Goal: Information Seeking & Learning: Learn about a topic

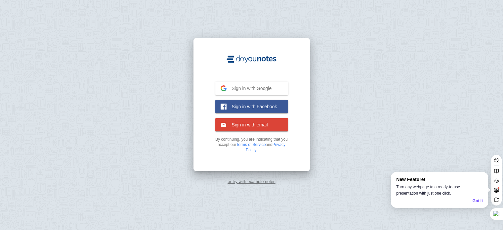
click at [258, 87] on span "Sign in with Google" at bounding box center [249, 88] width 45 height 6
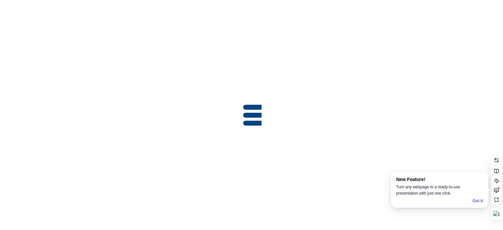
click at [476, 199] on div "Got it" at bounding box center [478, 200] width 10 height 6
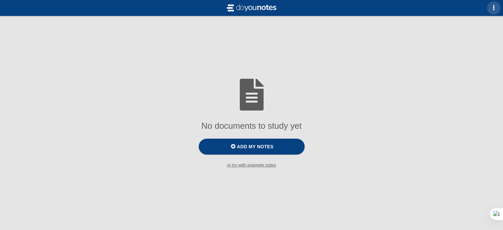
click at [491, 9] on span "button" at bounding box center [493, 7] width 5 height 5
click at [382, 81] on div at bounding box center [251, 115] width 503 height 230
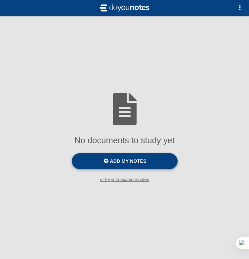
click at [131, 165] on label "Add my notes" at bounding box center [125, 161] width 106 height 16
click at [0, 0] on input "Add my notes" at bounding box center [0, 0] width 0 height 0
click at [105, 63] on div "No documents to study yet Add my notes or try with example notes To practice [D…" at bounding box center [124, 129] width 249 height 259
click at [112, 159] on span "Add my notes" at bounding box center [128, 160] width 36 height 5
click at [0, 0] on input "Add my notes" at bounding box center [0, 0] width 0 height 0
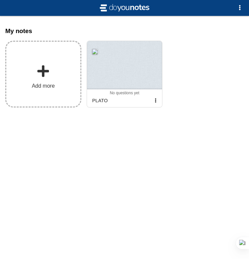
click at [40, 84] on span "Add more" at bounding box center [43, 86] width 23 height 6
click at [0, 0] on input "Add my notes" at bounding box center [0, 0] width 0 height 0
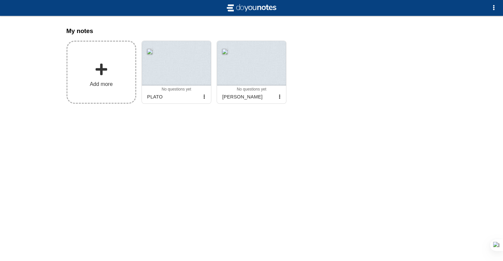
click at [91, 79] on label "Add more" at bounding box center [101, 72] width 70 height 63
click at [0, 0] on input "Add my notes" at bounding box center [0, 0] width 0 height 0
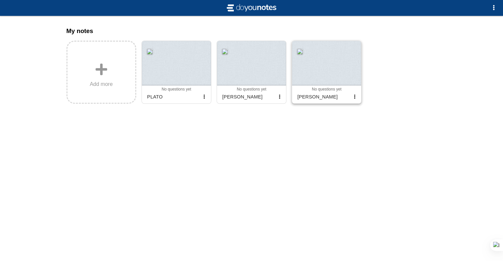
click at [329, 67] on div at bounding box center [326, 63] width 69 height 45
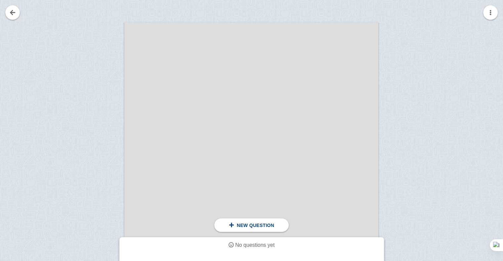
scroll to position [102, 0]
click at [493, 15] on button "button" at bounding box center [490, 12] width 15 height 15
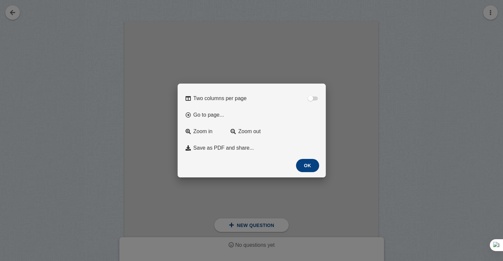
click at [310, 167] on button "OK" at bounding box center [307, 165] width 23 height 13
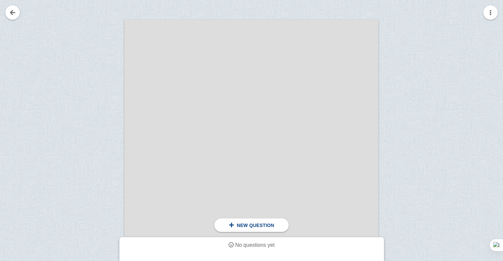
scroll to position [112, 0]
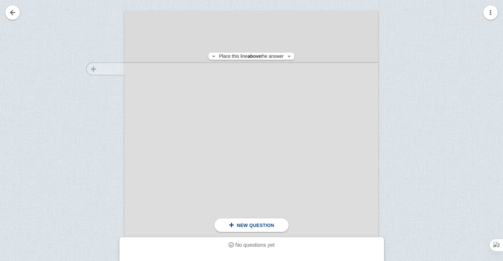
click at [103, 69] on div at bounding box center [102, 197] width 44 height 359
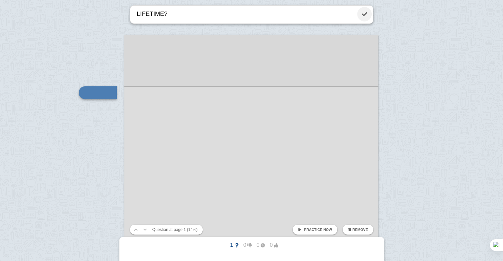
type textarea "LIFETIME?"
click at [366, 15] on link at bounding box center [364, 14] width 15 height 15
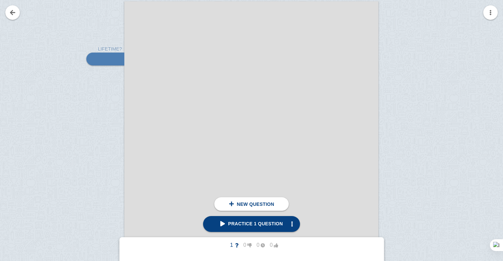
scroll to position [142, 0]
click at [94, 88] on div at bounding box center [102, 166] width 44 height 359
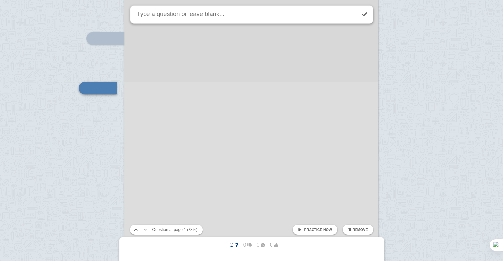
scroll to position [138, 0]
click at [363, 11] on link at bounding box center [364, 14] width 15 height 15
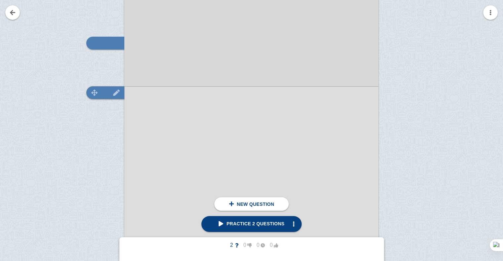
click at [93, 93] on img at bounding box center [95, 93] width 16 height 6
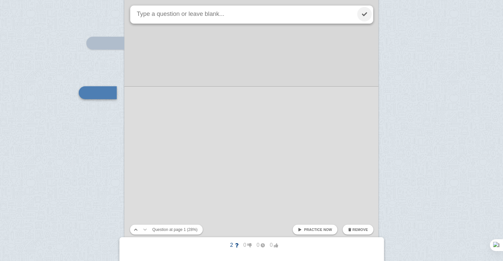
click at [366, 14] on link at bounding box center [364, 14] width 15 height 15
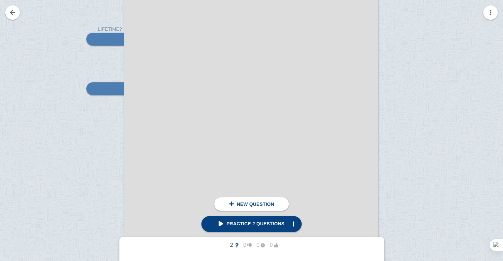
scroll to position [142, 0]
click at [95, 99] on div at bounding box center [102, 167] width 44 height 359
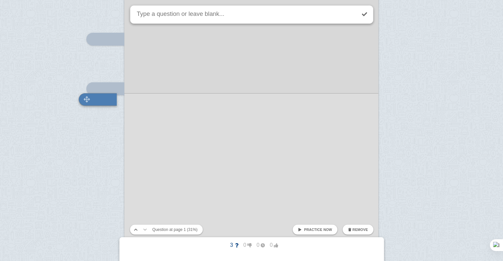
scroll to position [148, 0]
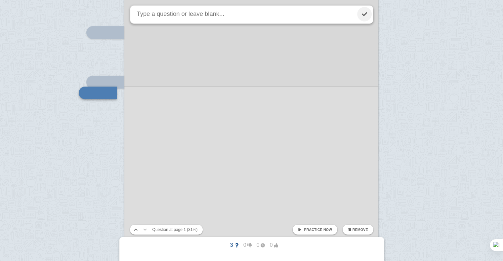
click at [364, 14] on link at bounding box center [364, 14] width 15 height 15
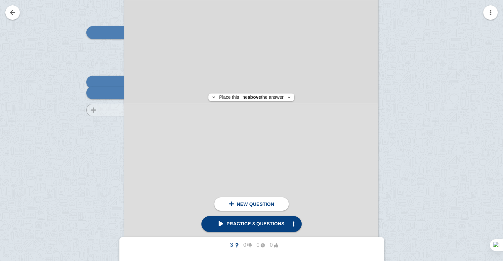
click at [105, 110] on div at bounding box center [102, 160] width 44 height 359
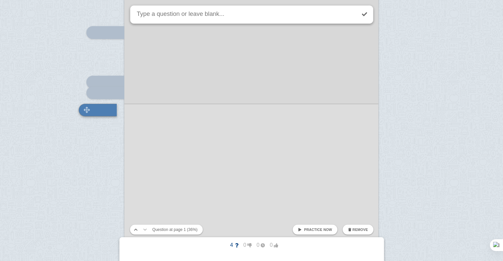
scroll to position [165, 0]
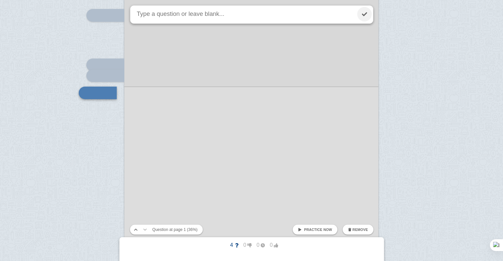
click at [363, 16] on link at bounding box center [364, 14] width 15 height 15
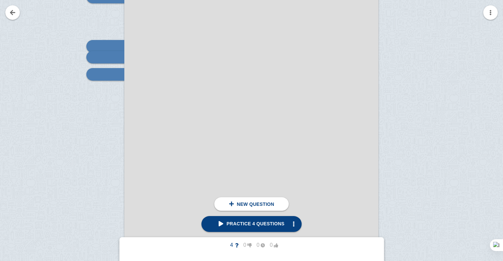
scroll to position [190, 0]
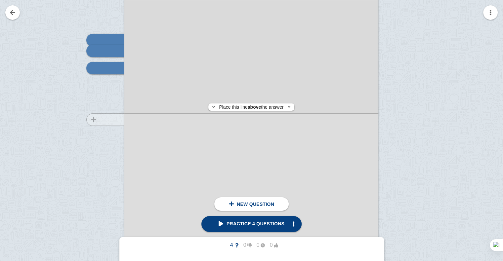
click at [99, 120] on div at bounding box center [102, 118] width 44 height 359
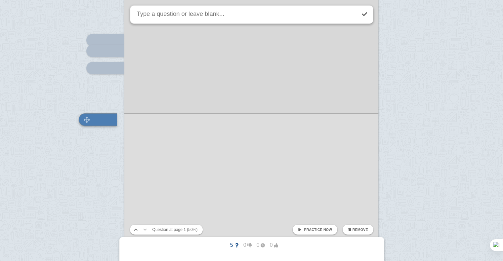
scroll to position [217, 0]
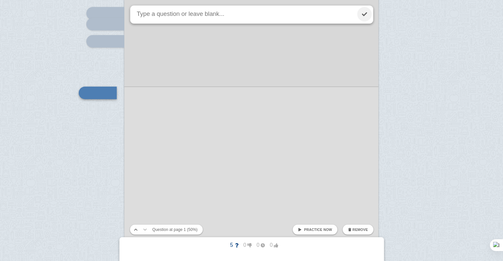
click at [363, 9] on link at bounding box center [364, 14] width 15 height 15
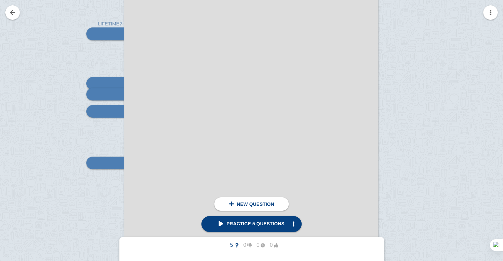
scroll to position [144, 0]
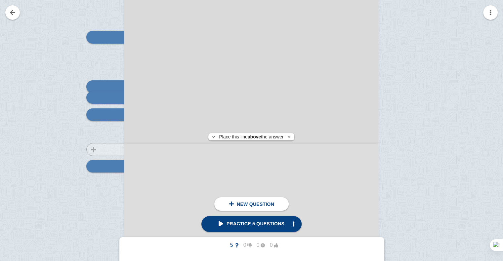
click at [95, 149] on div at bounding box center [102, 165] width 44 height 359
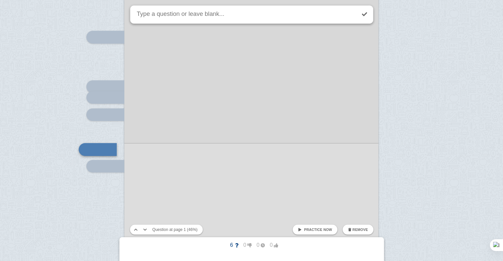
scroll to position [200, 0]
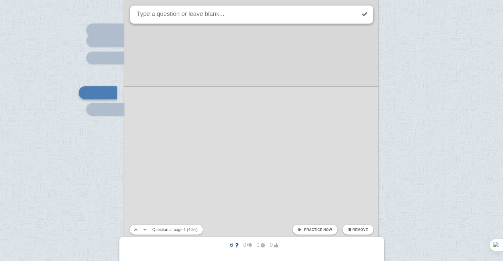
click at [203, 165] on div at bounding box center [251, 102] width 254 height 359
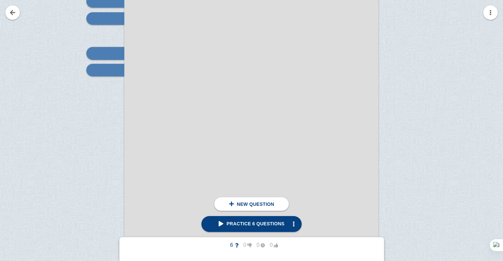
scroll to position [240, 0]
drag, startPoint x: 191, startPoint y: 146, endPoint x: 7, endPoint y: 61, distance: 202.8
click at [95, 68] on img at bounding box center [95, 70] width 16 height 6
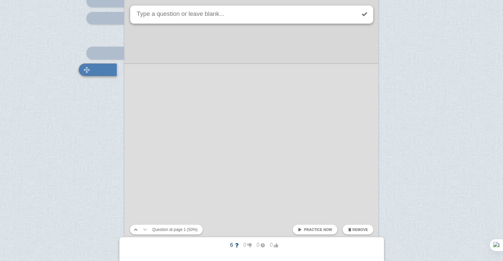
scroll to position [217, 0]
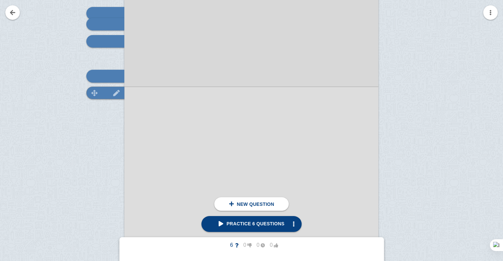
click at [94, 93] on img at bounding box center [95, 93] width 16 height 6
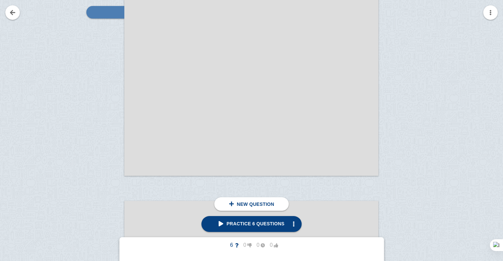
scroll to position [310, 0]
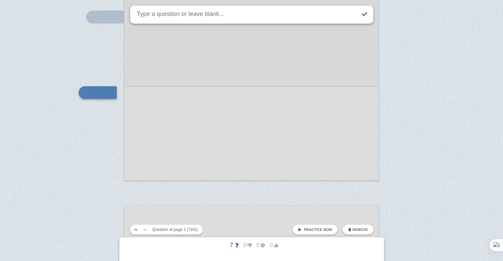
click at [191, 100] on div at bounding box center [251, 0] width 254 height 359
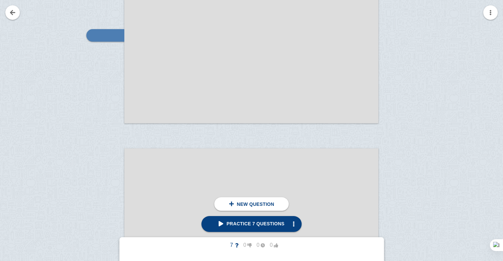
scroll to position [359, 0]
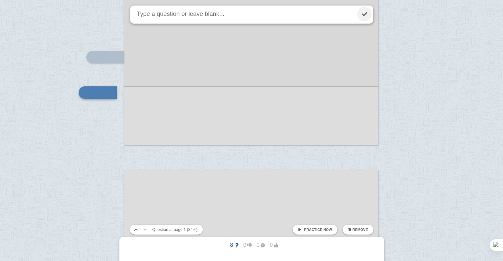
click at [366, 12] on link at bounding box center [364, 14] width 15 height 15
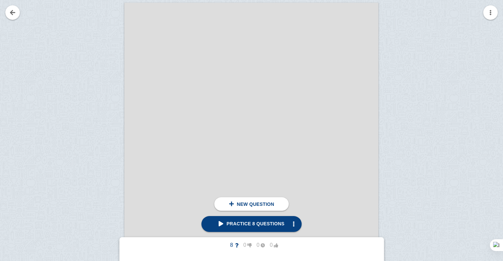
scroll to position [505, 0]
click at [88, 37] on div at bounding box center [102, 188] width 44 height 359
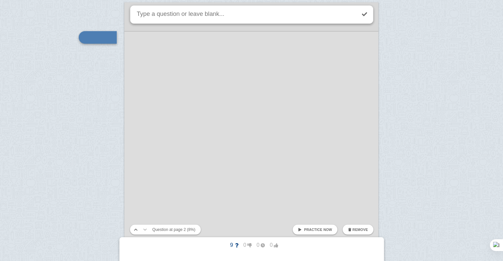
scroll to position [450, 0]
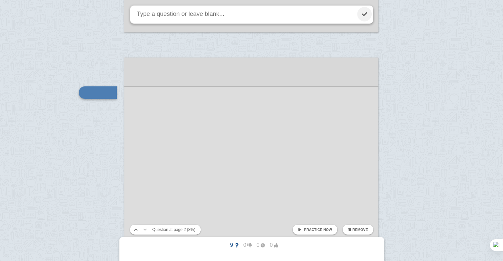
click at [367, 14] on link at bounding box center [364, 14] width 15 height 15
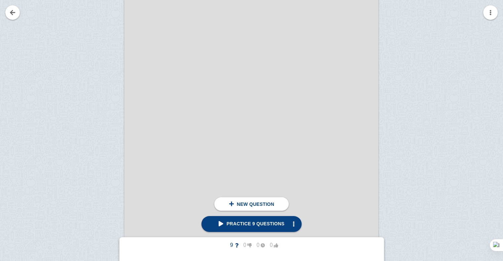
scroll to position [599, 0]
click at [103, 132] on div at bounding box center [102, 94] width 44 height 359
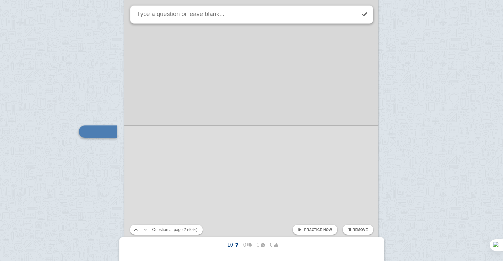
scroll to position [638, 0]
click at [365, 14] on link at bounding box center [364, 14] width 15 height 15
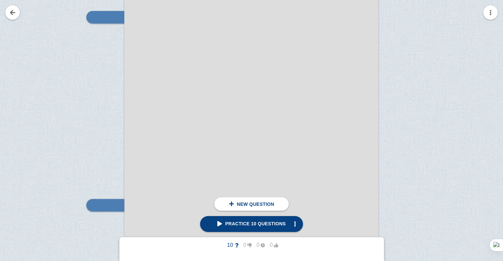
scroll to position [507, 0]
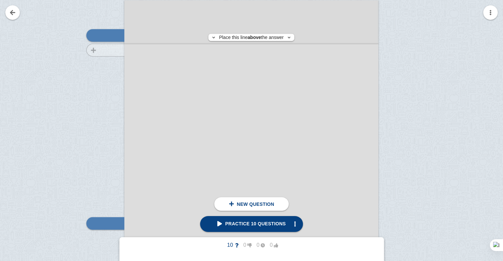
click at [102, 50] on div at bounding box center [102, 186] width 44 height 359
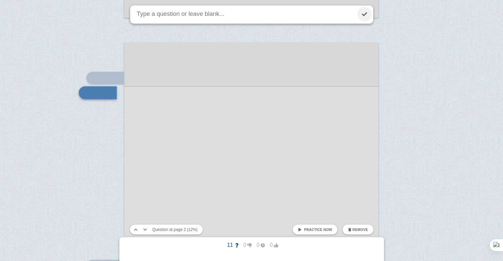
click at [364, 14] on link at bounding box center [364, 14] width 15 height 15
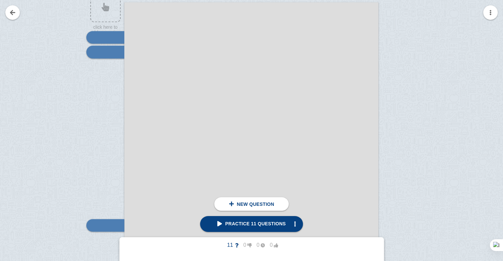
scroll to position [506, 0]
click at [115, 77] on div at bounding box center [102, 187] width 44 height 359
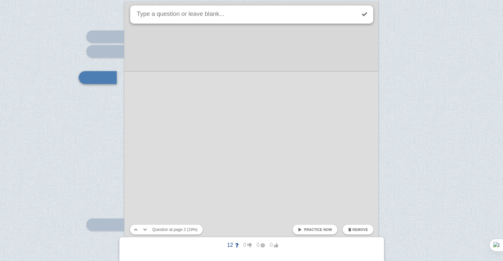
scroll to position [490, 0]
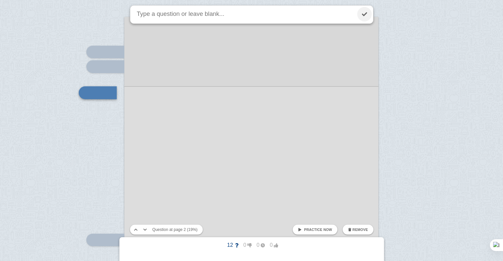
click at [368, 13] on link at bounding box center [364, 14] width 15 height 15
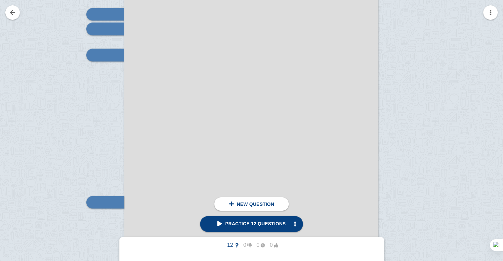
scroll to position [528, 0]
click at [100, 64] on div at bounding box center [102, 164] width 44 height 359
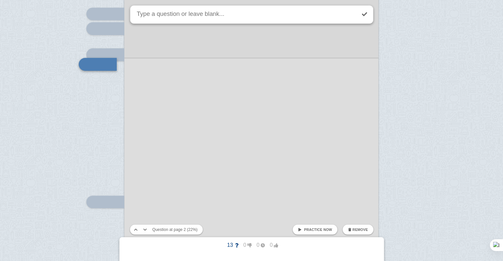
scroll to position [500, 0]
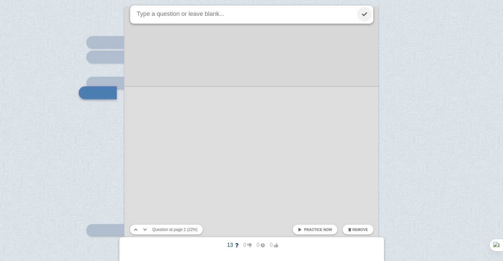
click at [371, 15] on link at bounding box center [364, 14] width 15 height 15
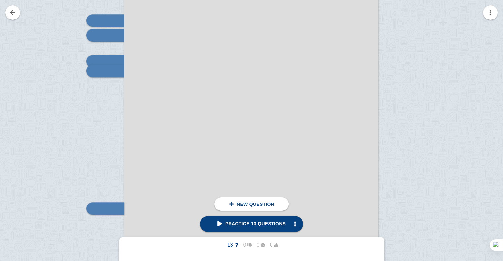
scroll to position [522, 0]
click at [102, 78] on div at bounding box center [102, 170] width 44 height 359
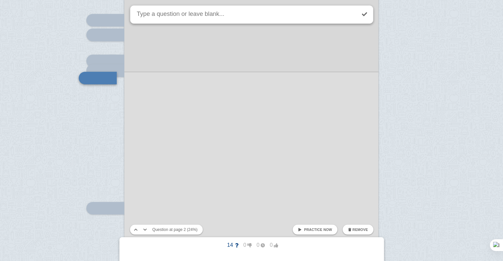
scroll to position [508, 0]
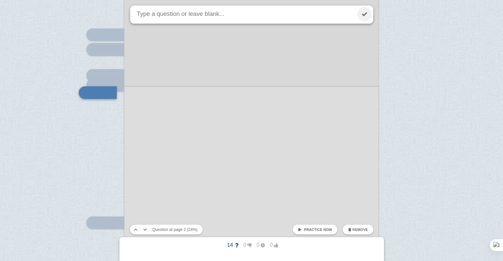
click at [363, 19] on link at bounding box center [364, 14] width 15 height 15
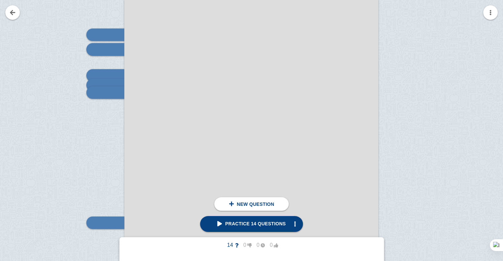
scroll to position [548, 0]
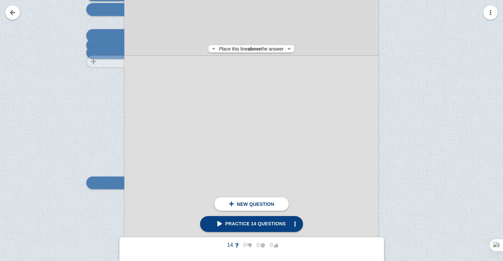
click at [103, 62] on div at bounding box center [102, 145] width 44 height 359
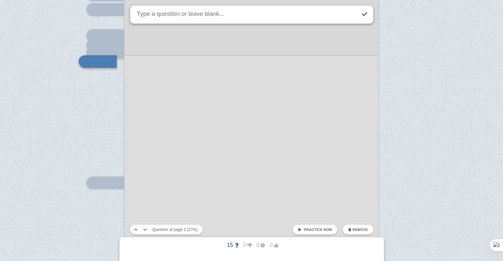
scroll to position [516, 0]
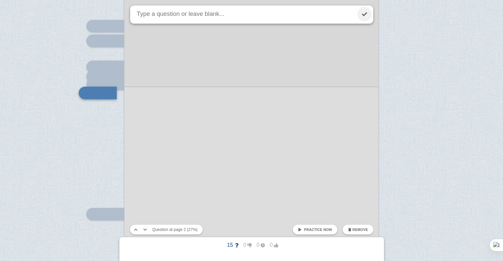
click at [366, 11] on link at bounding box center [364, 14] width 15 height 15
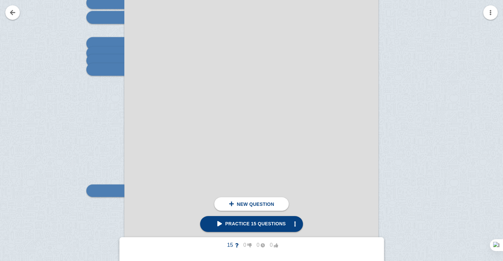
scroll to position [532, 0]
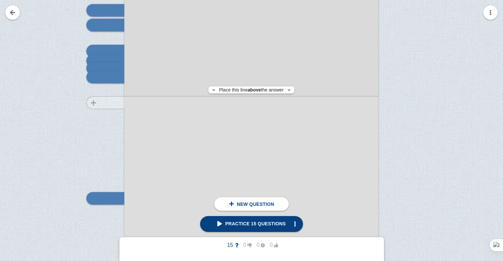
click at [107, 103] on div at bounding box center [102, 160] width 44 height 359
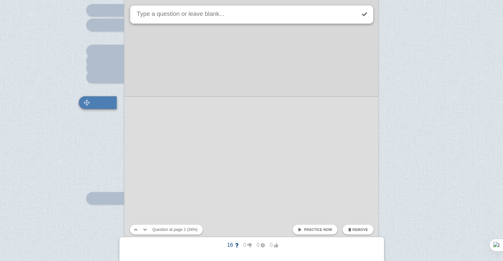
scroll to position [542, 0]
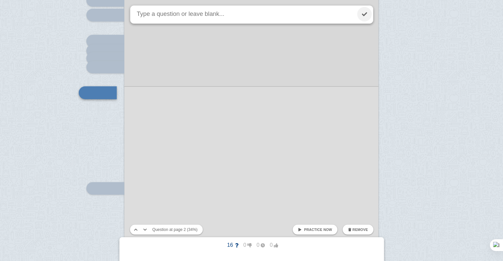
click at [361, 19] on link at bounding box center [364, 14] width 15 height 15
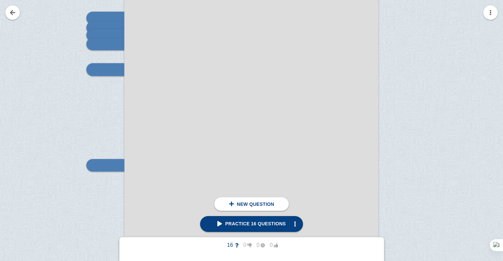
scroll to position [566, 0]
click at [97, 97] on div at bounding box center [102, 127] width 44 height 359
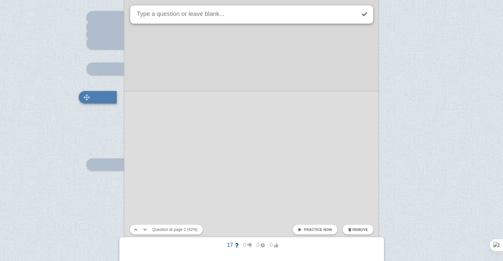
scroll to position [570, 0]
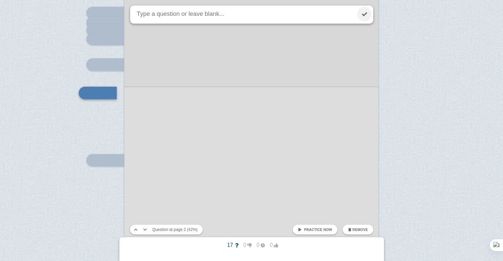
click at [361, 13] on link at bounding box center [364, 14] width 15 height 15
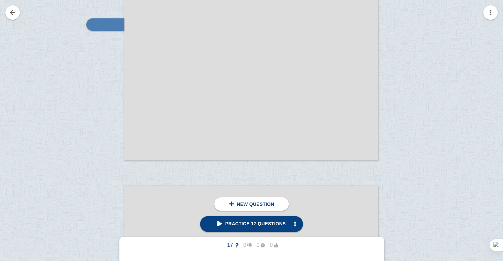
scroll to position [709, 0]
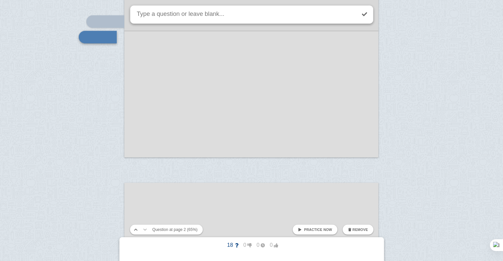
scroll to position [653, 0]
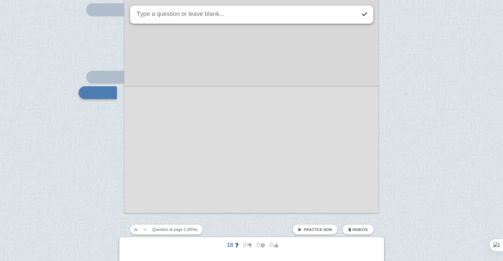
click at [190, 63] on div at bounding box center [251, 33] width 254 height 359
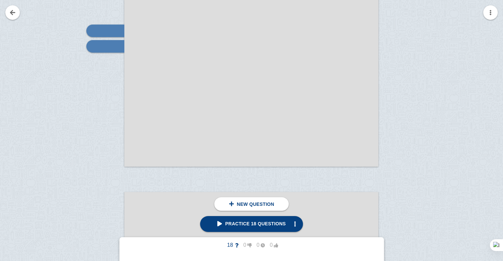
scroll to position [700, 0]
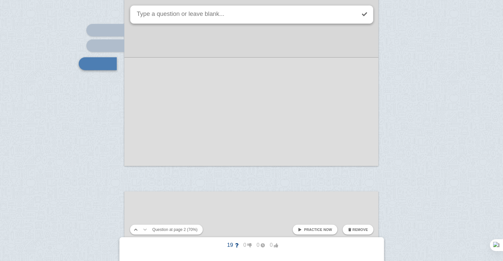
scroll to position [671, 0]
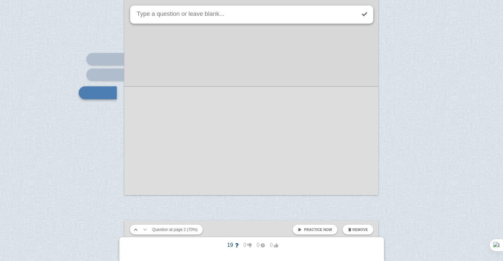
click at [230, 104] on div at bounding box center [251, 15] width 254 height 359
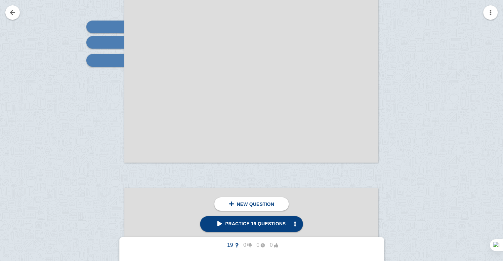
scroll to position [704, 0]
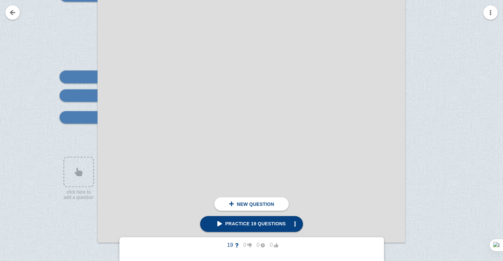
scroll to position [856, 0]
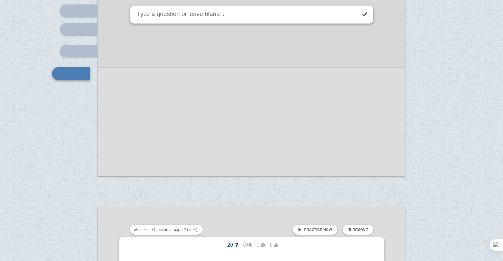
scroll to position [837, 0]
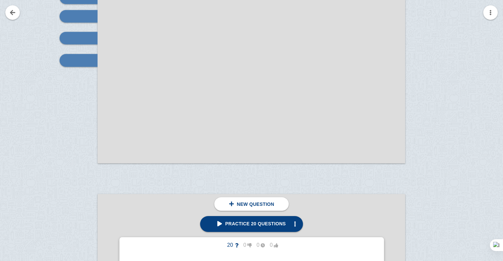
scroll to position [870, 0]
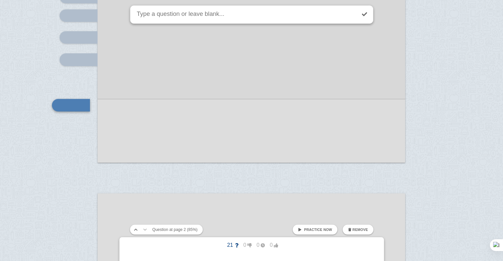
scroll to position [882, 0]
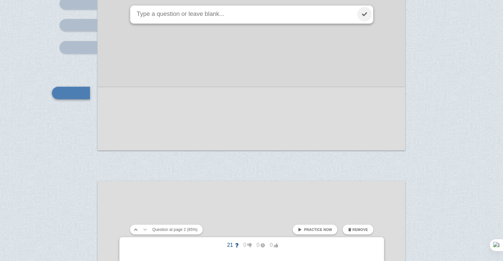
click at [365, 16] on link at bounding box center [364, 14] width 15 height 15
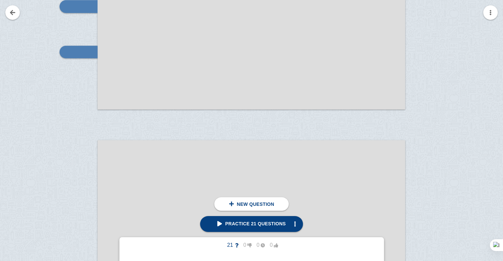
scroll to position [923, 0]
drag, startPoint x: 237, startPoint y: 78, endPoint x: 231, endPoint y: 61, distance: 17.8
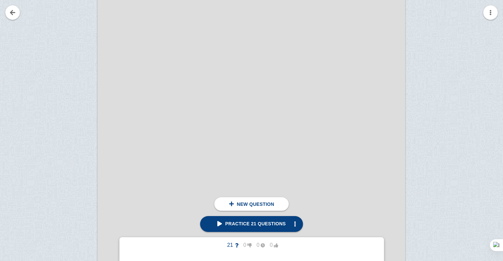
scroll to position [1071, 0]
click at [65, 39] on div at bounding box center [75, 216] width 44 height 435
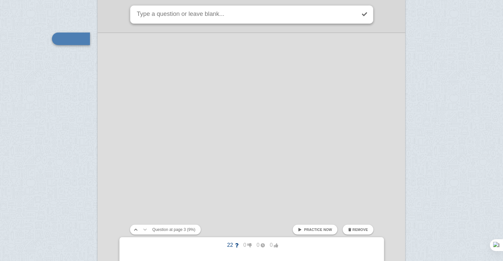
scroll to position [1017, 0]
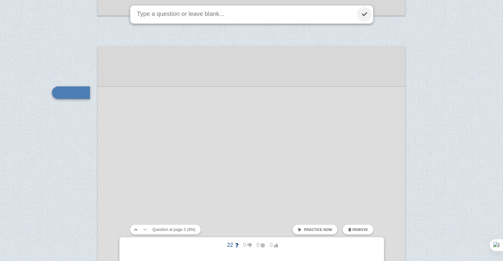
click at [362, 17] on link at bounding box center [364, 14] width 15 height 15
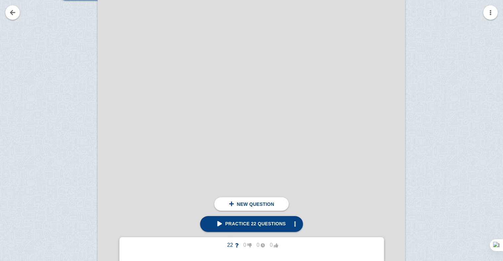
scroll to position [1182, 0]
click at [55, 42] on div at bounding box center [75, 105] width 44 height 435
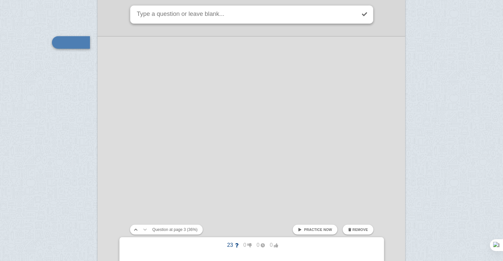
scroll to position [1132, 0]
click at [214, 87] on div at bounding box center [252, 149] width 308 height 435
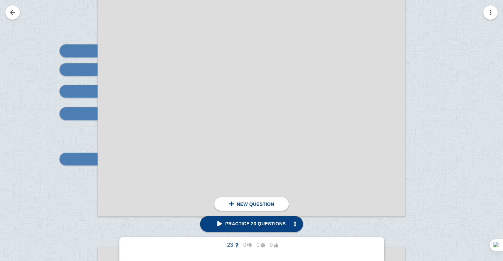
scroll to position [816, 0]
drag, startPoint x: 74, startPoint y: 91, endPoint x: 66, endPoint y: 92, distance: 8.0
click at [66, 92] on img at bounding box center [68, 91] width 16 height 6
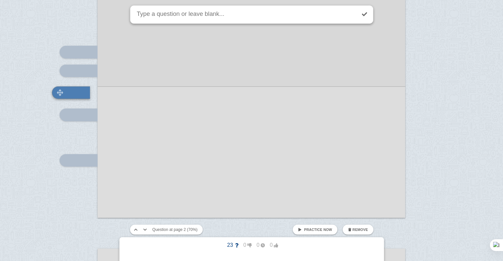
click at [66, 92] on img at bounding box center [60, 92] width 16 height 6
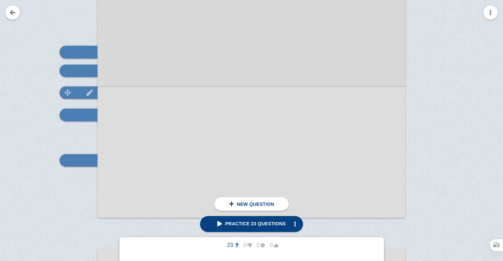
click at [88, 94] on img at bounding box center [90, 92] width 16 height 6
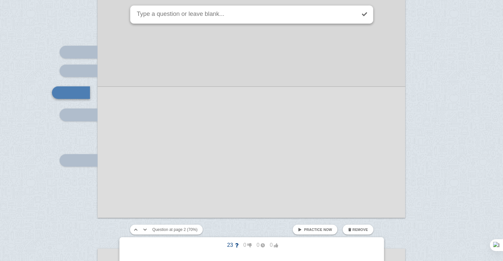
click at [354, 227] on button "Remove" at bounding box center [358, 230] width 30 height 10
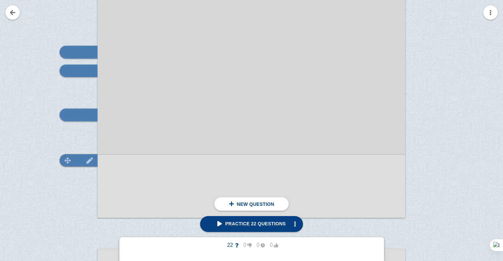
click at [89, 158] on img at bounding box center [90, 160] width 16 height 6
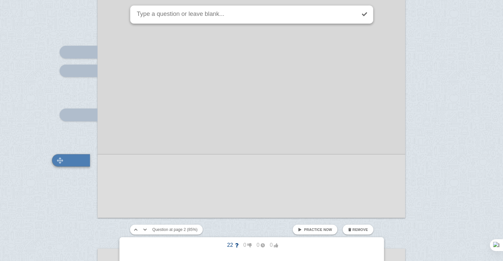
scroll to position [882, 0]
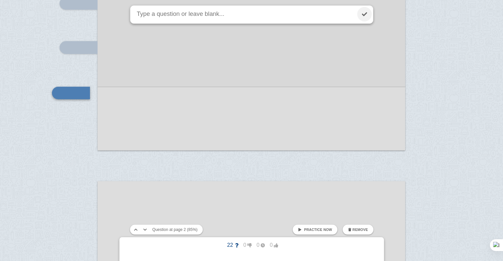
click at [362, 17] on link at bounding box center [364, 14] width 15 height 15
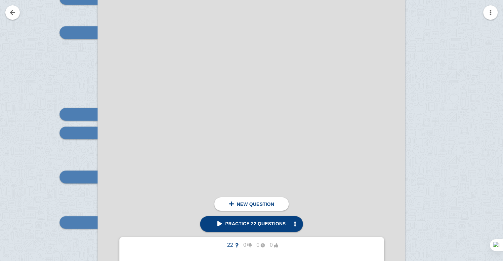
scroll to position [752, 0]
click at [77, 154] on div at bounding box center [75, 69] width 44 height 435
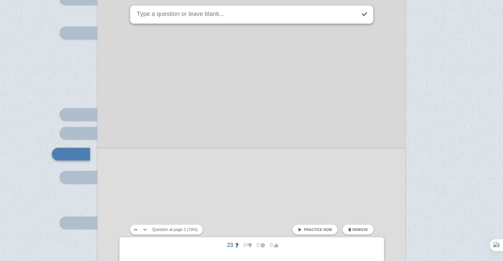
scroll to position [813, 0]
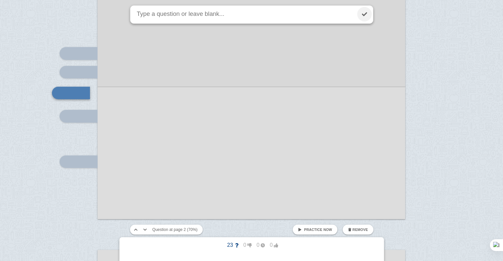
click at [366, 15] on link at bounding box center [364, 14] width 15 height 15
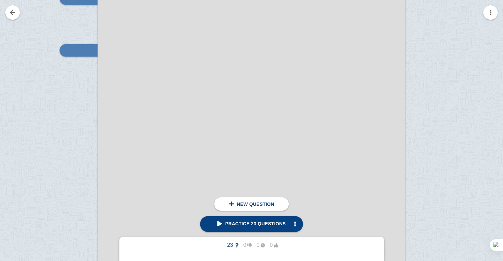
scroll to position [1175, 0]
click at [67, 70] on div at bounding box center [75, 112] width 44 height 435
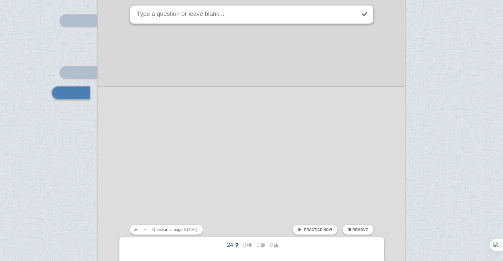
click at [200, 129] on div at bounding box center [252, 128] width 308 height 435
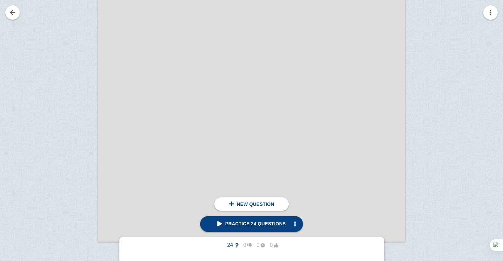
scroll to position [1257, 0]
click at [69, 39] on div at bounding box center [75, 30] width 44 height 435
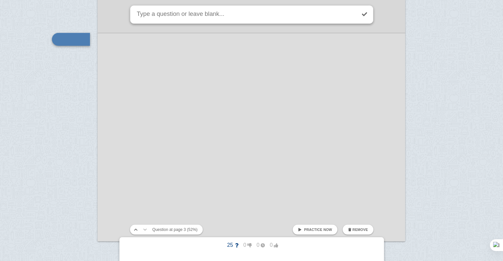
scroll to position [1203, 0]
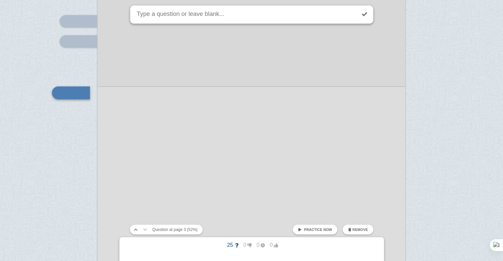
click at [191, 107] on div at bounding box center [252, 77] width 308 height 435
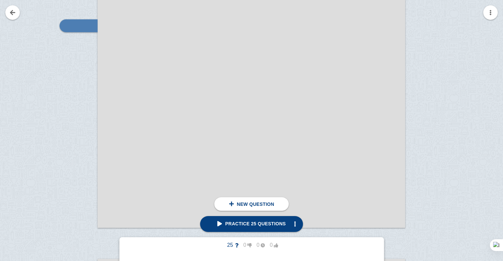
scroll to position [1270, 0]
click at [75, 48] on div at bounding box center [75, 17] width 44 height 435
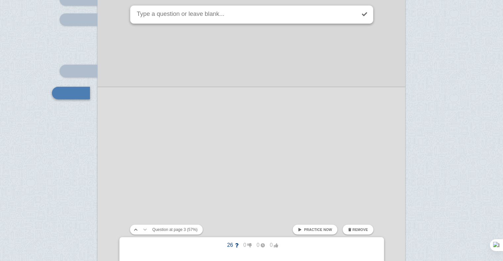
click at [240, 110] on div at bounding box center [252, 55] width 308 height 435
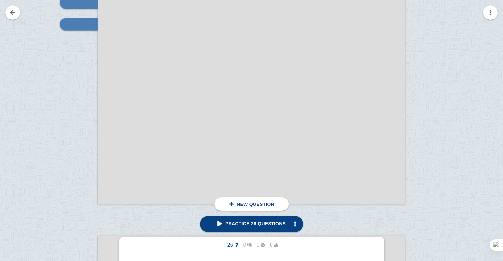
scroll to position [1293, 0]
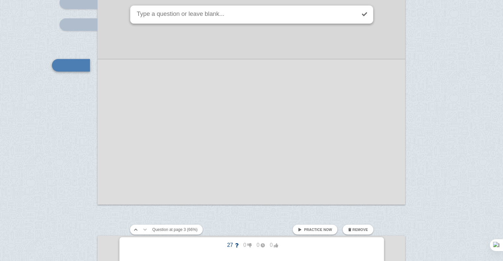
scroll to position [1266, 0]
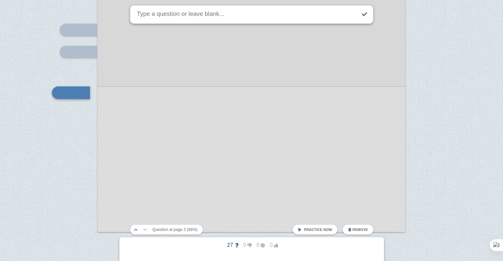
click at [184, 104] on div at bounding box center [252, 15] width 308 height 435
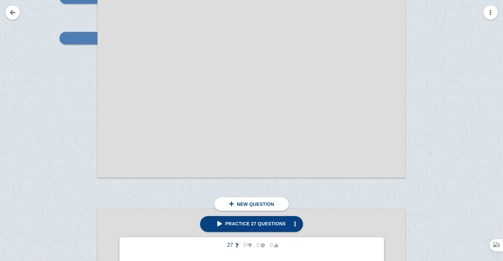
scroll to position [1321, 0]
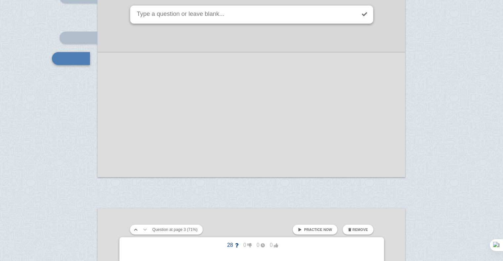
scroll to position [1287, 0]
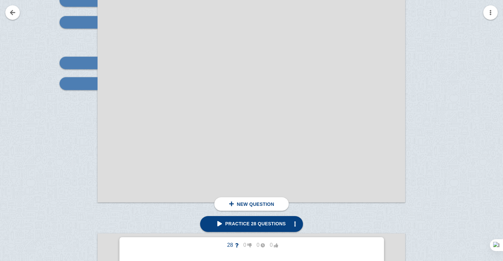
scroll to position [1296, 0]
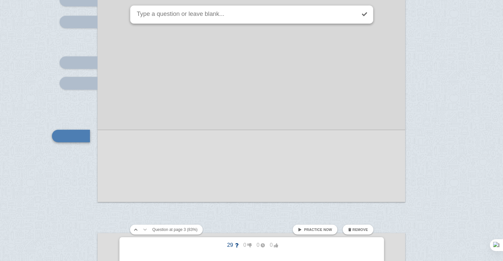
scroll to position [1340, 0]
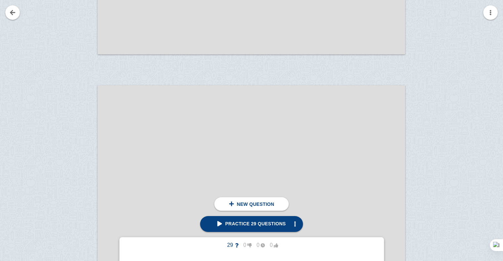
scroll to position [1477, 0]
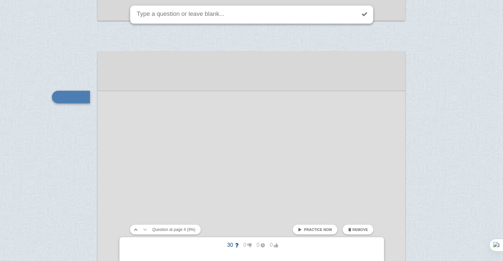
scroll to position [1482, 0]
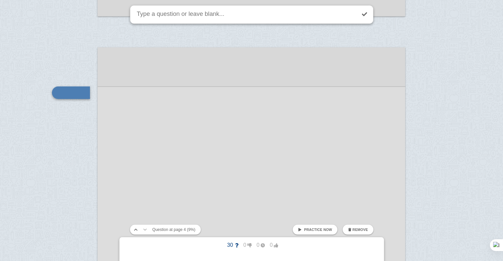
click at [163, 16] on textarea at bounding box center [246, 15] width 220 height 18
type textarea "j"
click at [363, 16] on link at bounding box center [364, 14] width 15 height 15
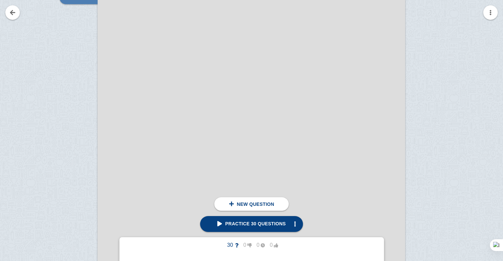
scroll to position [1497, 0]
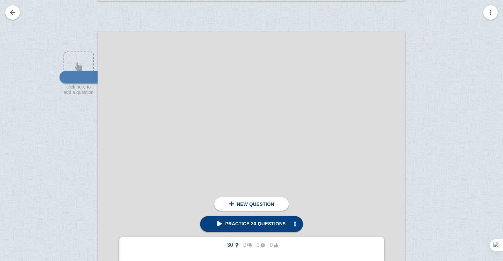
drag, startPoint x: 197, startPoint y: 140, endPoint x: 208, endPoint y: 70, distance: 70.3
click at [208, 70] on div at bounding box center [252, 249] width 308 height 435
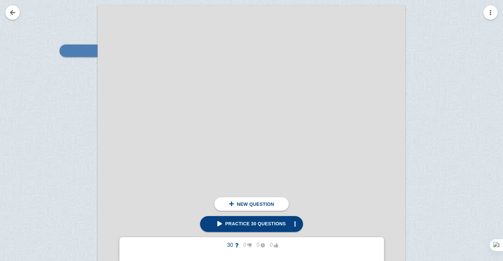
scroll to position [1524, 0]
click at [70, 107] on div at bounding box center [75, 228] width 44 height 435
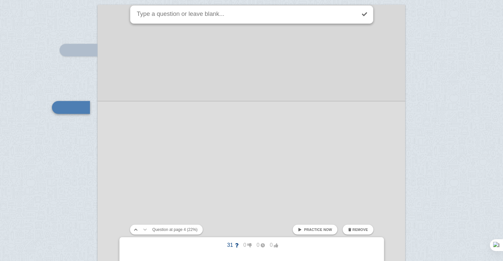
scroll to position [1539, 0]
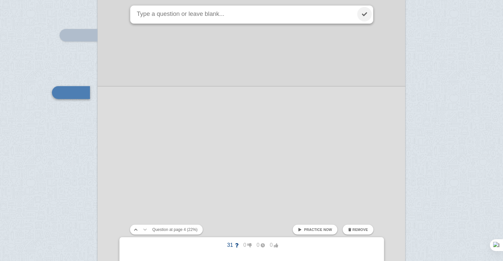
click at [363, 13] on link at bounding box center [364, 14] width 15 height 15
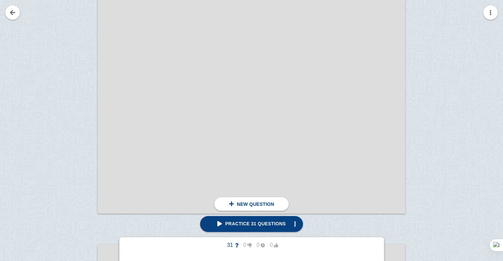
scroll to position [1837, 0]
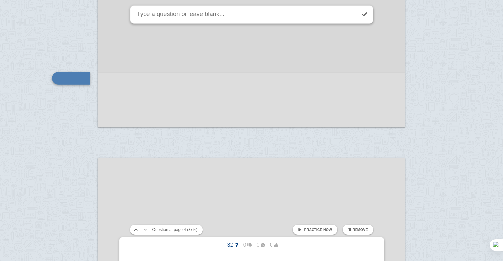
scroll to position [1823, 0]
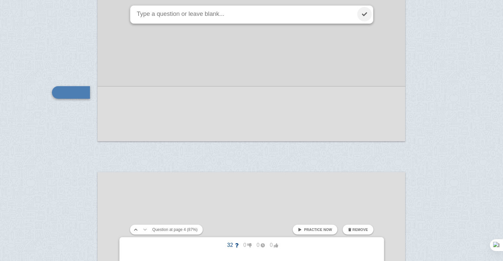
click at [363, 12] on link at bounding box center [364, 14] width 15 height 15
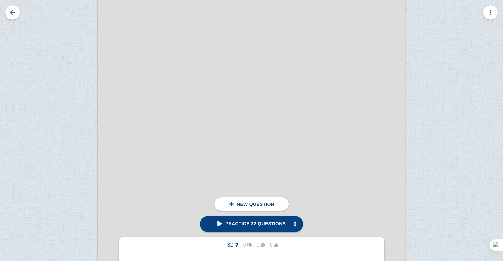
scroll to position [1998, 0]
click at [69, 42] on div at bounding box center [75, 220] width 44 height 435
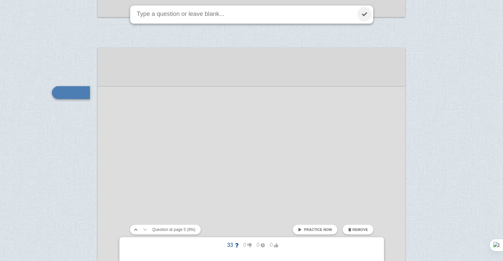
click at [357, 16] on link at bounding box center [364, 14] width 15 height 15
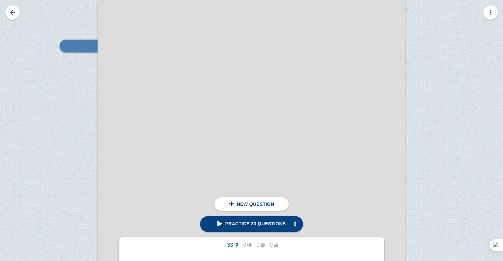
scroll to position [1993, 0]
click at [69, 77] on div at bounding box center [75, 225] width 44 height 435
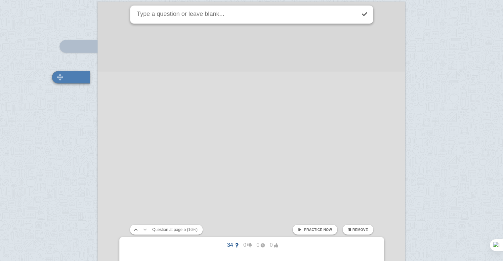
scroll to position [1978, 0]
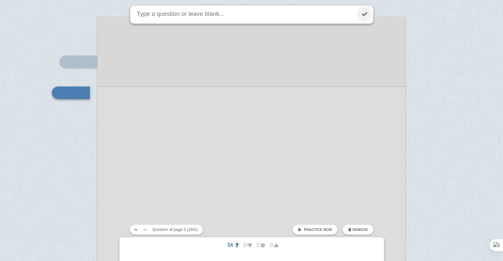
click at [361, 12] on link at bounding box center [364, 14] width 15 height 15
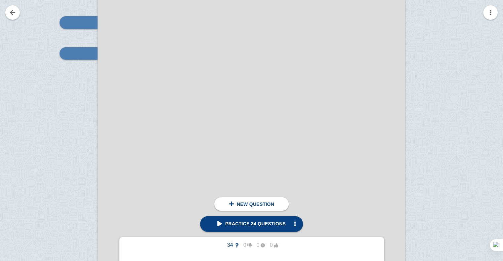
scroll to position [2017, 0]
click at [71, 83] on div at bounding box center [75, 201] width 44 height 435
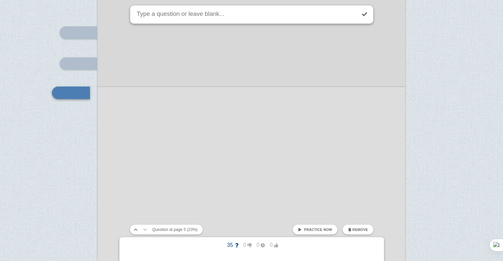
click at [178, 114] on div at bounding box center [252, 205] width 308 height 435
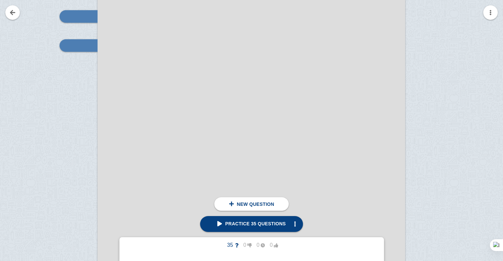
scroll to position [2054, 0]
click at [54, 88] on div at bounding box center [75, 164] width 44 height 435
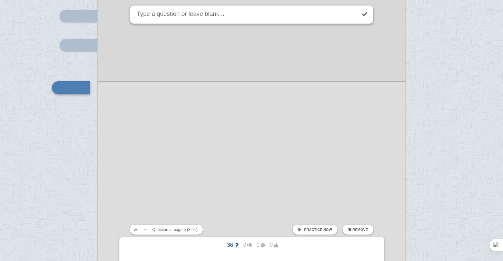
scroll to position [2050, 0]
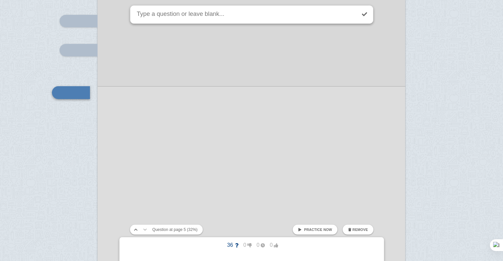
click at [269, 122] on div at bounding box center [252, 162] width 308 height 435
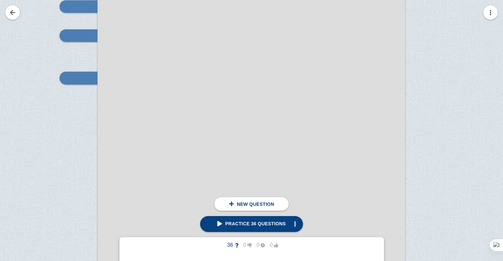
scroll to position [2065, 0]
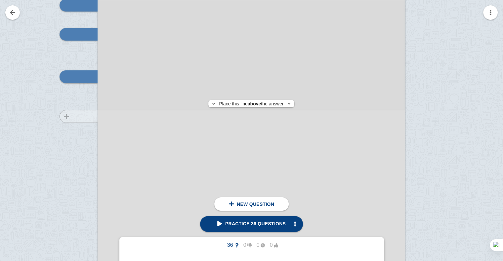
click at [69, 116] on div at bounding box center [75, 153] width 44 height 435
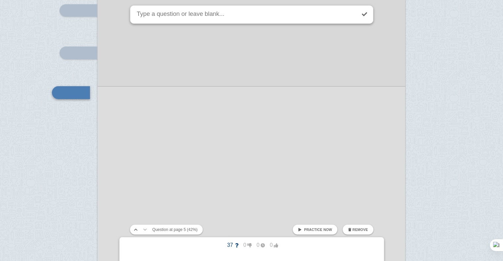
click at [220, 134] on div at bounding box center [252, 123] width 308 height 435
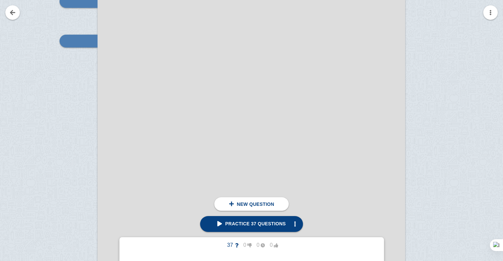
scroll to position [2141, 0]
click at [74, 78] on div at bounding box center [75, 77] width 44 height 435
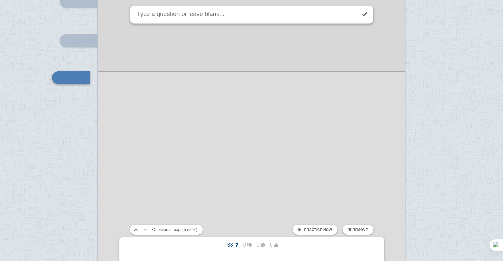
scroll to position [2126, 0]
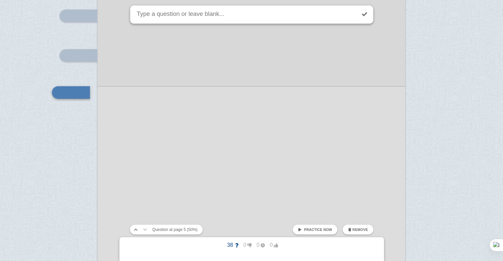
click at [225, 117] on div at bounding box center [252, 86] width 308 height 435
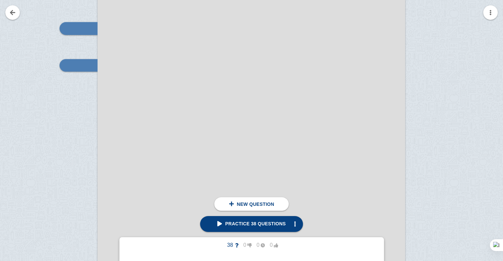
scroll to position [2153, 0]
click at [83, 77] on div at bounding box center [75, 65] width 44 height 435
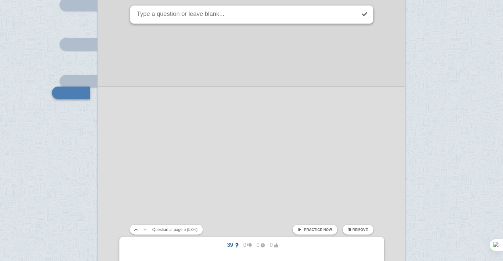
click at [185, 109] on div at bounding box center [252, 74] width 308 height 435
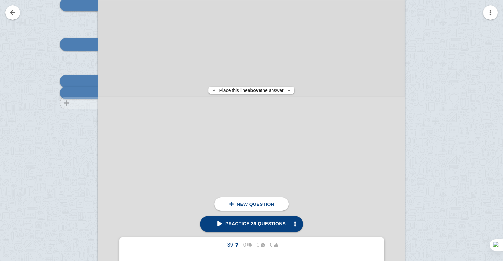
click at [71, 103] on div at bounding box center [75, 81] width 44 height 435
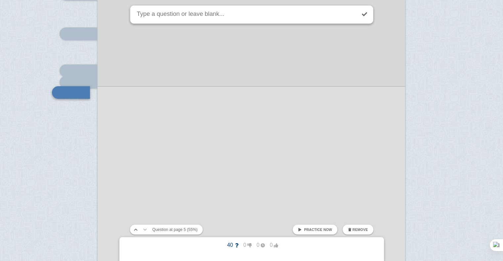
click at [185, 133] on div at bounding box center [252, 64] width 308 height 435
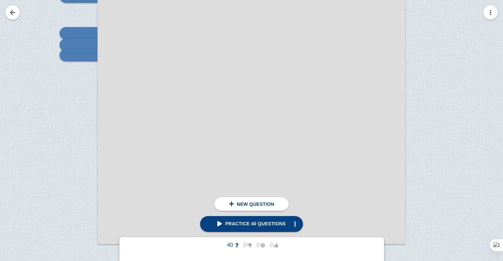
scroll to position [2186, 0]
click at [76, 76] on div at bounding box center [75, 32] width 44 height 435
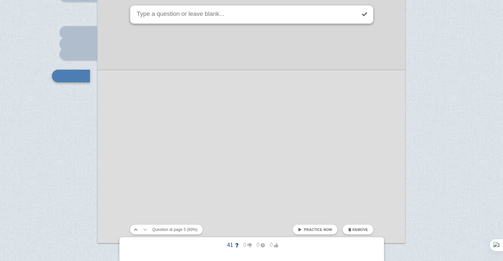
scroll to position [2170, 0]
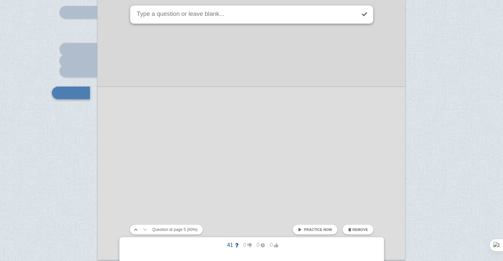
click at [225, 115] on div at bounding box center [252, 42] width 308 height 435
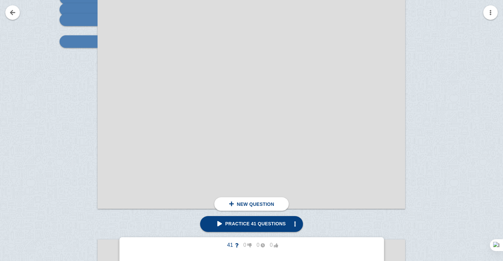
scroll to position [2220, 0]
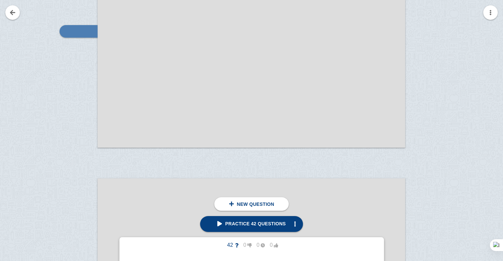
scroll to position [2282, 0]
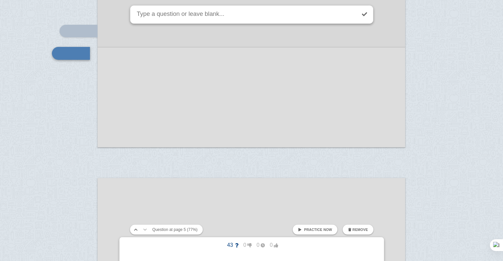
scroll to position [2243, 0]
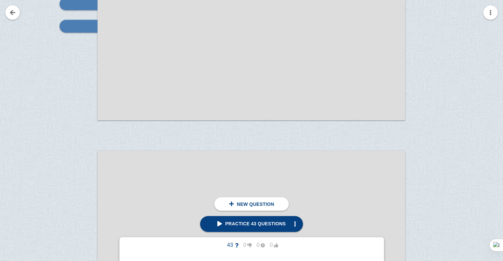
scroll to position [2309, 0]
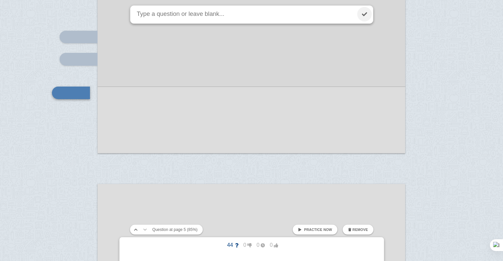
click at [361, 14] on link at bounding box center [364, 14] width 15 height 15
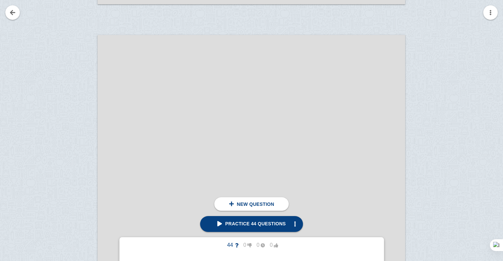
scroll to position [2466, 0]
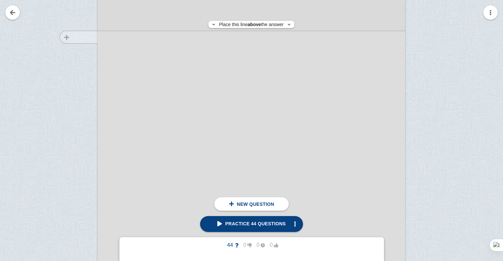
click at [78, 37] on div at bounding box center [75, 218] width 44 height 435
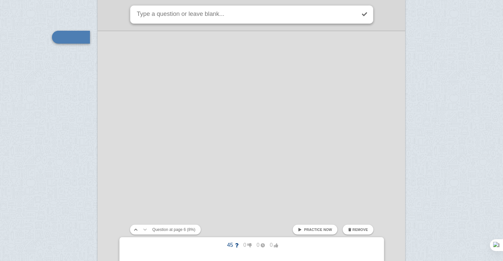
scroll to position [2410, 0]
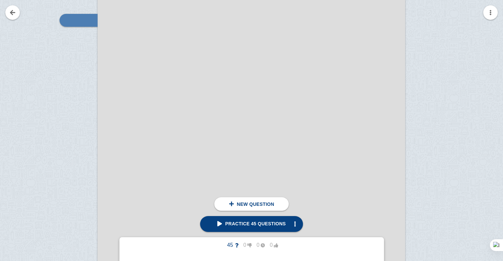
scroll to position [2483, 0]
click at [83, 44] on div at bounding box center [75, 200] width 44 height 435
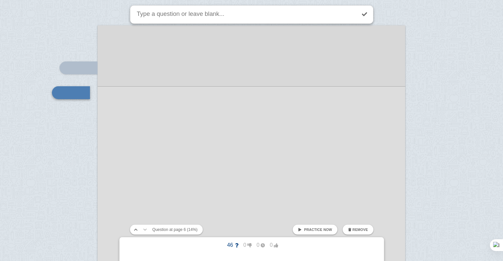
click at [213, 128] on div at bounding box center [252, 242] width 308 height 435
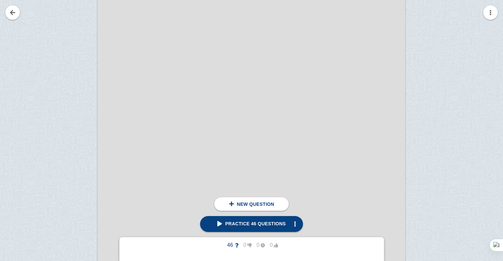
scroll to position [2549, 0]
click at [78, 44] on div at bounding box center [75, 135] width 44 height 435
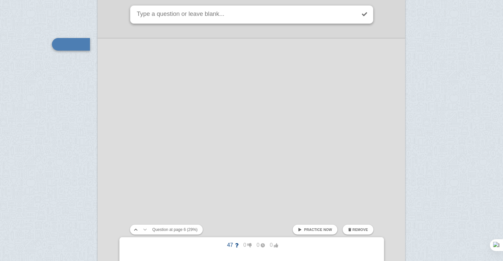
scroll to position [2500, 0]
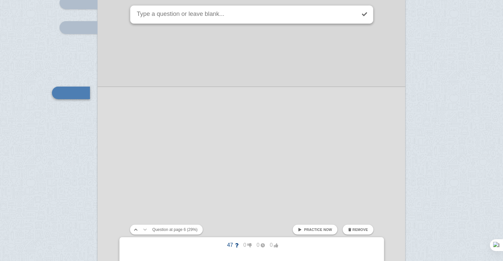
click at [210, 100] on div at bounding box center [252, 177] width 308 height 435
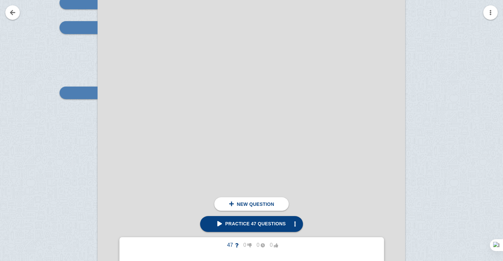
scroll to position [2620, 0]
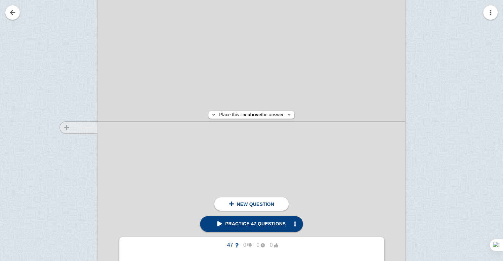
click at [78, 127] on div at bounding box center [75, 64] width 44 height 435
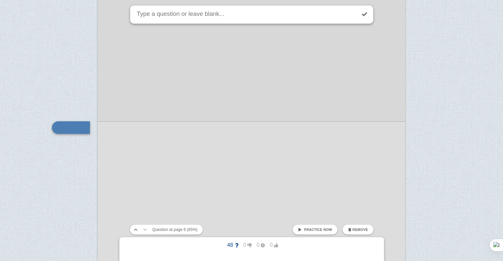
scroll to position [2655, 0]
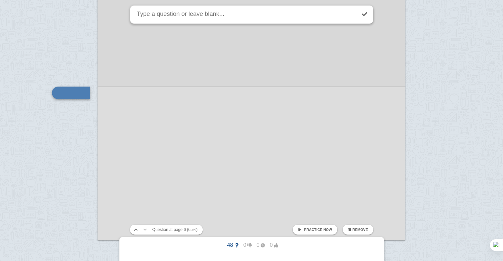
click at [193, 146] on div at bounding box center [252, 23] width 308 height 435
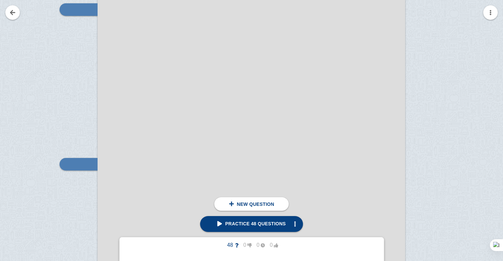
scroll to position [2583, 0]
click at [70, 29] on div at bounding box center [75, 101] width 44 height 435
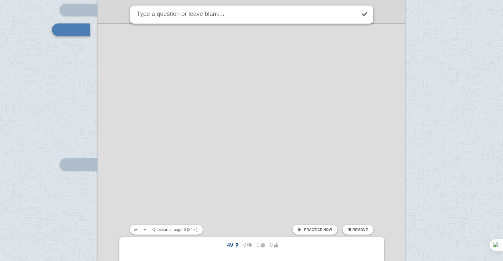
scroll to position [2520, 0]
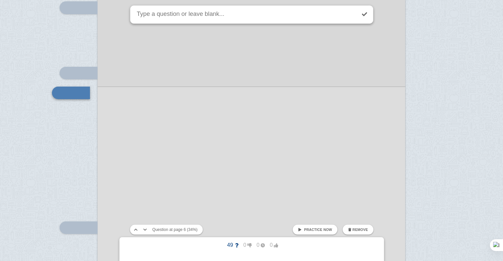
click at [155, 78] on div at bounding box center [252, 157] width 308 height 435
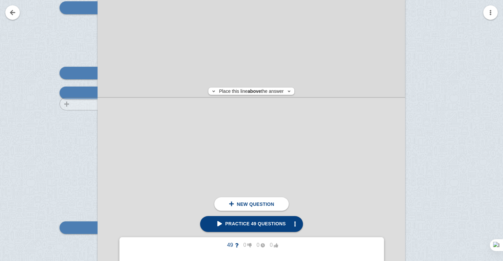
click at [76, 104] on div at bounding box center [75, 164] width 44 height 435
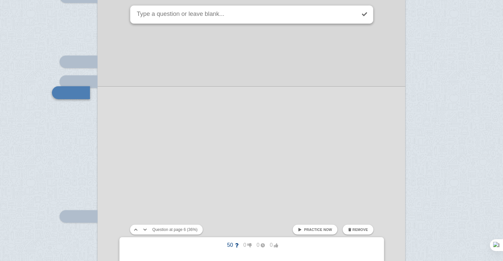
click at [197, 112] on div at bounding box center [252, 146] width 308 height 435
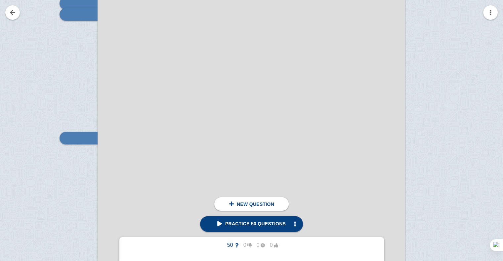
scroll to position [2610, 0]
click at [84, 46] on div at bounding box center [75, 74] width 44 height 435
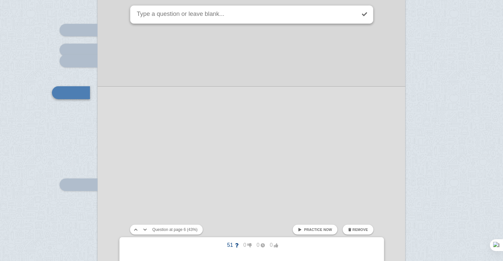
click at [192, 77] on div at bounding box center [252, 114] width 308 height 435
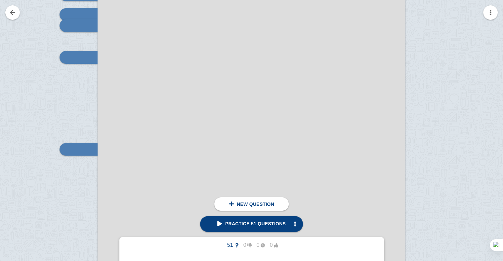
scroll to position [2597, 0]
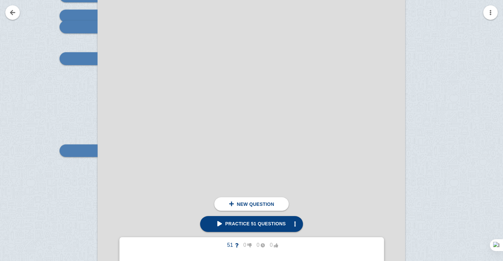
click at [206, 99] on div at bounding box center [252, 80] width 308 height 435
click at [85, 99] on div at bounding box center [75, 87] width 44 height 435
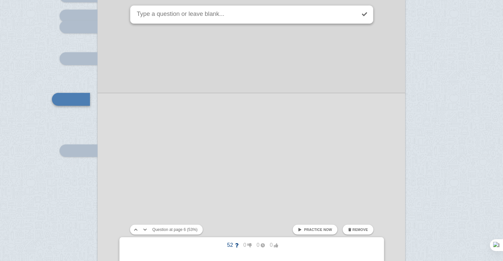
scroll to position [2604, 0]
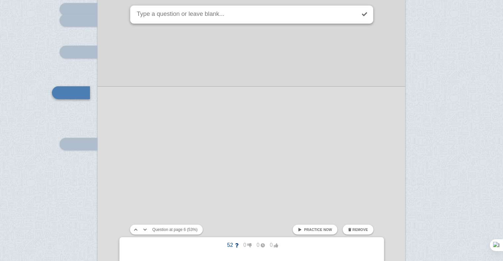
click at [177, 128] on div at bounding box center [252, 74] width 308 height 435
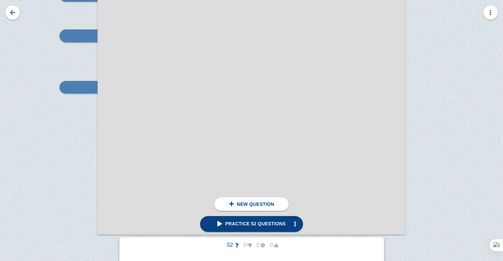
scroll to position [2662, 0]
click at [84, 58] on div at bounding box center [75, 22] width 44 height 435
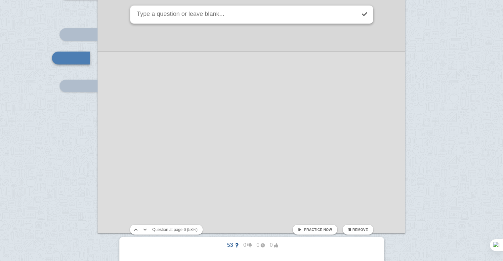
scroll to position [2627, 0]
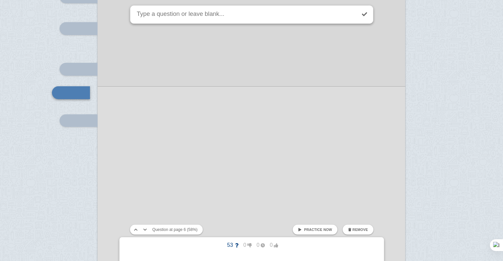
click at [166, 84] on div at bounding box center [252, 50] width 308 height 435
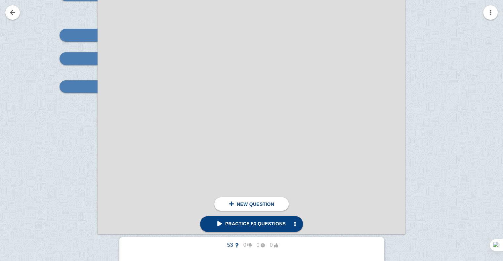
scroll to position [2663, 0]
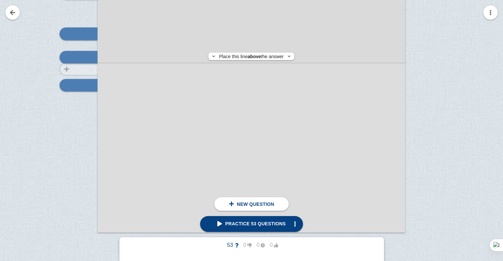
click at [82, 69] on div at bounding box center [75, 21] width 44 height 435
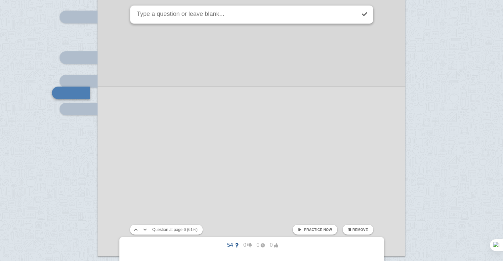
click at [168, 102] on div at bounding box center [252, 39] width 308 height 435
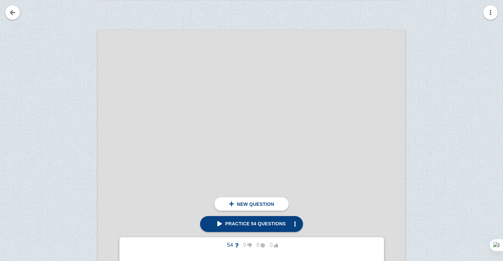
scroll to position [2934, 0]
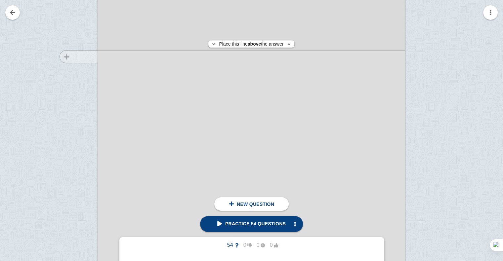
click at [80, 57] on div at bounding box center [75, 216] width 44 height 435
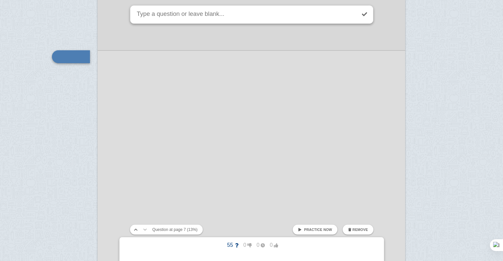
scroll to position [2898, 0]
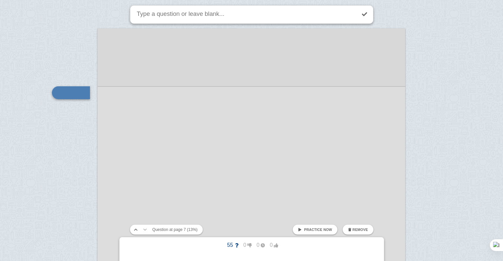
click at [193, 115] on div at bounding box center [252, 245] width 308 height 435
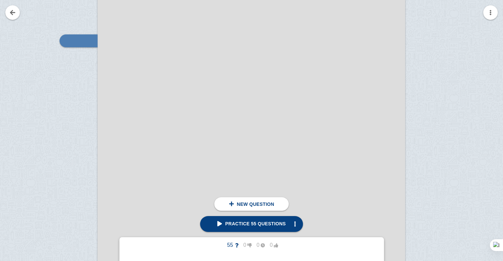
scroll to position [2963, 0]
click at [84, 73] on div at bounding box center [75, 187] width 44 height 435
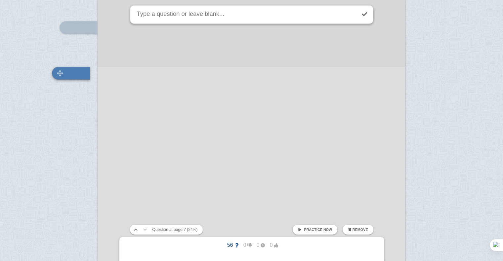
scroll to position [2944, 0]
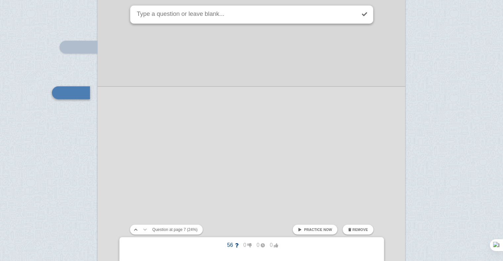
click at [233, 132] on div at bounding box center [252, 200] width 308 height 435
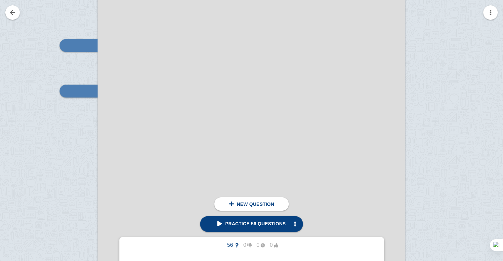
scroll to position [2948, 0]
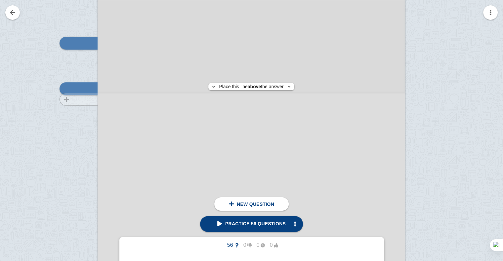
click at [85, 99] on div at bounding box center [75, 202] width 44 height 435
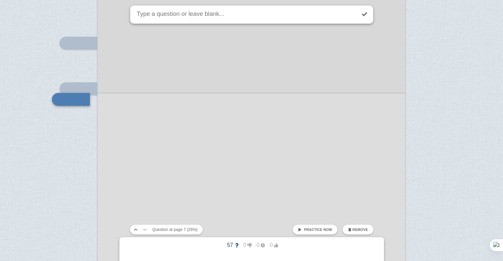
scroll to position [2954, 0]
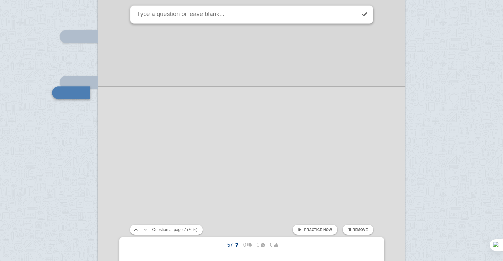
click at [166, 117] on div at bounding box center [252, 189] width 308 height 435
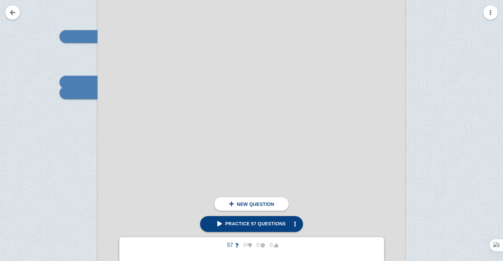
scroll to position [2991, 0]
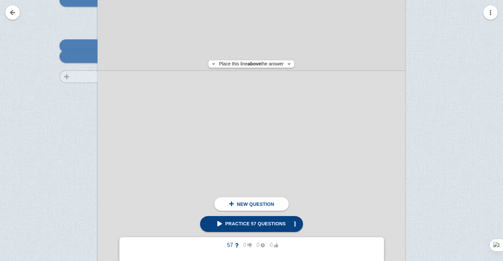
click at [79, 76] on div at bounding box center [75, 159] width 44 height 435
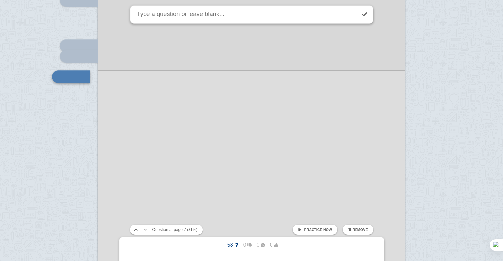
scroll to position [2975, 0]
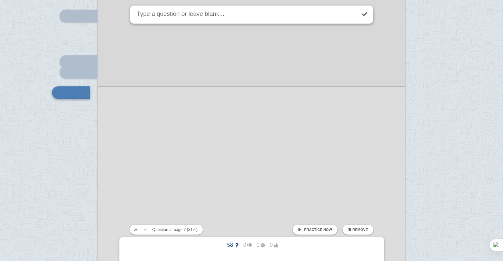
click at [209, 111] on div at bounding box center [252, 169] width 308 height 435
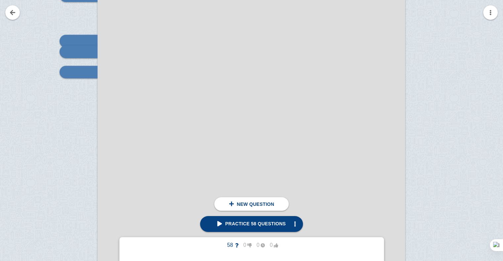
scroll to position [2996, 0]
click at [66, 93] on div at bounding box center [75, 154] width 44 height 435
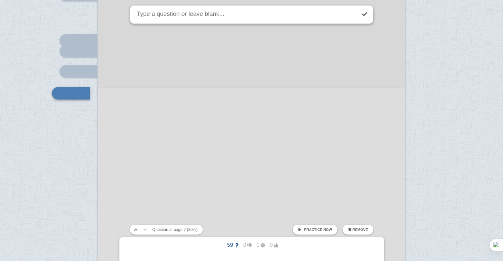
scroll to position [2996, 0]
click at [184, 116] on div at bounding box center [252, 147] width 308 height 435
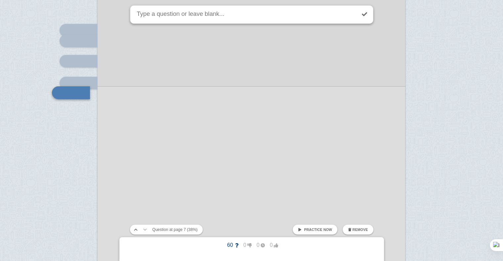
click at [189, 120] on div at bounding box center [252, 137] width 308 height 435
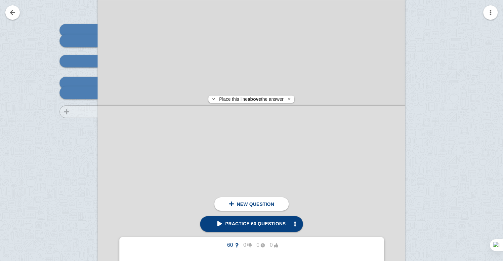
click at [80, 112] on div at bounding box center [75, 144] width 44 height 435
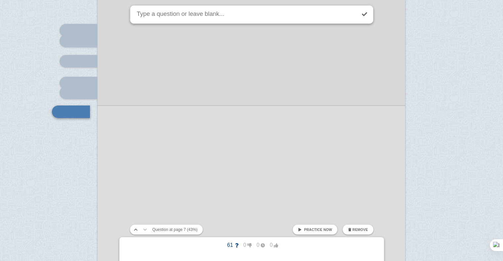
scroll to position [3025, 0]
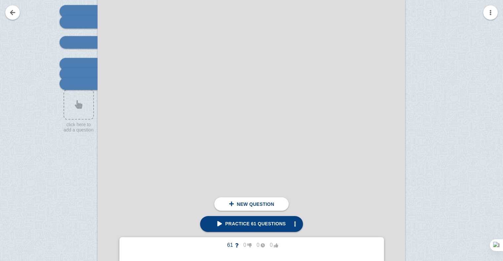
click at [165, 108] on div at bounding box center [252, 118] width 308 height 435
click at [73, 94] on div at bounding box center [75, 125] width 44 height 435
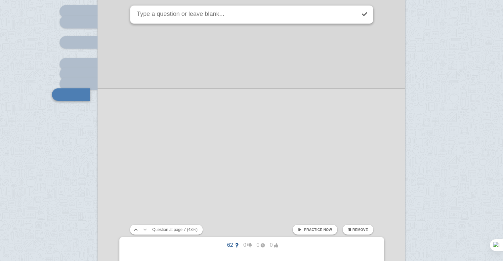
scroll to position [3027, 0]
click at [198, 118] on div at bounding box center [252, 117] width 308 height 435
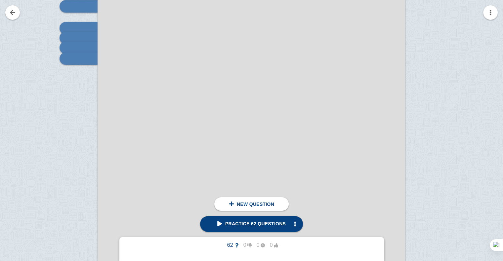
scroll to position [3063, 0]
click at [85, 70] on div at bounding box center [75, 87] width 44 height 435
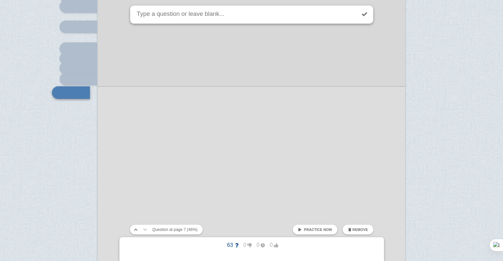
click at [186, 96] on div at bounding box center [252, 103] width 308 height 435
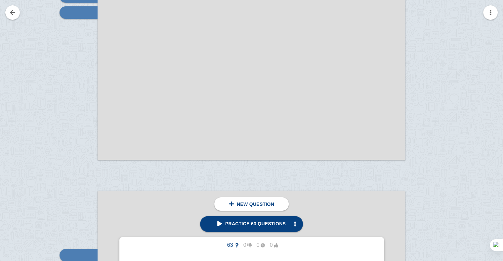
scroll to position [2732, 0]
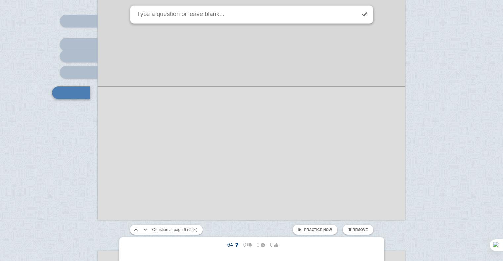
click at [173, 120] on div at bounding box center [252, 2] width 308 height 435
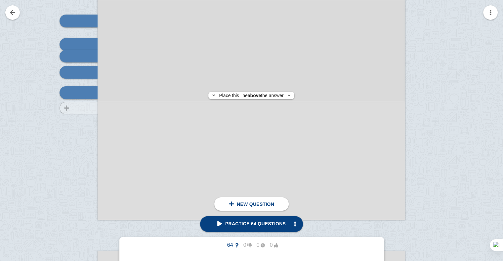
click at [93, 108] on div at bounding box center [75, 8] width 44 height 435
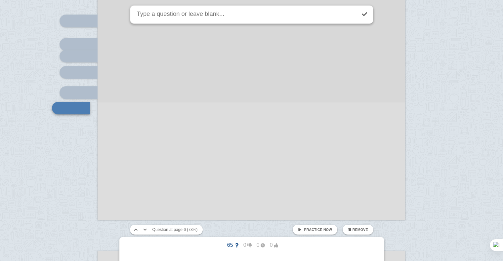
scroll to position [2691, 0]
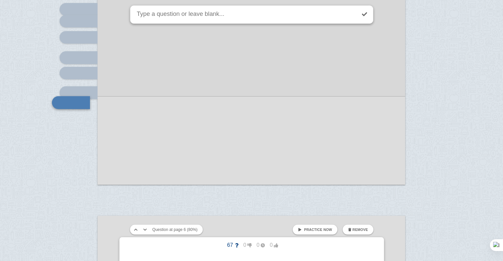
scroll to position [2720, 0]
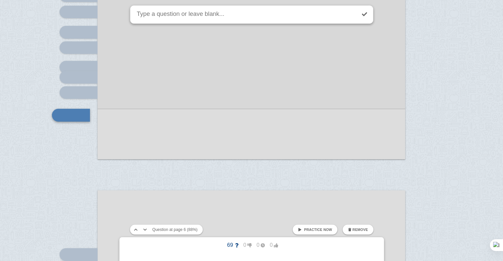
scroll to position [2758, 0]
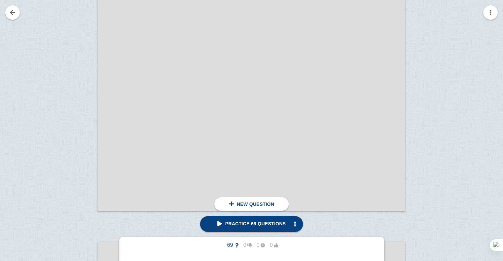
scroll to position [3152, 0]
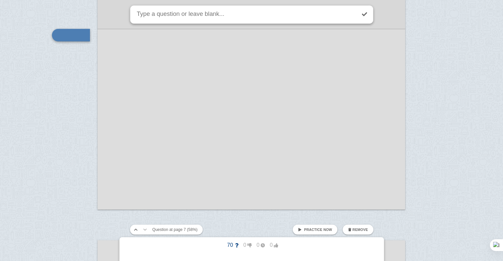
scroll to position [3094, 0]
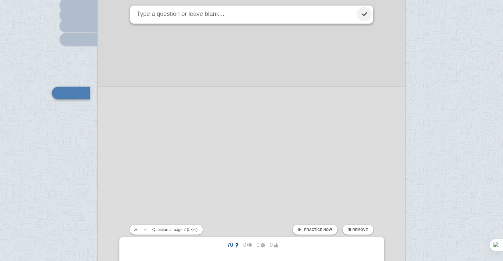
click at [363, 17] on link at bounding box center [364, 14] width 15 height 15
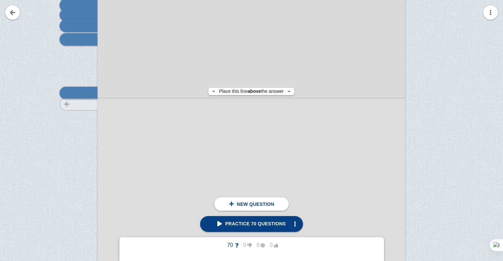
click at [67, 104] on div at bounding box center [75, 56] width 44 height 435
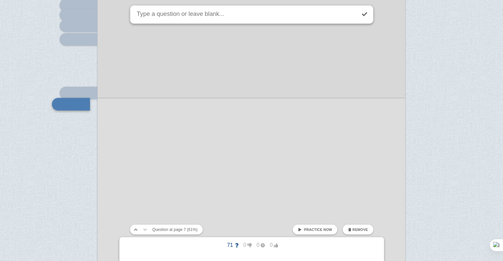
scroll to position [3105, 0]
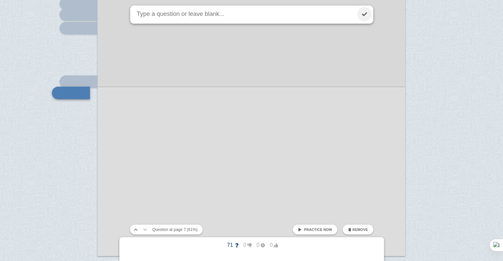
click at [365, 15] on link at bounding box center [364, 14] width 15 height 15
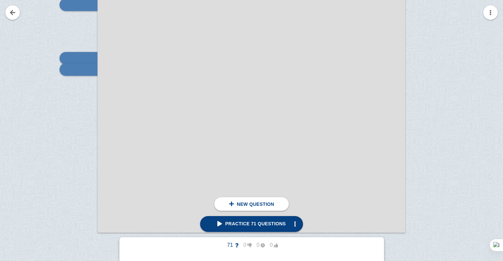
scroll to position [3129, 0]
click at [66, 109] on div at bounding box center [75, 20] width 44 height 435
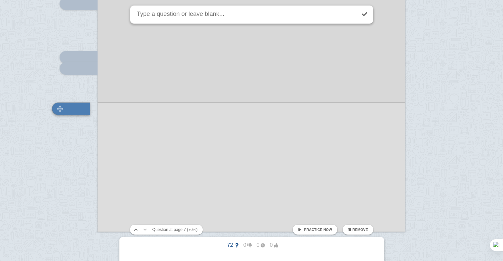
scroll to position [3145, 0]
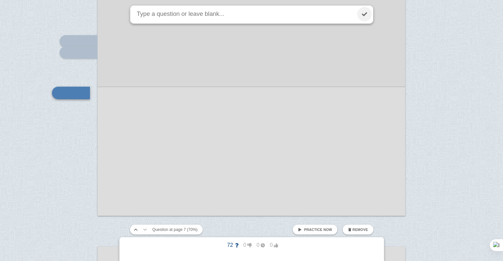
click at [369, 10] on link at bounding box center [364, 14] width 15 height 15
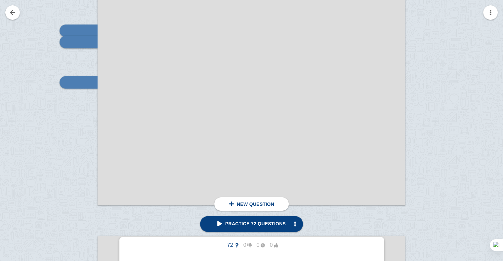
scroll to position [3156, 0]
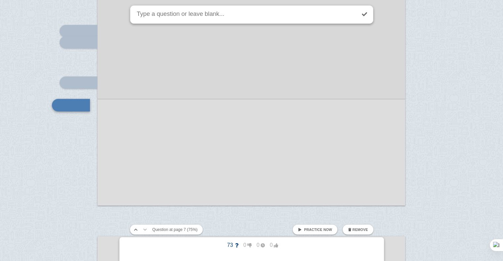
scroll to position [3168, 0]
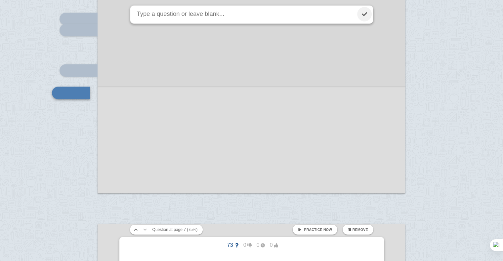
click at [366, 14] on link at bounding box center [364, 14] width 15 height 15
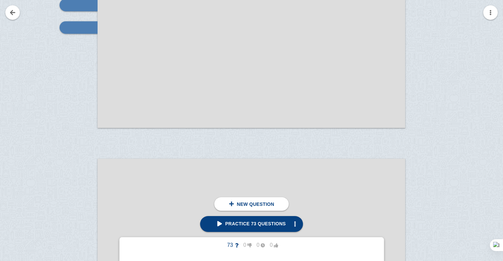
scroll to position [3238, 0]
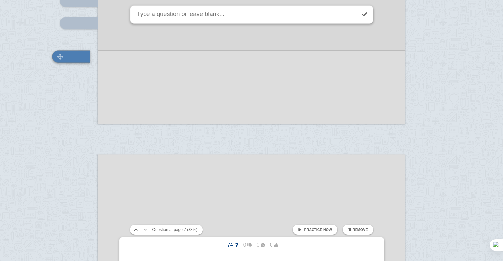
scroll to position [3202, 0]
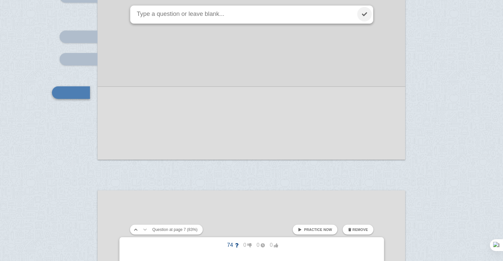
click at [366, 10] on link at bounding box center [364, 14] width 15 height 15
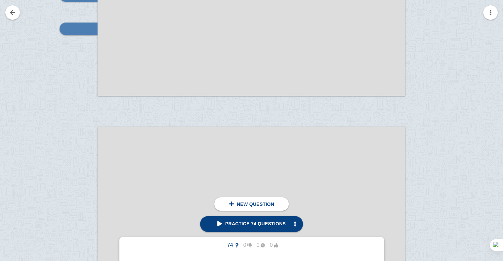
scroll to position [3266, 0]
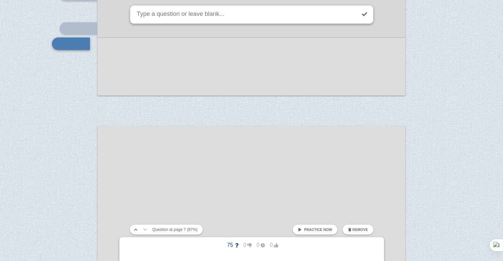
scroll to position [3217, 0]
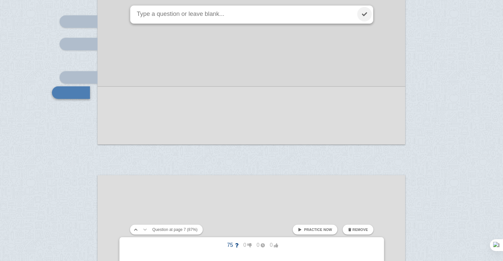
click at [359, 13] on link at bounding box center [364, 14] width 15 height 15
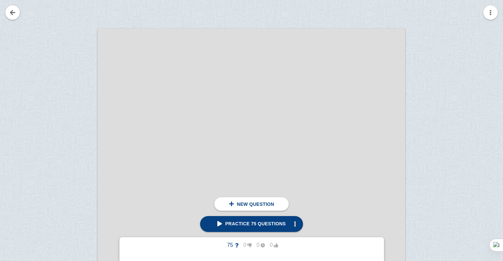
scroll to position [3364, 0]
click at [75, 71] on div at bounding box center [75, 251] width 44 height 435
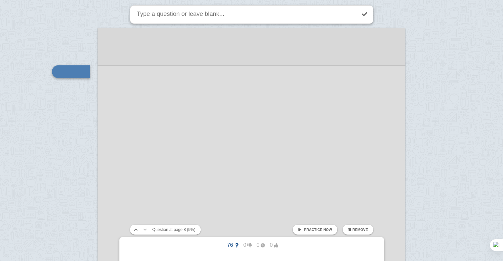
scroll to position [3343, 0]
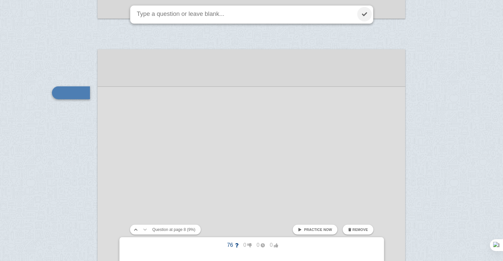
click at [364, 14] on link at bounding box center [364, 14] width 15 height 15
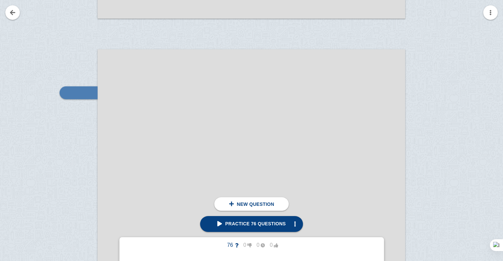
scroll to position [3386, 0]
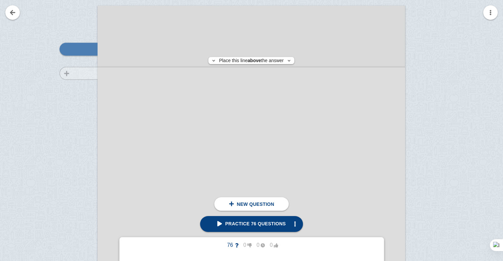
click at [77, 73] on div at bounding box center [75, 229] width 44 height 435
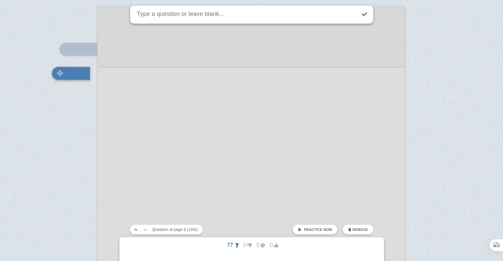
scroll to position [3367, 0]
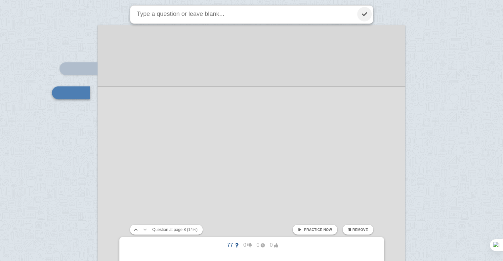
click at [365, 14] on link at bounding box center [364, 14] width 15 height 15
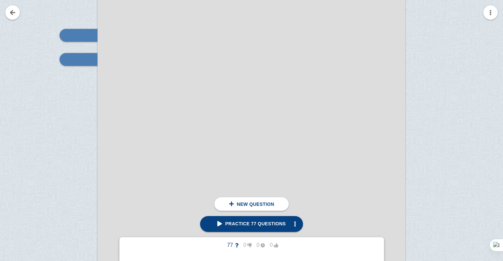
scroll to position [3401, 0]
click at [171, 62] on div at bounding box center [252, 208] width 308 height 435
click at [81, 102] on div at bounding box center [75, 214] width 44 height 435
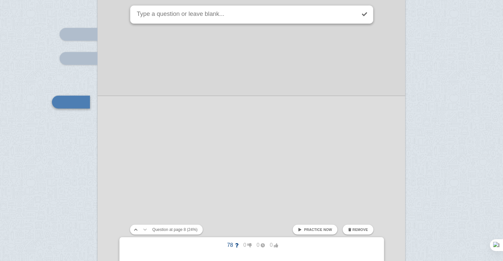
scroll to position [3411, 0]
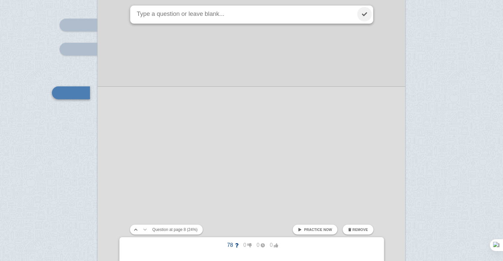
click at [363, 17] on link at bounding box center [364, 14] width 15 height 15
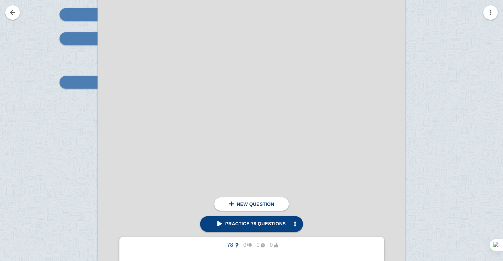
scroll to position [3424, 0]
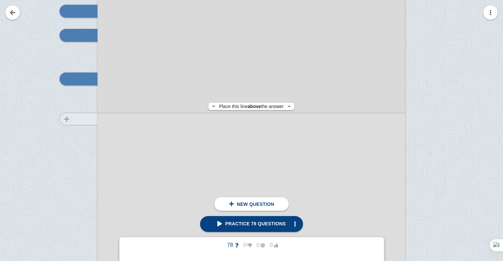
click at [70, 119] on div at bounding box center [75, 191] width 44 height 435
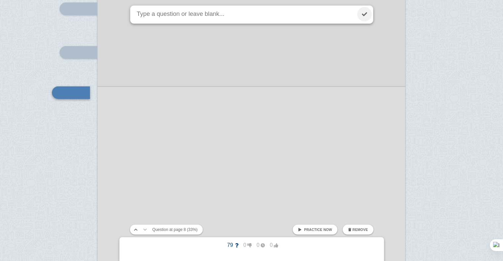
click at [362, 18] on link at bounding box center [364, 14] width 15 height 15
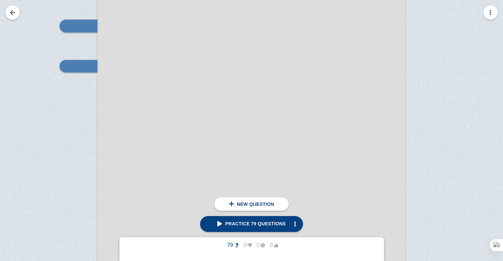
scroll to position [3479, 0]
click at [93, 96] on div at bounding box center [75, 137] width 44 height 435
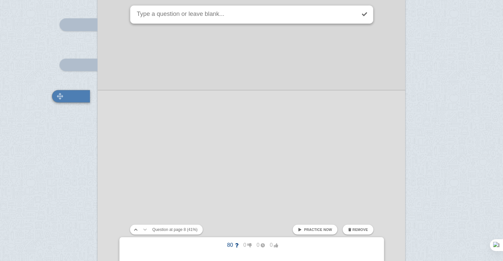
scroll to position [3482, 0]
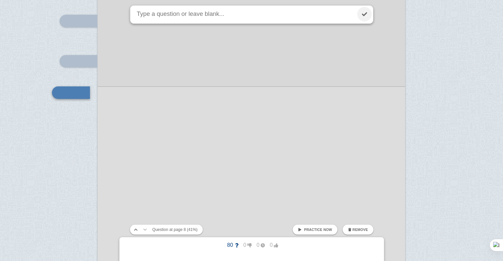
click at [359, 17] on link at bounding box center [364, 14] width 15 height 15
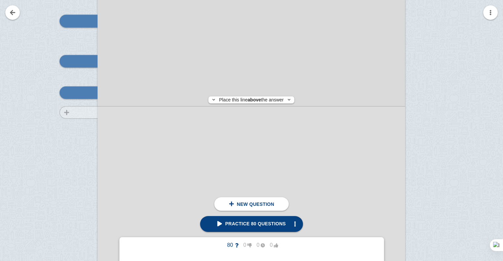
click at [62, 112] on div at bounding box center [75, 133] width 44 height 435
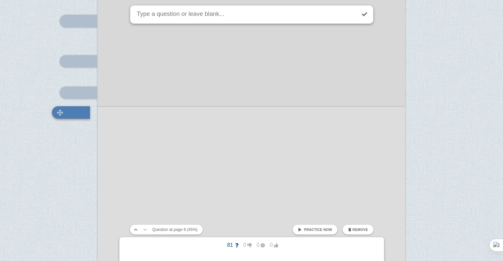
scroll to position [3502, 0]
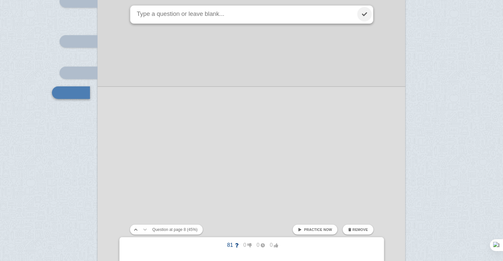
click at [367, 15] on link at bounding box center [364, 14] width 15 height 15
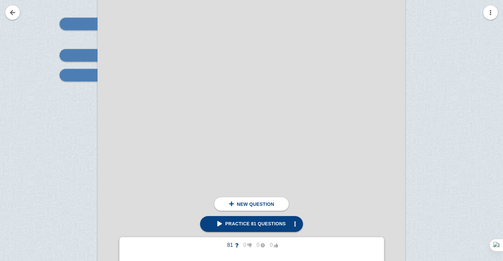
scroll to position [3520, 0]
click at [68, 104] on div at bounding box center [75, 95] width 44 height 435
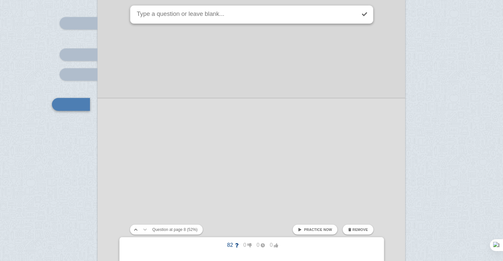
scroll to position [3532, 0]
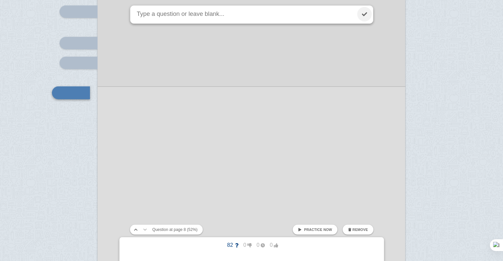
click at [360, 14] on link at bounding box center [364, 14] width 15 height 15
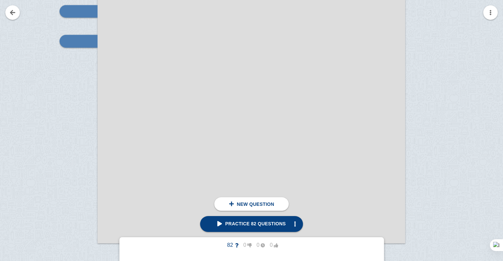
scroll to position [3583, 0]
drag, startPoint x: 153, startPoint y: 74, endPoint x: 172, endPoint y: 48, distance: 32.5
click at [172, 48] on div at bounding box center [252, 26] width 308 height 435
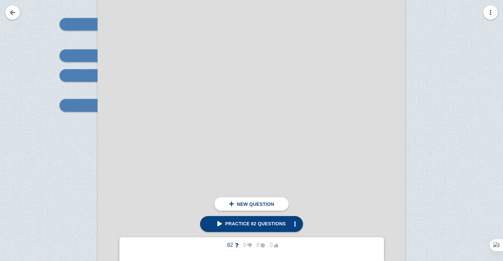
scroll to position [3520, 0]
click at [70, 120] on div at bounding box center [75, 96] width 44 height 435
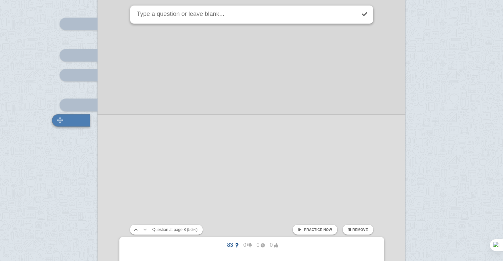
scroll to position [3547, 0]
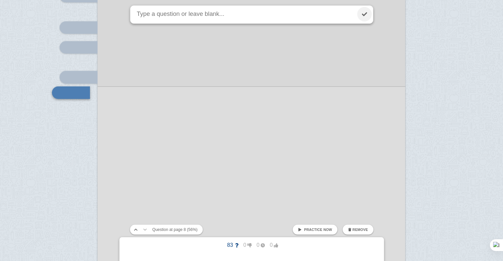
click at [362, 15] on link at bounding box center [364, 14] width 15 height 15
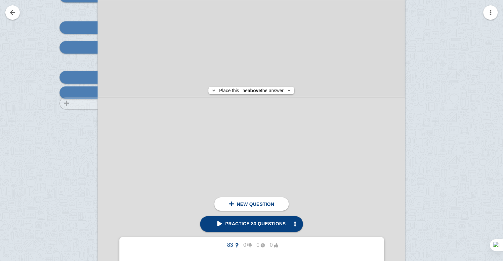
click at [79, 103] on div at bounding box center [75, 68] width 44 height 435
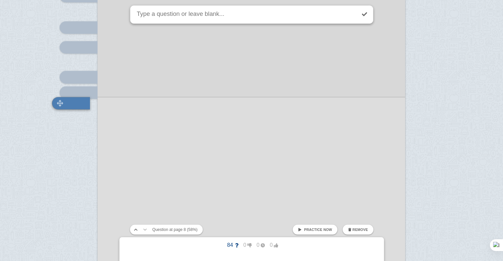
scroll to position [3558, 0]
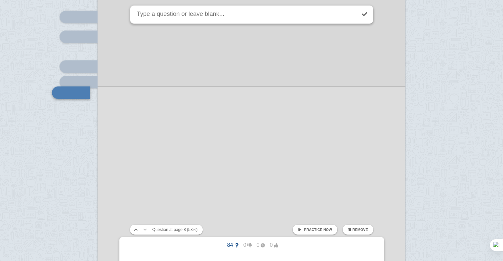
click at [371, 17] on div at bounding box center [251, 14] width 243 height 19
click at [367, 16] on link at bounding box center [364, 14] width 15 height 15
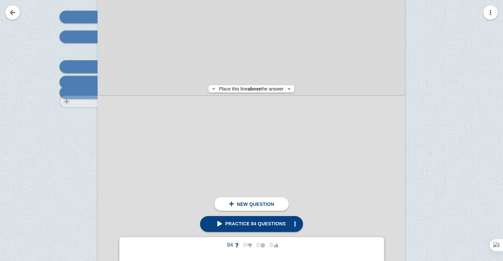
click at [70, 102] on div at bounding box center [75, 57] width 44 height 435
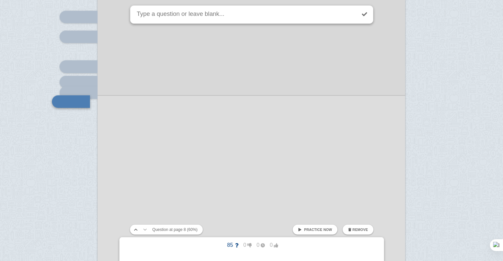
scroll to position [3567, 0]
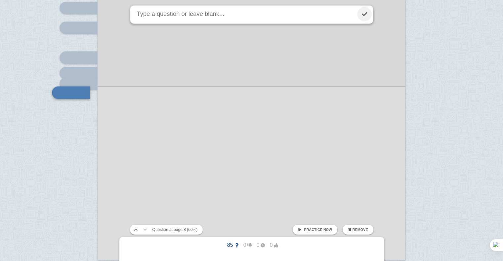
click at [362, 18] on link at bounding box center [364, 14] width 15 height 15
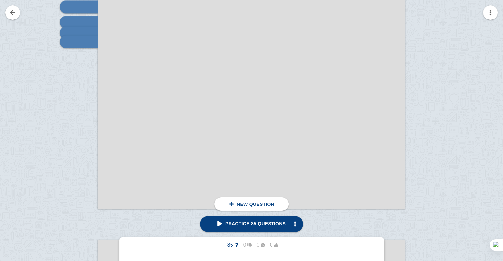
scroll to position [3619, 0]
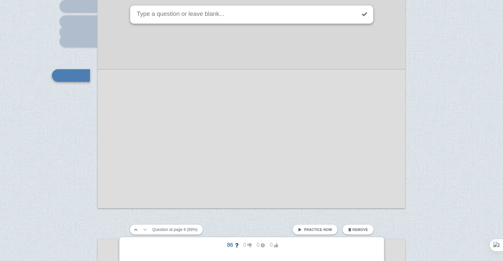
scroll to position [3601, 0]
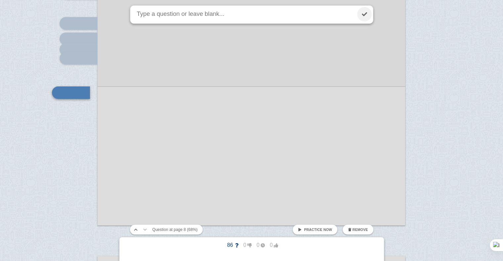
click at [362, 15] on link at bounding box center [364, 14] width 15 height 15
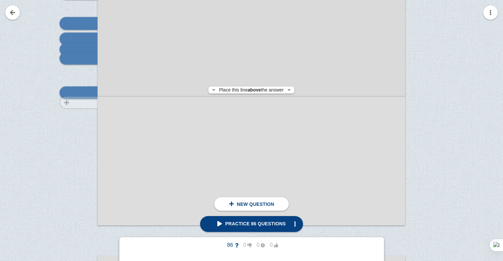
click at [80, 103] on div at bounding box center [75, 14] width 44 height 435
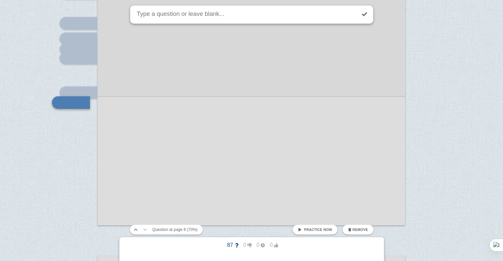
scroll to position [3611, 0]
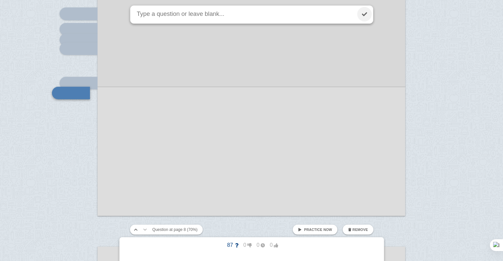
click at [367, 16] on link at bounding box center [364, 14] width 15 height 15
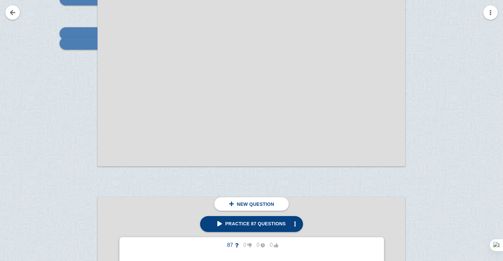
scroll to position [3662, 0]
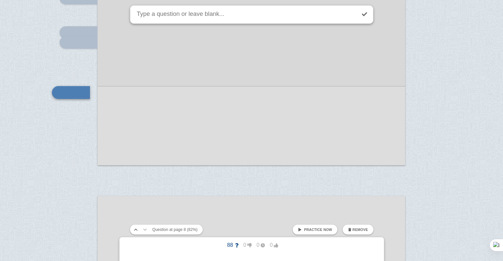
scroll to position [3661, 0]
click at [361, 15] on link at bounding box center [364, 14] width 15 height 15
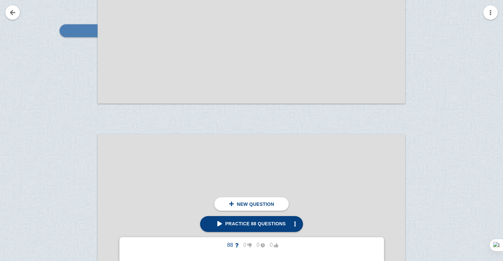
scroll to position [3723, 0]
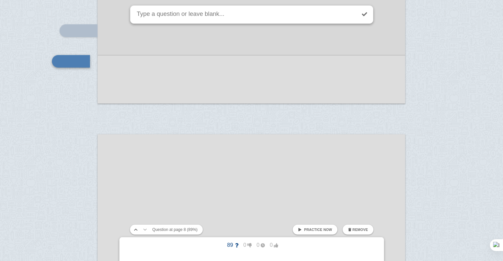
scroll to position [3692, 0]
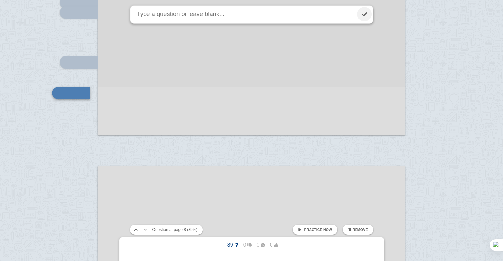
click at [363, 15] on link at bounding box center [364, 14] width 15 height 15
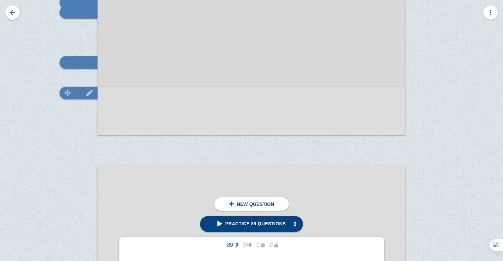
click at [83, 94] on img at bounding box center [90, 93] width 16 height 6
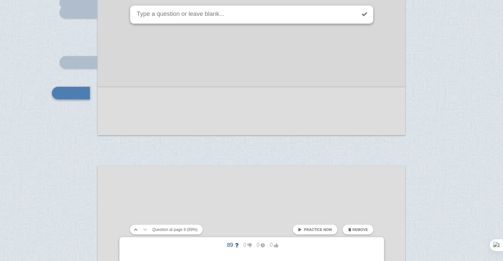
click at [0, 0] on sider-quick-compose-btn at bounding box center [0, 0] width 0 height 0
drag, startPoint x: 340, startPoint y: 18, endPoint x: 348, endPoint y: 18, distance: 7.6
click at [0, 0] on sider-quick-compose-btn at bounding box center [0, 0] width 0 height 0
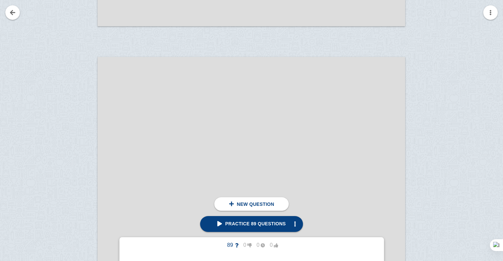
scroll to position [3814, 0]
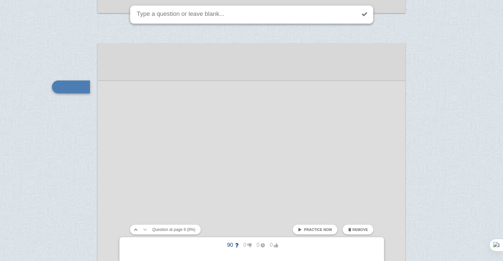
scroll to position [3808, 0]
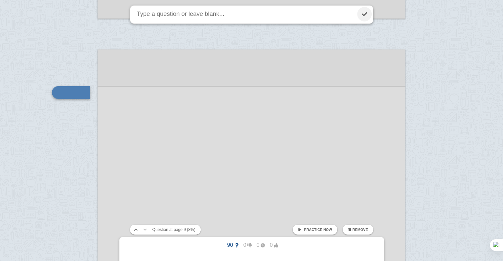
click at [364, 11] on link at bounding box center [364, 14] width 15 height 15
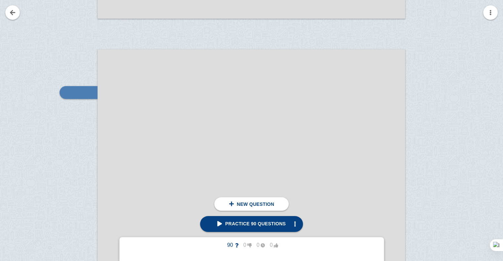
scroll to position [3841, 0]
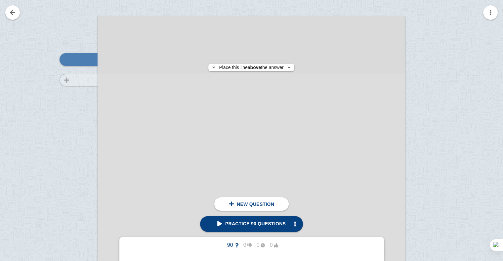
click at [79, 80] on div at bounding box center [75, 240] width 44 height 435
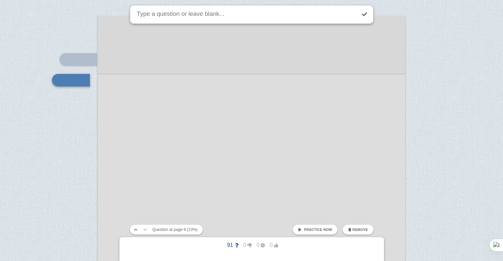
scroll to position [3829, 0]
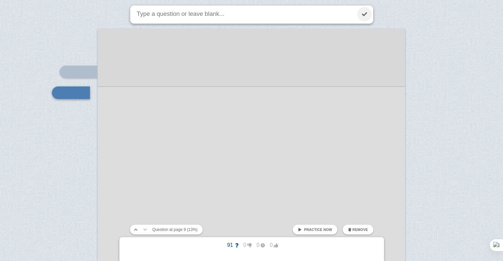
click at [364, 15] on link at bounding box center [364, 14] width 15 height 15
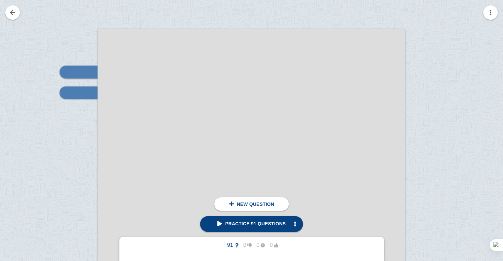
scroll to position [3862, 0]
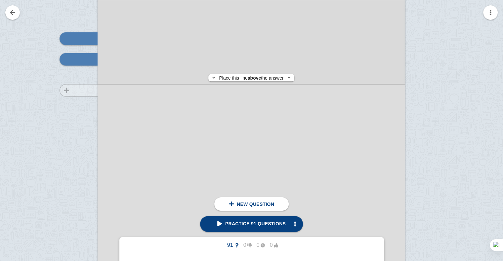
click at [89, 91] on div at bounding box center [75, 219] width 44 height 435
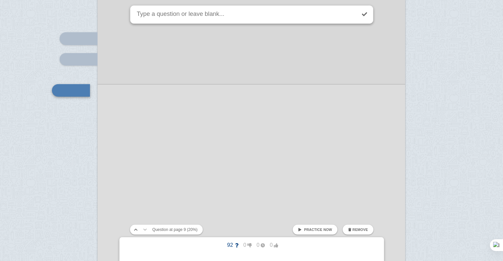
scroll to position [3860, 0]
click at [362, 15] on link at bounding box center [364, 14] width 15 height 15
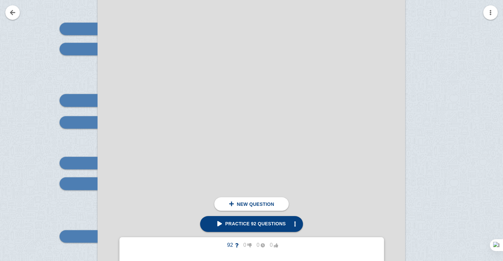
scroll to position [1056, 0]
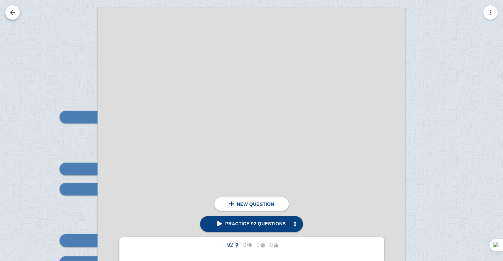
click at [15, 16] on link at bounding box center [12, 12] width 15 height 15
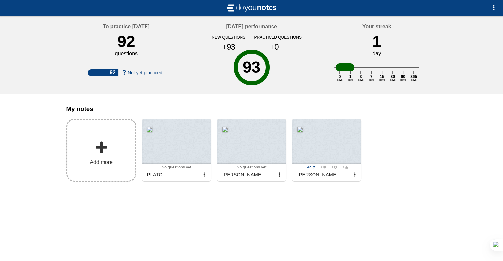
click at [113, 145] on label "Add more" at bounding box center [101, 150] width 70 height 63
click at [0, 0] on input "Add my notes" at bounding box center [0, 0] width 0 height 0
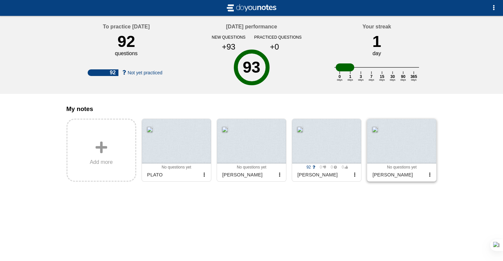
click at [408, 158] on div at bounding box center [401, 141] width 69 height 45
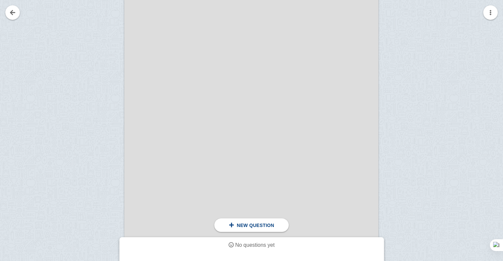
scroll to position [153, 0]
click at [108, 85] on div at bounding box center [102, 155] width 44 height 359
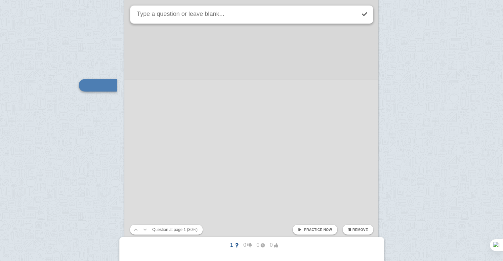
scroll to position [145, 0]
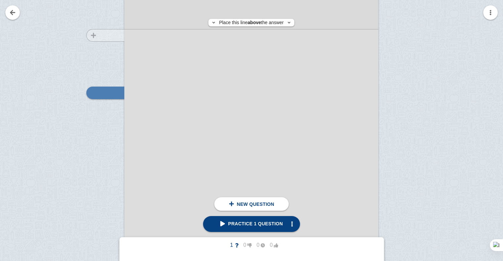
click at [91, 35] on div at bounding box center [102, 163] width 44 height 359
checkbox input "true"
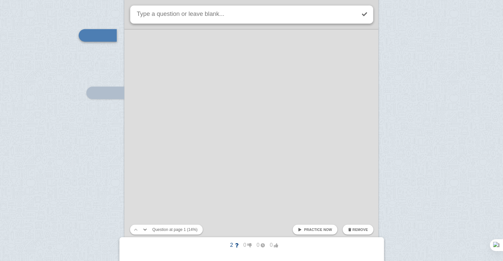
scroll to position [88, 0]
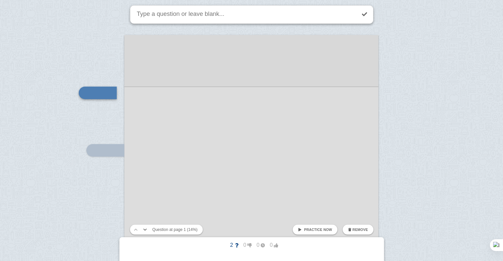
click at [201, 99] on div at bounding box center [251, 214] width 254 height 359
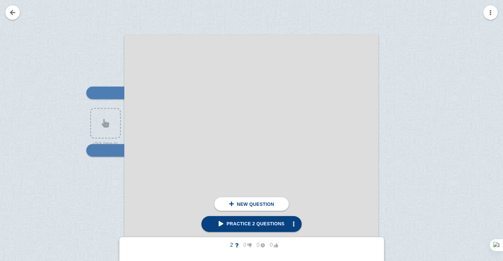
scroll to position [161, 0]
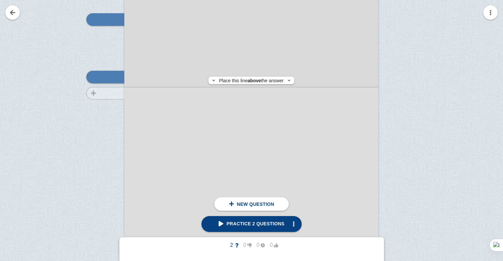
click at [103, 93] on div at bounding box center [102, 147] width 44 height 359
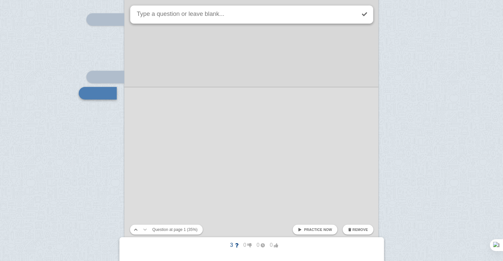
scroll to position [162, 0]
click at [193, 123] on div at bounding box center [251, 140] width 254 height 359
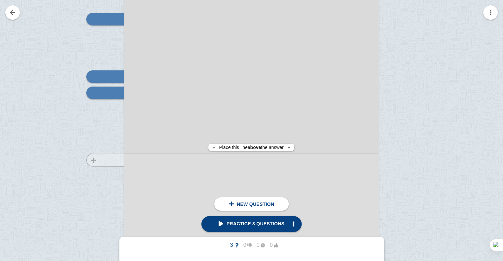
click at [119, 160] on div at bounding box center [102, 147] width 44 height 359
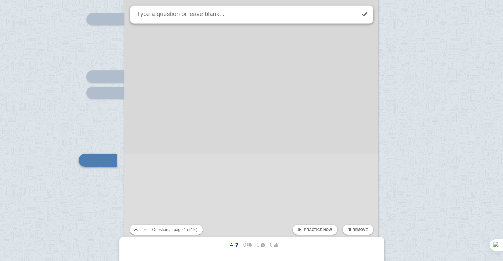
scroll to position [229, 0]
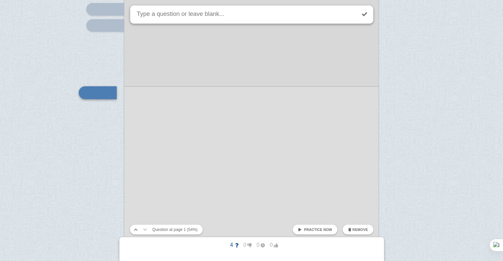
click at [242, 172] on div at bounding box center [251, 73] width 254 height 359
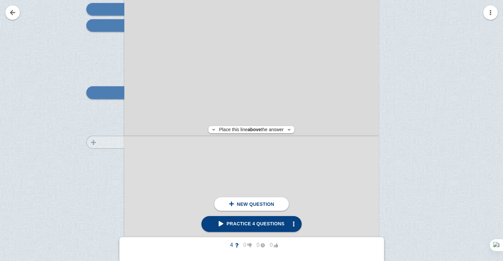
click at [104, 142] on div at bounding box center [102, 79] width 44 height 359
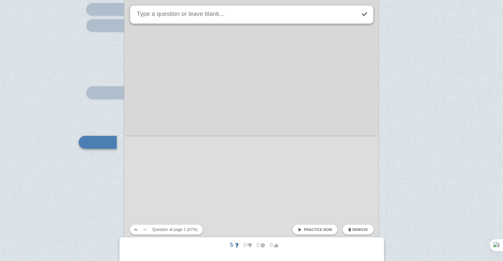
scroll to position [279, 0]
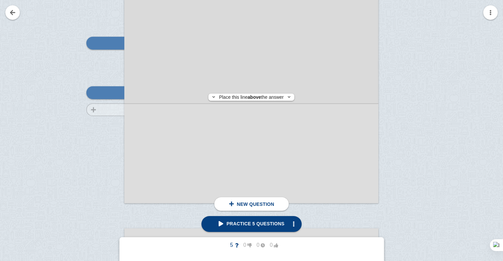
click at [99, 110] on div at bounding box center [102, 30] width 44 height 359
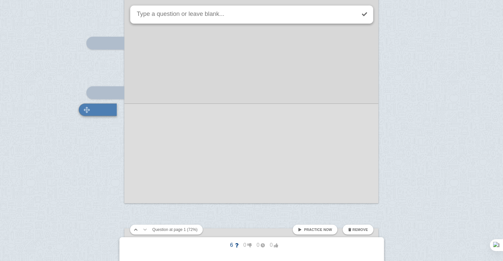
scroll to position [296, 0]
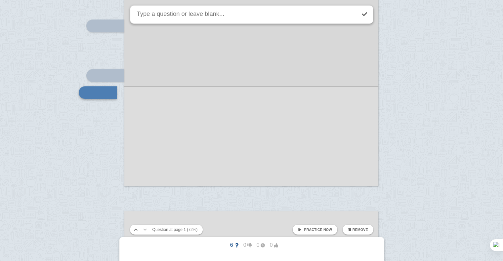
click at [176, 141] on div at bounding box center [251, 6] width 254 height 359
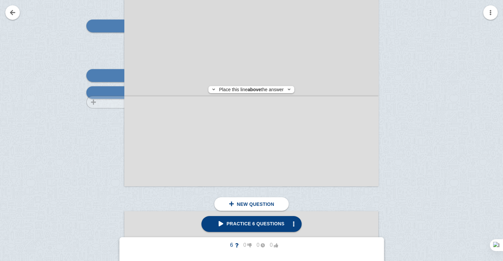
click at [107, 102] on div at bounding box center [102, 12] width 44 height 359
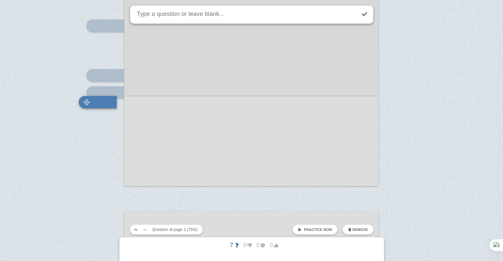
scroll to position [306, 0]
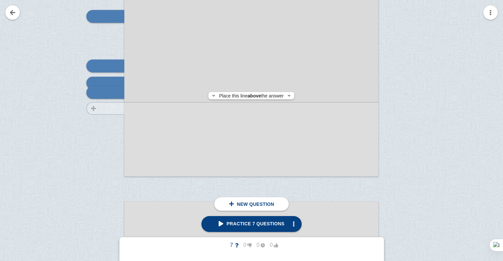
click at [109, 108] on div at bounding box center [102, 3] width 44 height 359
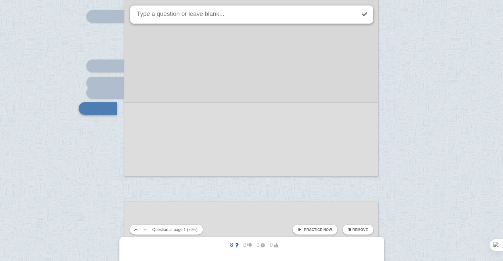
scroll to position [321, 0]
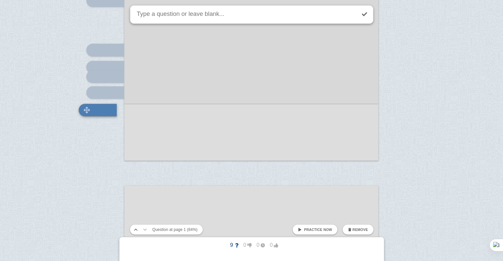
scroll to position [339, 0]
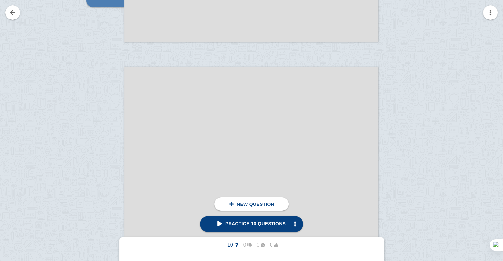
scroll to position [487, 0]
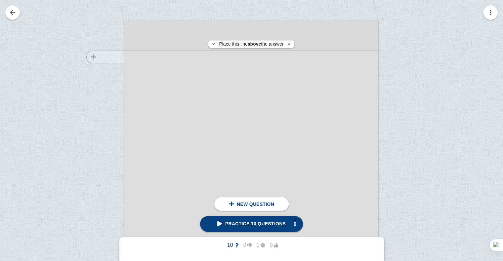
click at [92, 57] on div at bounding box center [102, 206] width 44 height 359
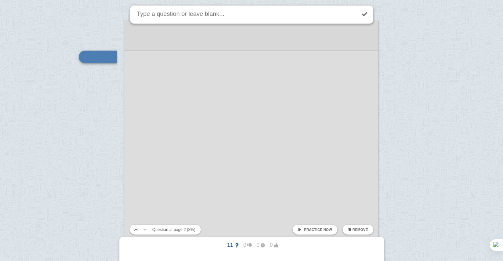
scroll to position [451, 0]
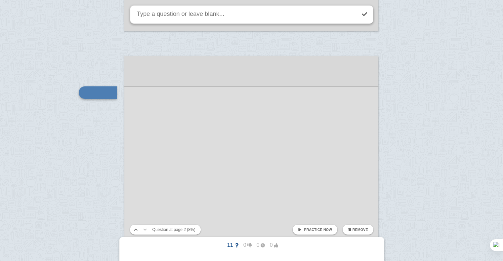
click at [163, 92] on div at bounding box center [251, 235] width 254 height 359
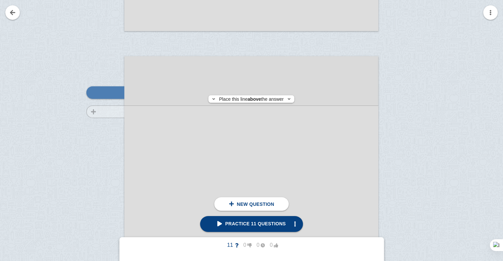
click at [104, 112] on div at bounding box center [102, 241] width 44 height 359
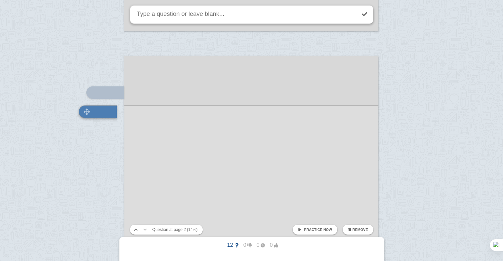
scroll to position [470, 0]
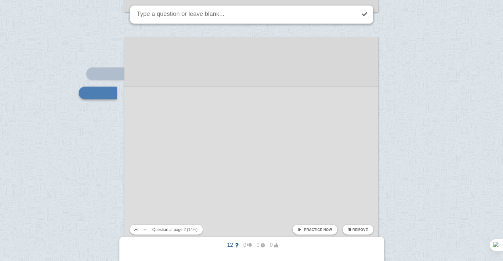
click at [190, 115] on div at bounding box center [251, 216] width 254 height 359
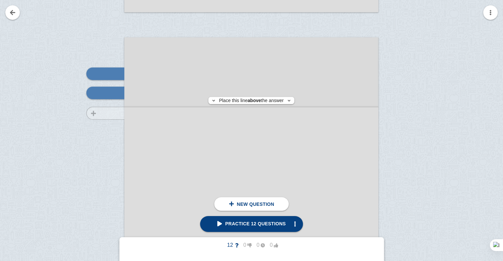
click at [95, 113] on div at bounding box center [102, 223] width 44 height 359
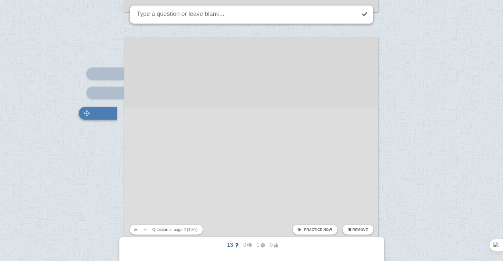
scroll to position [490, 0]
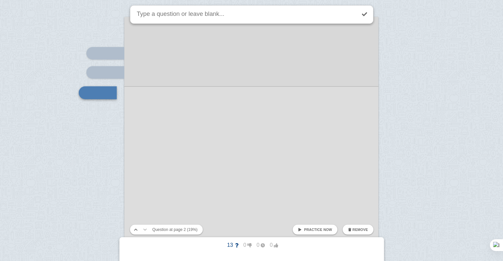
click at [186, 129] on div at bounding box center [251, 196] width 254 height 359
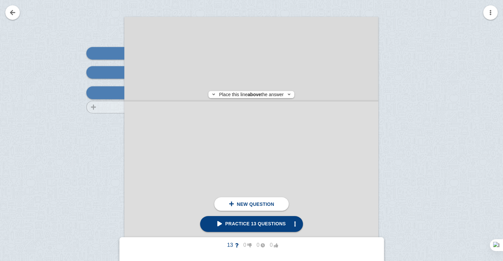
click at [104, 107] on div at bounding box center [102, 202] width 44 height 359
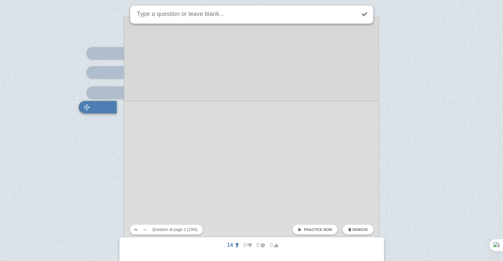
scroll to position [505, 0]
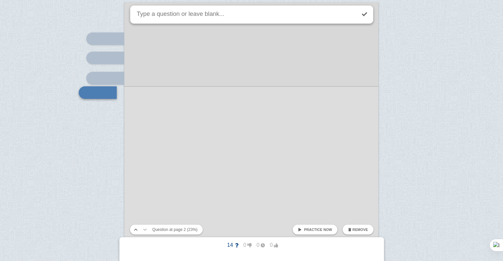
click at [160, 128] on div at bounding box center [251, 181] width 254 height 359
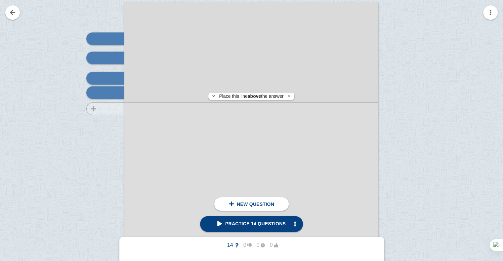
click at [97, 109] on div at bounding box center [102, 188] width 44 height 359
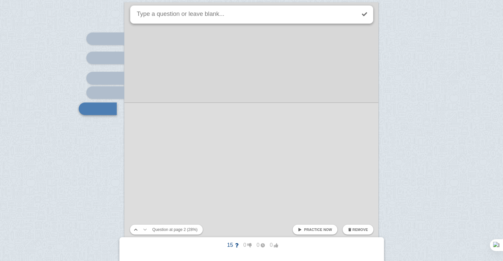
scroll to position [521, 0]
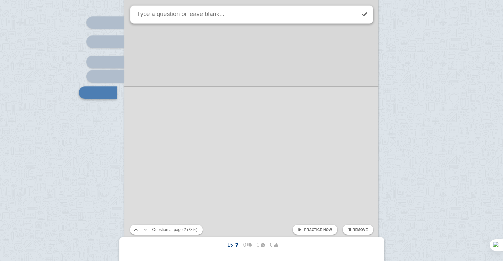
click at [152, 125] on div at bounding box center [251, 165] width 254 height 359
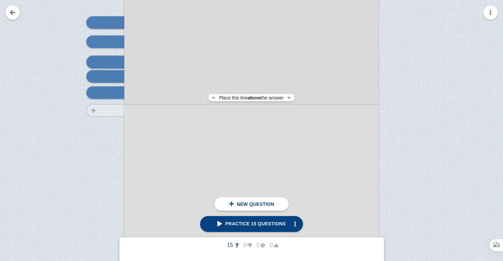
click at [102, 110] on div at bounding box center [102, 171] width 44 height 359
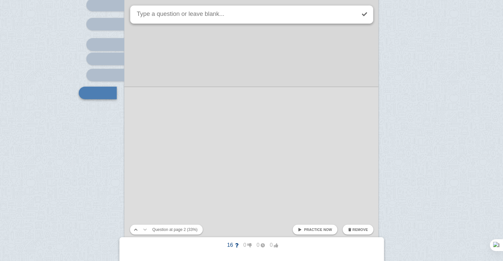
click at [167, 123] on div at bounding box center [251, 148] width 254 height 359
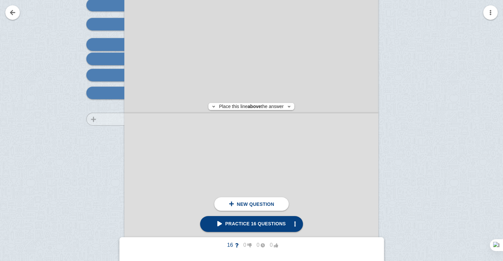
click at [104, 119] on div at bounding box center [102, 154] width 44 height 359
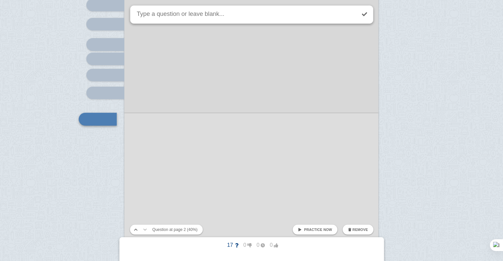
scroll to position [565, 0]
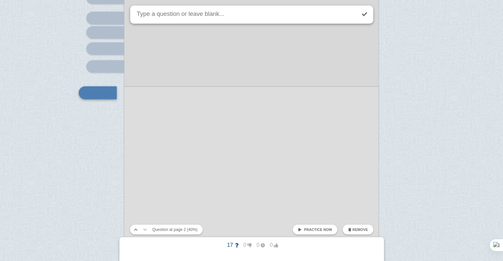
click at [185, 135] on div at bounding box center [251, 121] width 254 height 359
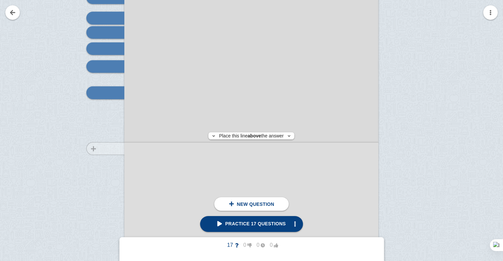
click at [103, 148] on div at bounding box center [102, 127] width 44 height 359
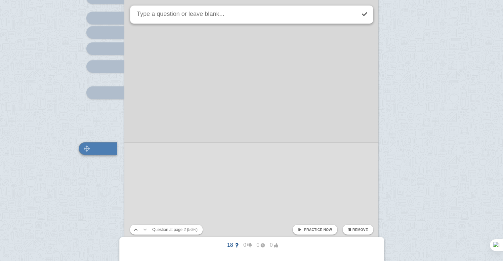
scroll to position [621, 0]
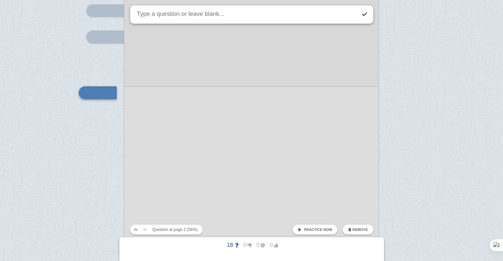
click at [164, 139] on div at bounding box center [251, 65] width 254 height 359
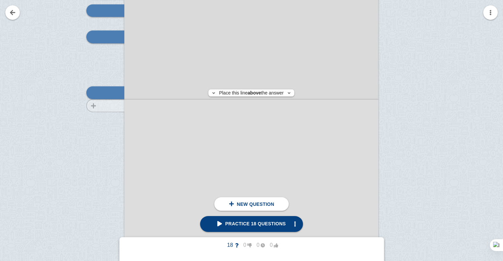
click at [92, 105] on div at bounding box center [102, 72] width 44 height 359
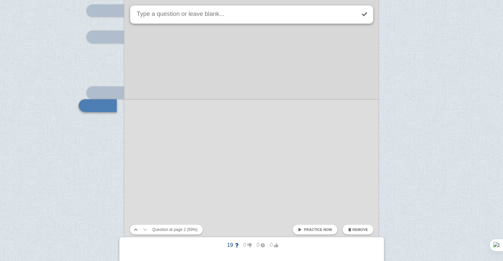
scroll to position [634, 0]
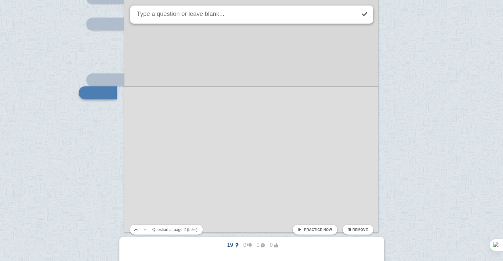
click at [147, 110] on div at bounding box center [251, 52] width 254 height 359
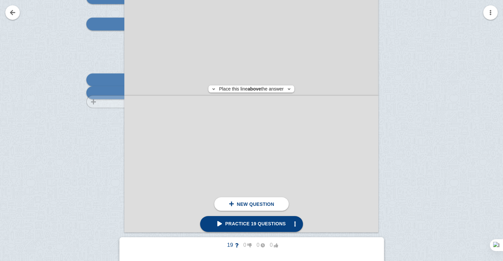
click at [102, 102] on div at bounding box center [102, 59] width 44 height 359
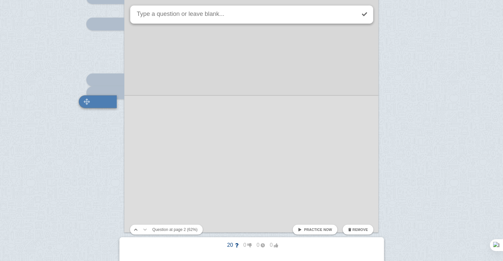
scroll to position [643, 0]
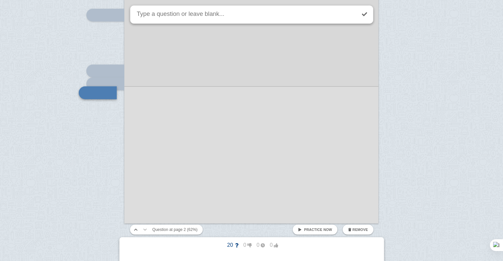
click at [170, 131] on div at bounding box center [251, 43] width 254 height 359
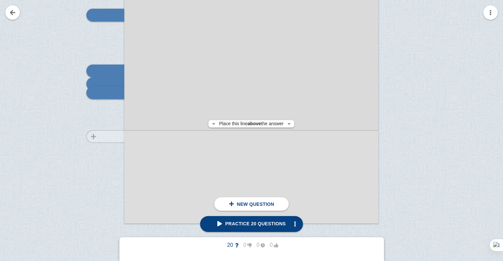
click at [101, 136] on div at bounding box center [102, 50] width 44 height 359
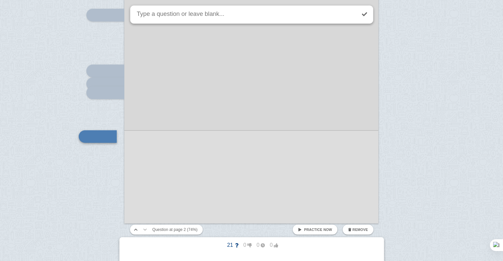
scroll to position [686, 0]
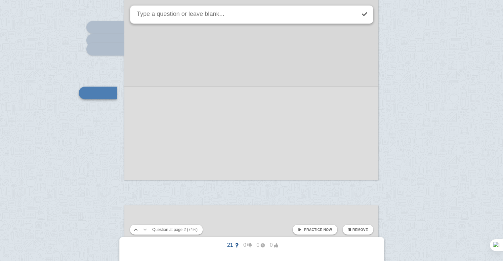
click at [191, 155] on div at bounding box center [251, 0] width 254 height 359
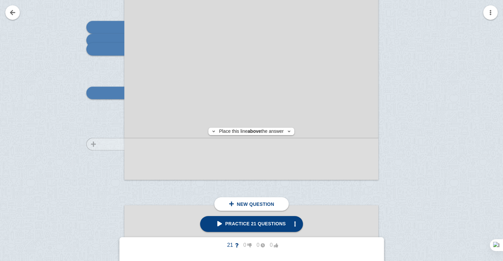
click at [95, 144] on div at bounding box center [102, 6] width 44 height 359
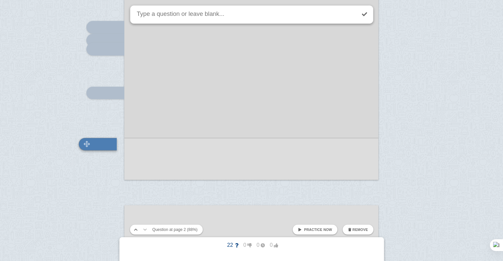
scroll to position [738, 0]
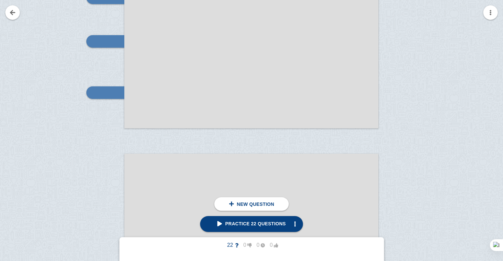
scroll to position [848, 0]
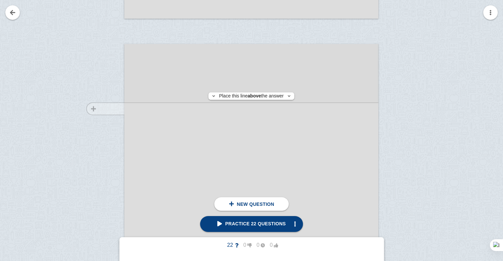
click at [94, 108] on div at bounding box center [102, 229] width 44 height 359
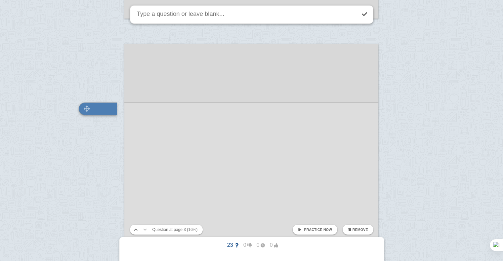
scroll to position [864, 0]
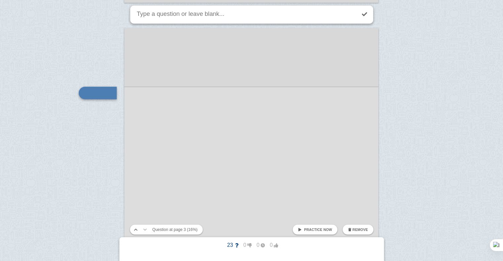
click at [238, 115] on div at bounding box center [251, 207] width 254 height 359
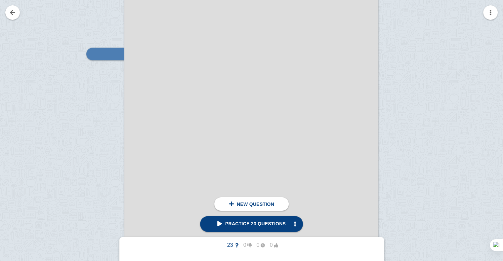
scroll to position [902, 0]
click at [106, 81] on div at bounding box center [102, 175] width 44 height 359
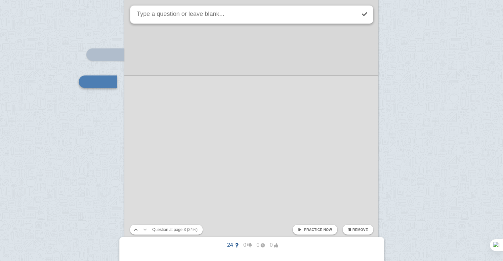
scroll to position [891, 0]
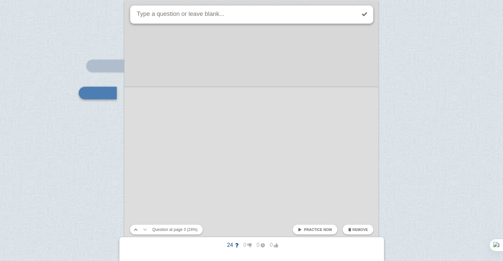
click at [169, 105] on div at bounding box center [251, 180] width 254 height 359
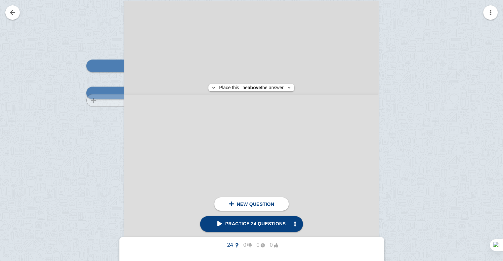
click at [94, 100] on div at bounding box center [102, 186] width 44 height 359
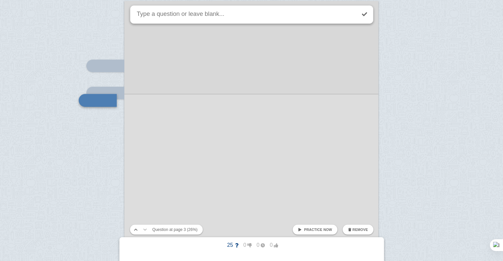
scroll to position [898, 0]
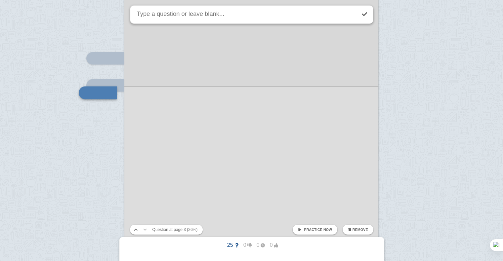
click at [180, 128] on div at bounding box center [251, 172] width 254 height 359
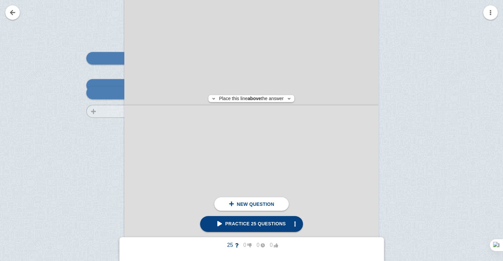
click at [85, 111] on div at bounding box center [102, 179] width 44 height 359
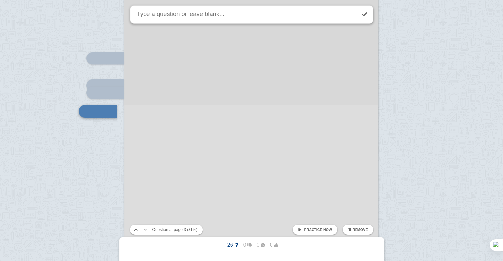
scroll to position [917, 0]
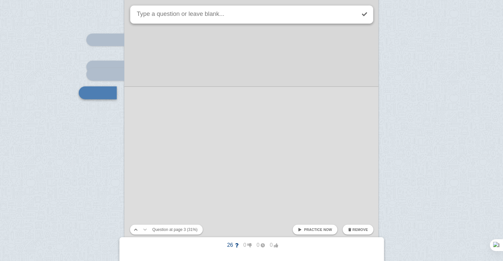
click at [184, 142] on div at bounding box center [251, 154] width 254 height 359
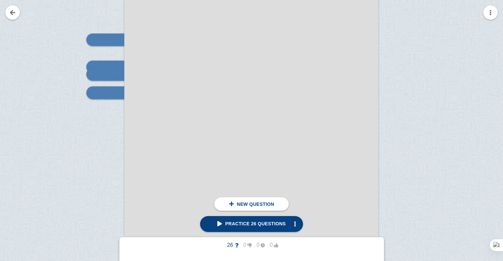
scroll to position [1047, 0]
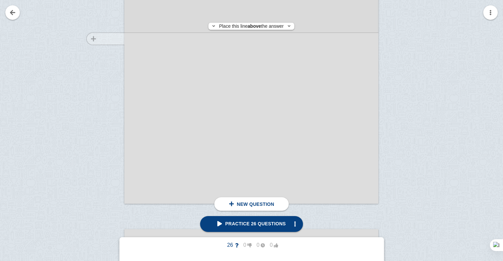
click at [97, 39] on div at bounding box center [102, 30] width 44 height 359
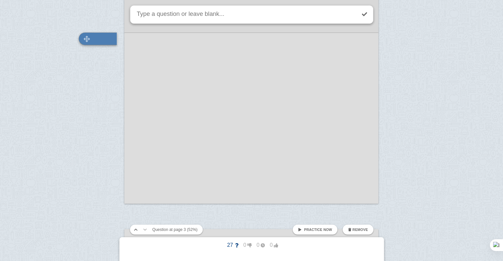
scroll to position [993, 0]
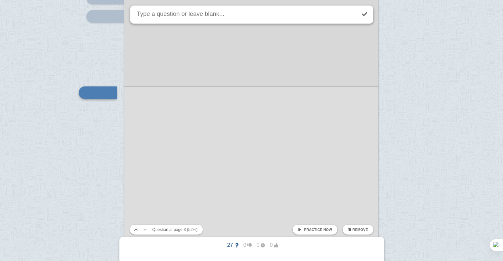
click at [177, 72] on div at bounding box center [251, 77] width 254 height 359
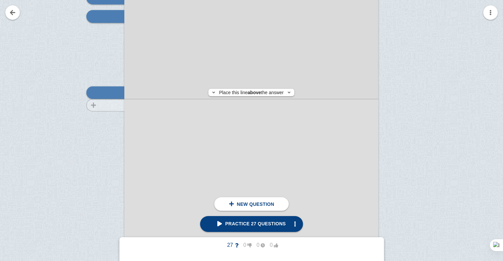
click at [107, 105] on div at bounding box center [102, 84] width 44 height 359
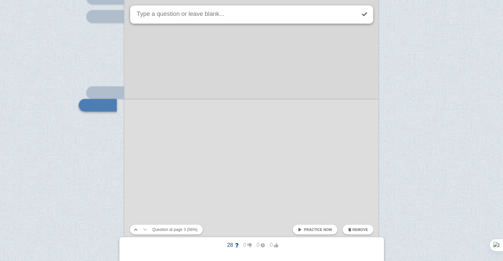
scroll to position [1006, 0]
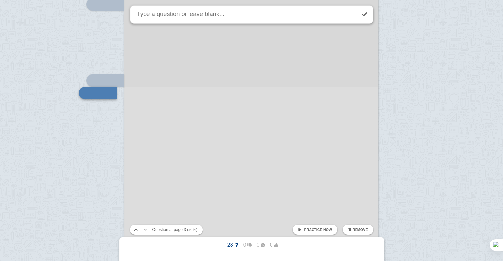
click at [158, 119] on div at bounding box center [251, 65] width 254 height 359
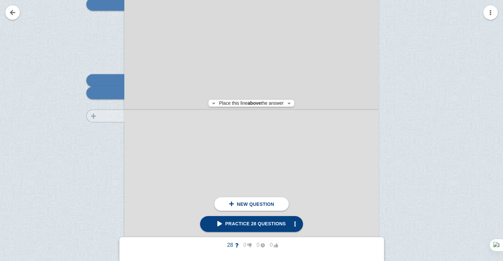
click at [97, 116] on div at bounding box center [102, 72] width 44 height 359
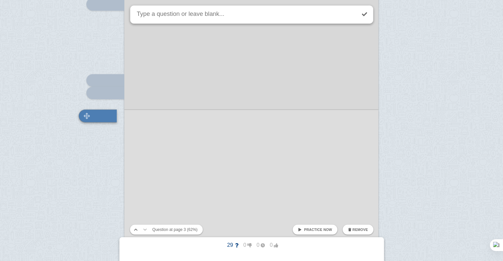
scroll to position [1029, 0]
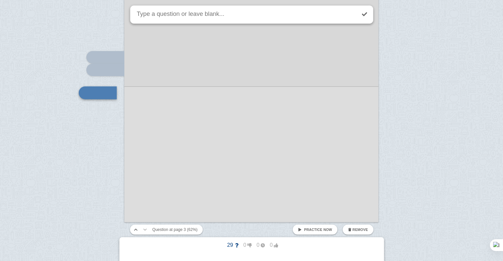
click at [142, 127] on div at bounding box center [251, 42] width 254 height 359
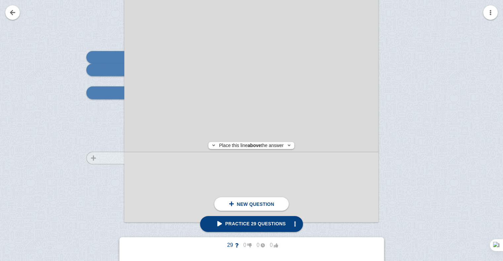
click at [109, 158] on div at bounding box center [102, 48] width 44 height 359
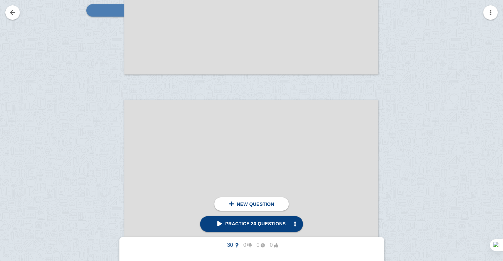
scroll to position [1176, 0]
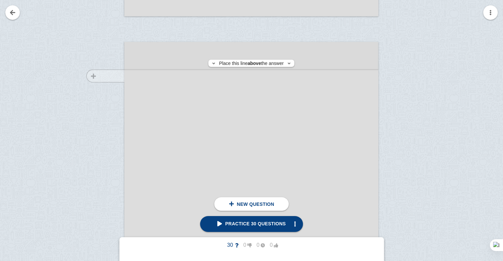
click at [100, 76] on div at bounding box center [102, 227] width 44 height 359
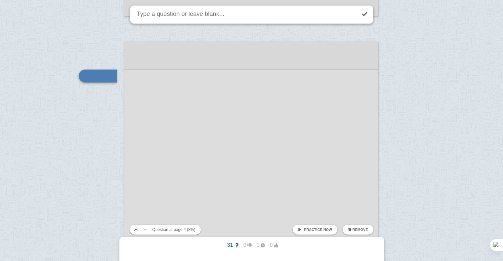
scroll to position [1218, 0]
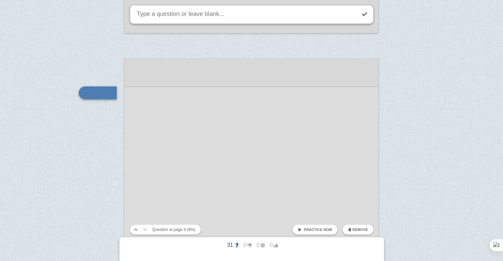
click at [152, 92] on div at bounding box center [251, 238] width 254 height 359
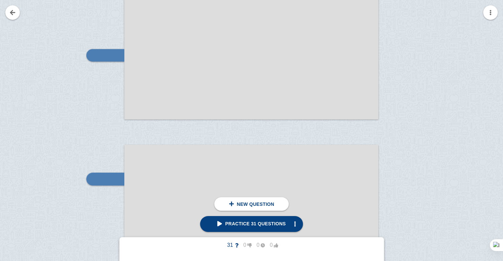
scroll to position [1131, 0]
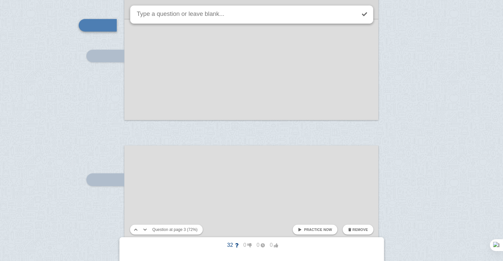
scroll to position [1063, 0]
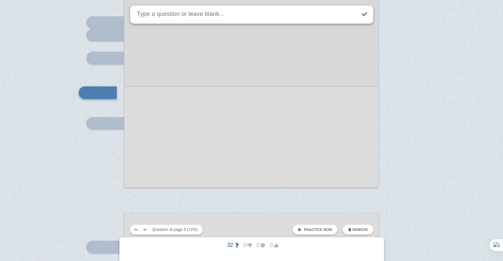
click at [146, 95] on div at bounding box center [251, 7] width 254 height 359
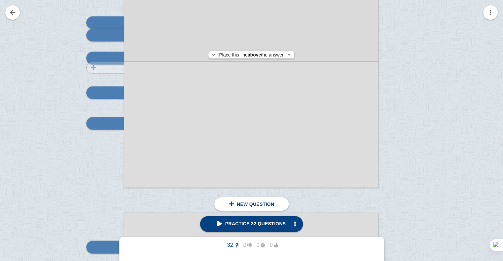
click at [106, 67] on div at bounding box center [102, 14] width 44 height 359
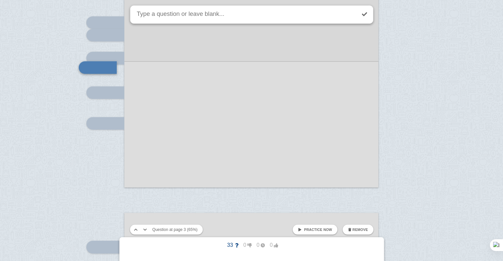
scroll to position [1038, 0]
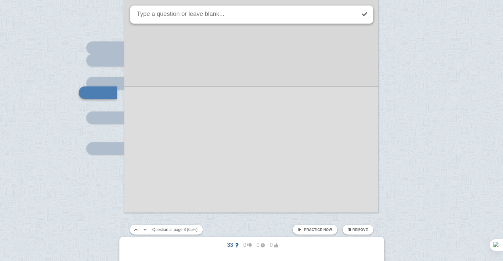
click at [199, 131] on div at bounding box center [251, 33] width 254 height 359
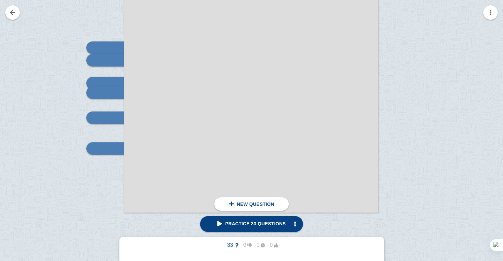
scroll to position [1113, 0]
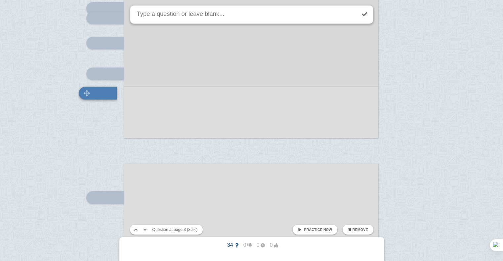
scroll to position [1113, 0]
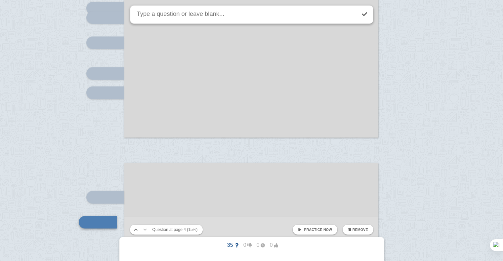
scroll to position [1243, 0]
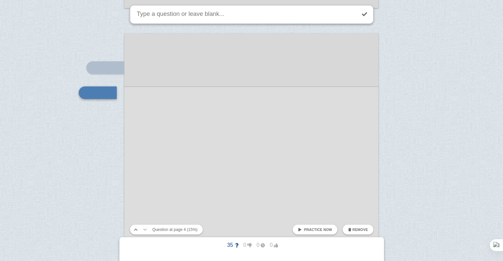
click at [183, 171] on div at bounding box center [251, 212] width 254 height 359
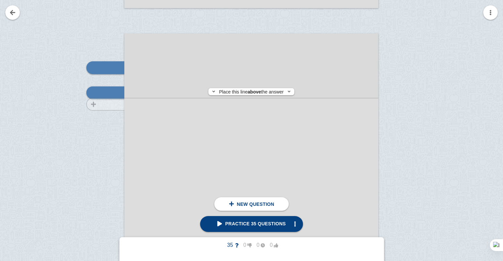
click at [95, 104] on div at bounding box center [102, 219] width 44 height 359
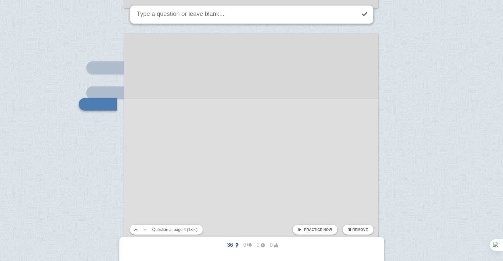
scroll to position [1255, 0]
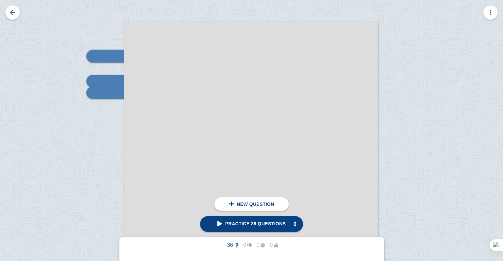
click at [104, 114] on div at bounding box center [102, 207] width 44 height 359
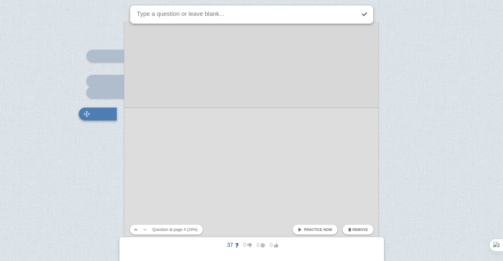
scroll to position [1276, 0]
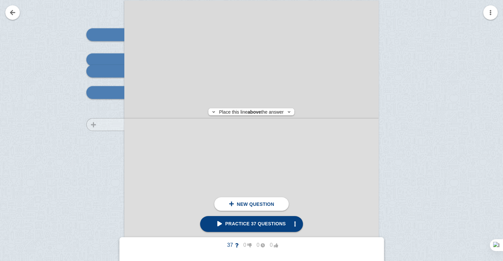
click at [98, 125] on div at bounding box center [102, 186] width 44 height 359
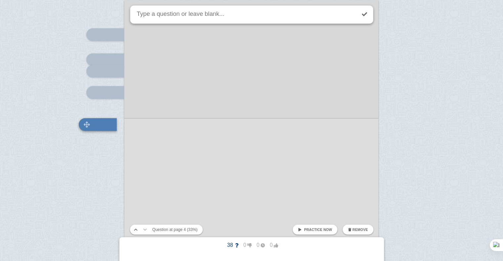
scroll to position [1308, 0]
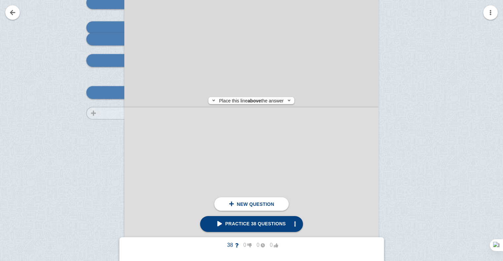
click at [87, 113] on div at bounding box center [102, 154] width 44 height 359
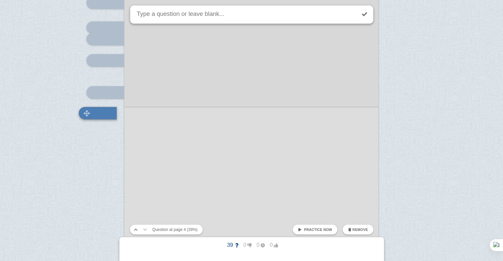
scroll to position [1329, 0]
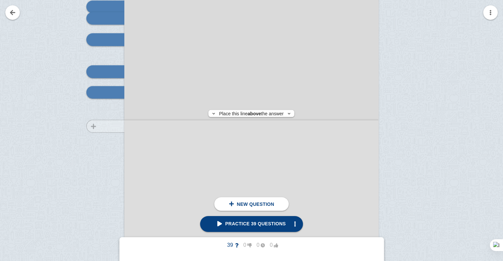
click at [96, 126] on div at bounding box center [102, 133] width 44 height 359
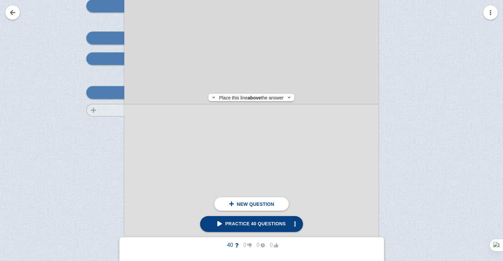
click at [87, 110] on div at bounding box center [102, 99] width 44 height 359
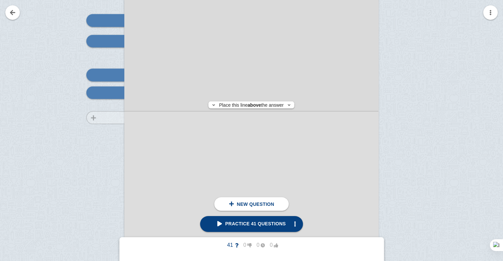
click at [101, 118] on div at bounding box center [102, 82] width 44 height 359
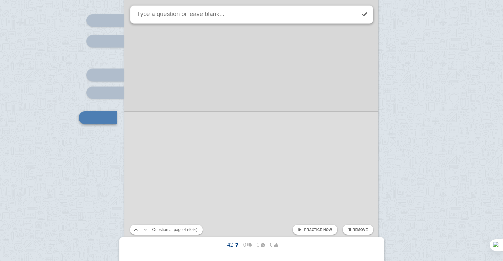
scroll to position [1405, 0]
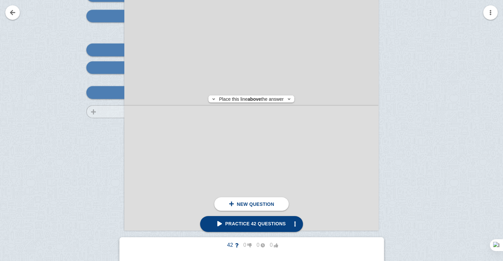
click at [99, 112] on div at bounding box center [102, 57] width 44 height 359
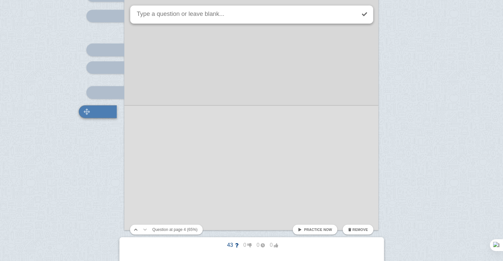
scroll to position [1424, 0]
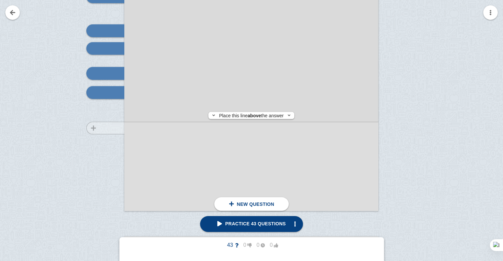
click at [111, 128] on div at bounding box center [102, 37] width 44 height 359
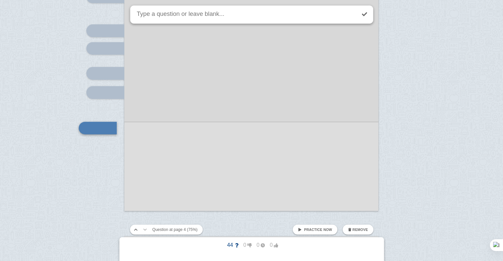
scroll to position [1460, 0]
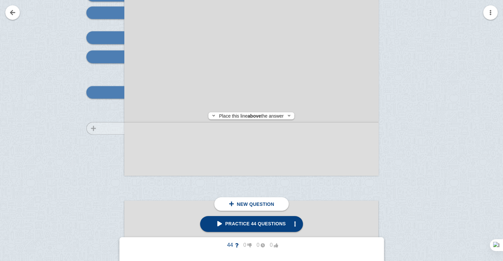
click at [98, 129] on div at bounding box center [102, 2] width 44 height 359
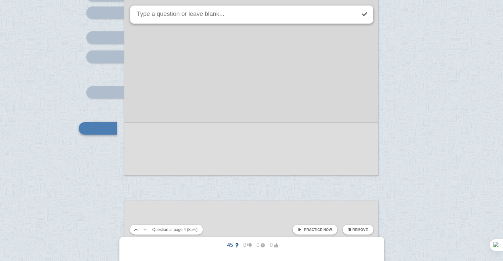
scroll to position [1496, 0]
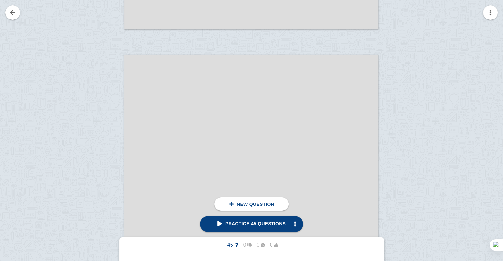
scroll to position [1607, 0]
click at [104, 91] on div at bounding box center [102, 240] width 44 height 359
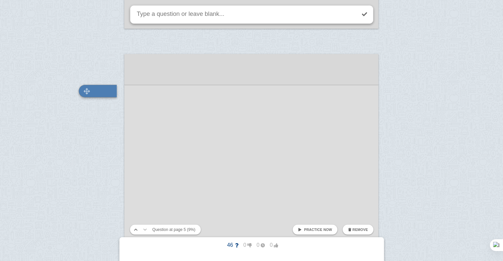
scroll to position [1605, 0]
click at [171, 120] on div at bounding box center [251, 235] width 254 height 359
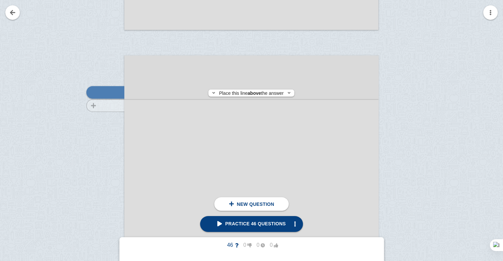
click at [108, 106] on div at bounding box center [102, 241] width 44 height 359
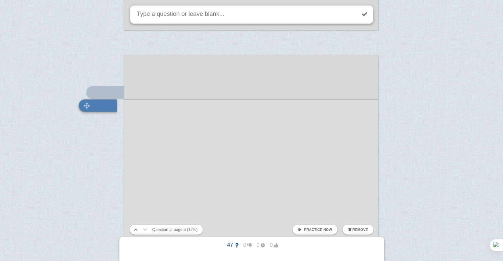
scroll to position [1619, 0]
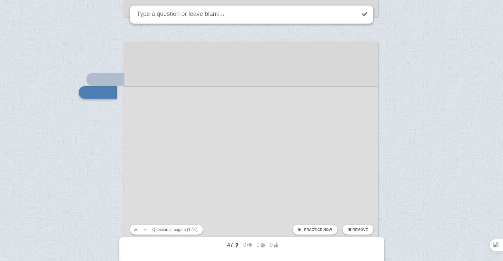
click at [206, 112] on div at bounding box center [251, 221] width 254 height 359
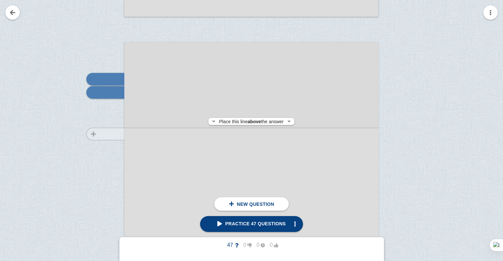
click at [102, 134] on div at bounding box center [102, 228] width 44 height 359
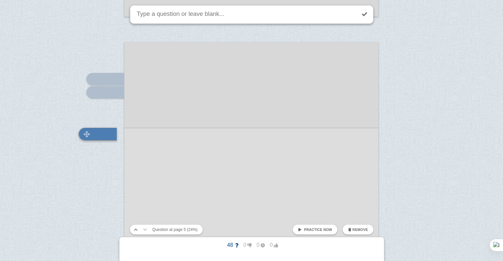
scroll to position [1660, 0]
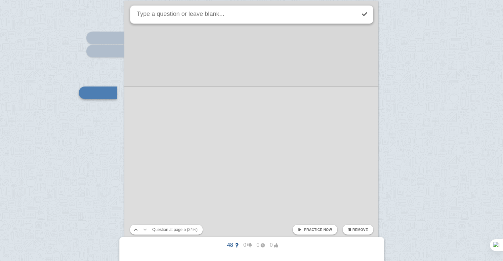
click at [155, 142] on div at bounding box center [251, 180] width 254 height 359
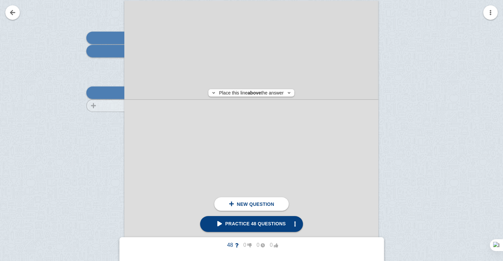
click at [97, 105] on div at bounding box center [102, 186] width 44 height 359
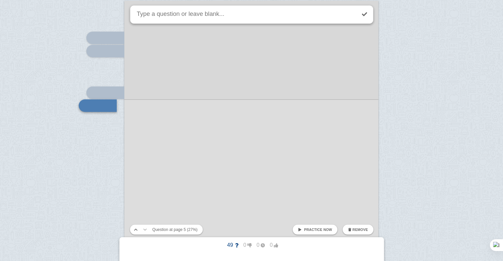
scroll to position [1673, 0]
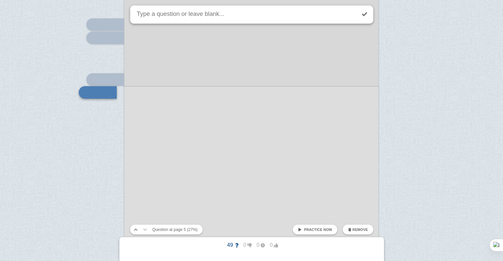
click at [148, 110] on div at bounding box center [251, 167] width 254 height 359
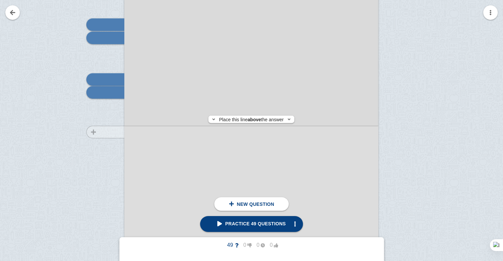
click at [89, 132] on div at bounding box center [102, 173] width 44 height 359
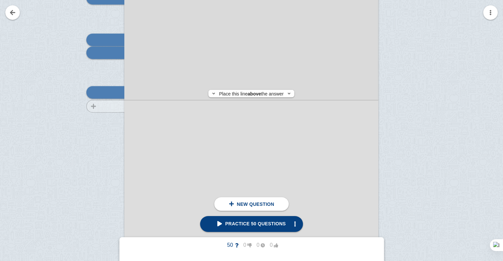
click at [92, 106] on div at bounding box center [102, 133] width 44 height 359
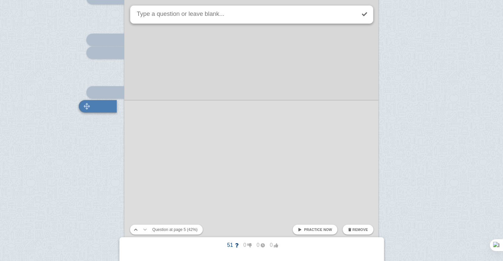
scroll to position [1726, 0]
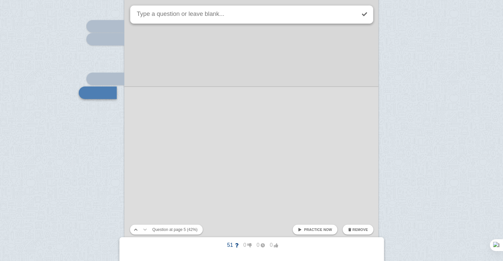
click at [160, 123] on div at bounding box center [251, 114] width 254 height 359
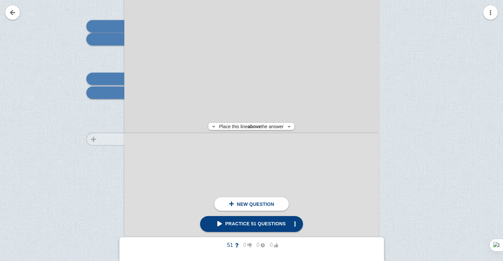
click at [109, 139] on div at bounding box center [102, 120] width 44 height 359
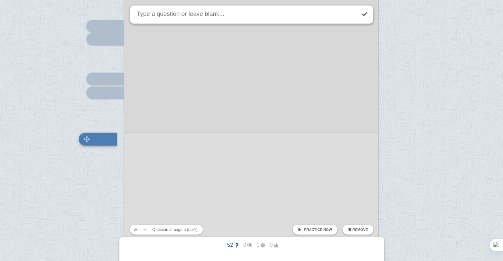
scroll to position [1773, 0]
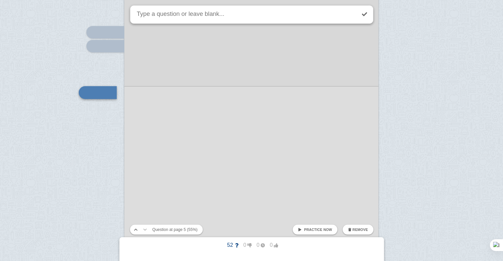
click at [143, 141] on div at bounding box center [251, 67] width 254 height 359
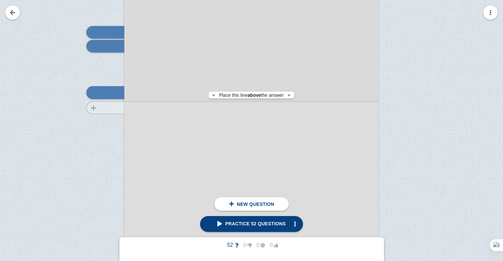
click at [104, 108] on div at bounding box center [102, 73] width 44 height 359
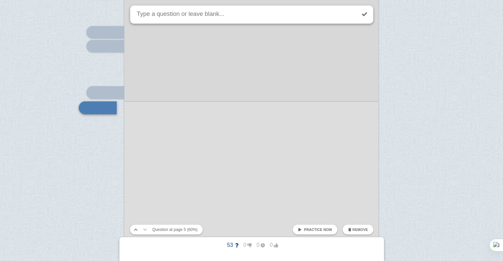
scroll to position [1788, 0]
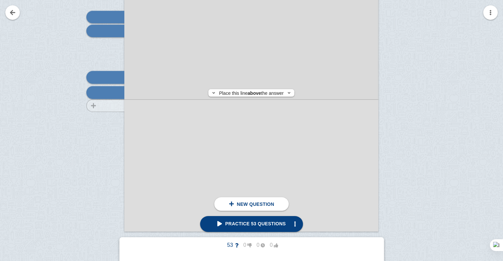
click at [108, 106] on div at bounding box center [102, 58] width 44 height 359
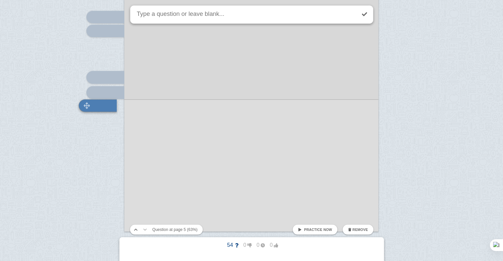
scroll to position [1802, 0]
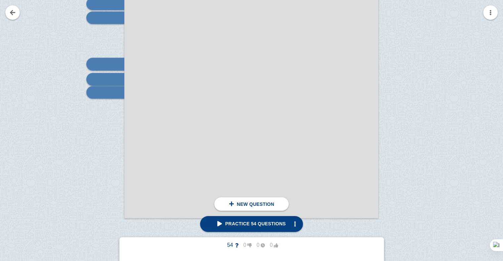
click at [108, 106] on div at bounding box center [102, 45] width 44 height 359
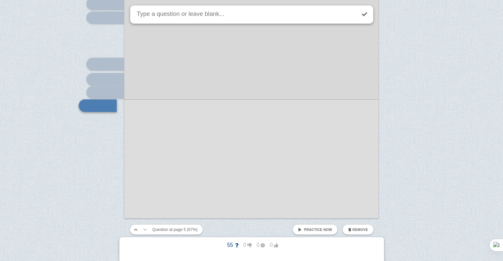
scroll to position [1815, 0]
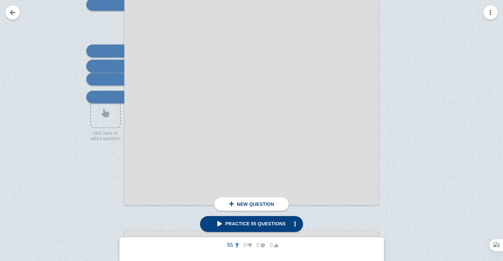
click at [149, 117] on div at bounding box center [251, 25] width 254 height 359
click at [99, 146] on div at bounding box center [102, 32] width 44 height 359
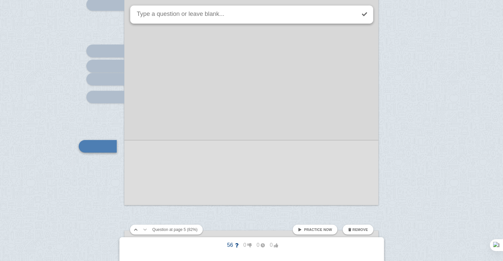
scroll to position [1869, 0]
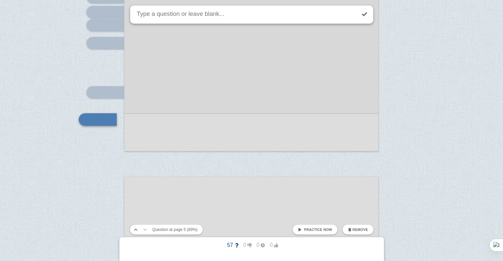
scroll to position [1895, 0]
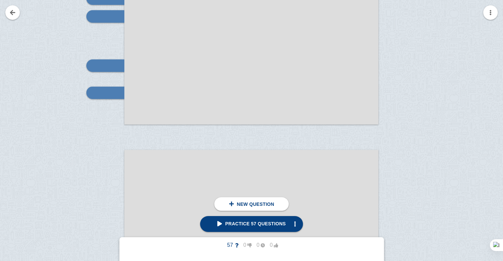
scroll to position [2007, 0]
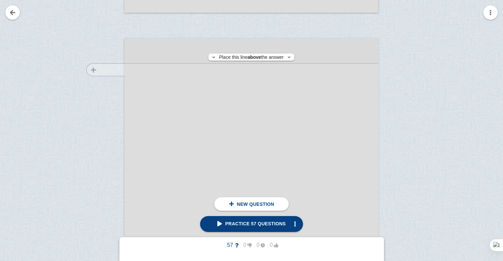
click at [103, 70] on div at bounding box center [102, 224] width 44 height 359
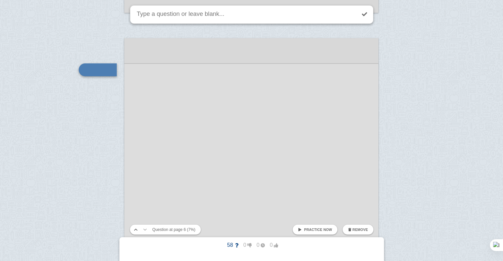
scroll to position [1984, 0]
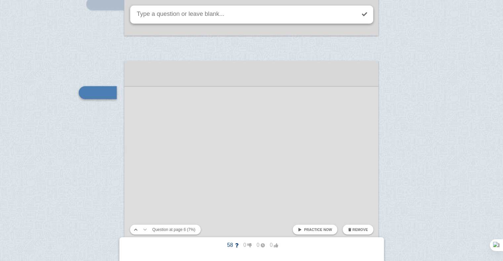
click at [191, 121] on div at bounding box center [251, 240] width 254 height 359
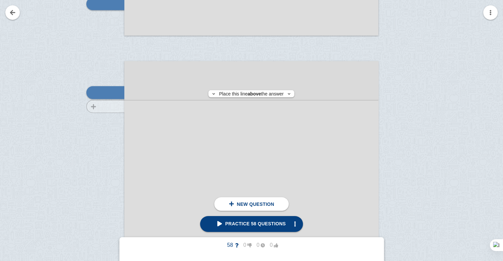
click at [115, 106] on div at bounding box center [102, 246] width 44 height 359
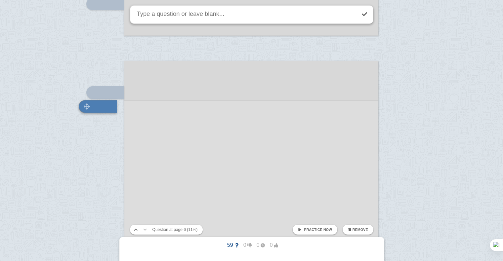
scroll to position [1998, 0]
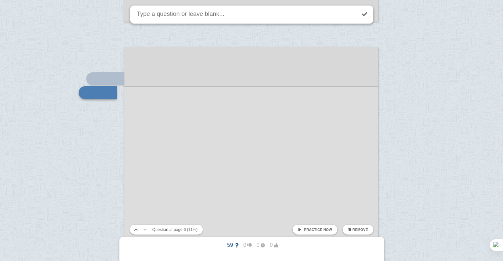
click at [188, 128] on div at bounding box center [251, 226] width 254 height 359
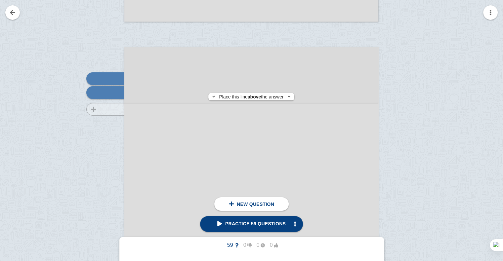
click at [106, 109] on div at bounding box center [102, 233] width 44 height 359
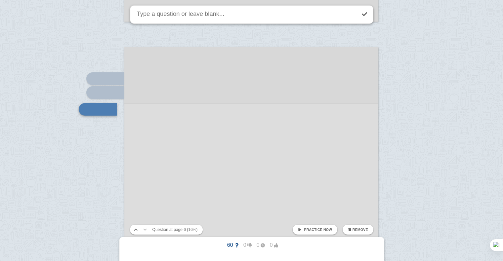
scroll to position [2015, 0]
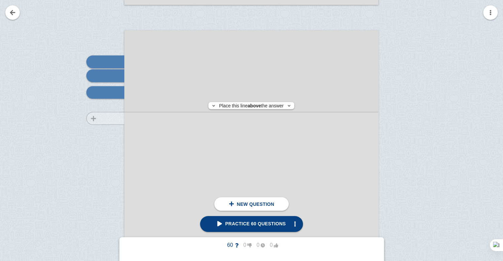
click at [109, 118] on div at bounding box center [102, 216] width 44 height 359
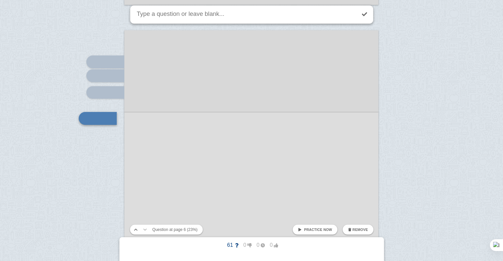
scroll to position [2041, 0]
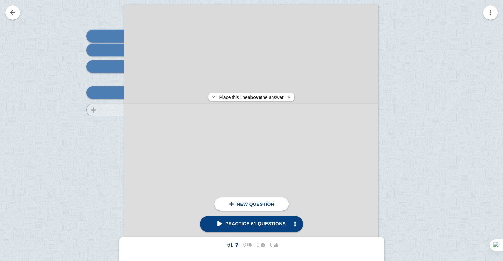
click at [107, 110] on div at bounding box center [102, 190] width 44 height 359
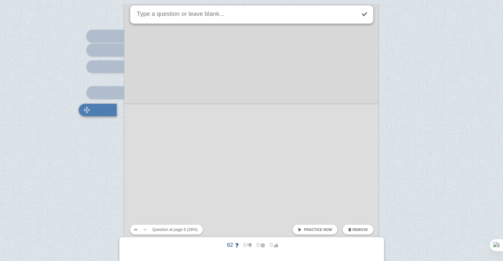
scroll to position [2058, 0]
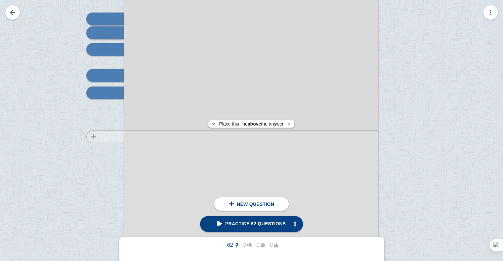
click at [104, 137] on div at bounding box center [102, 173] width 44 height 359
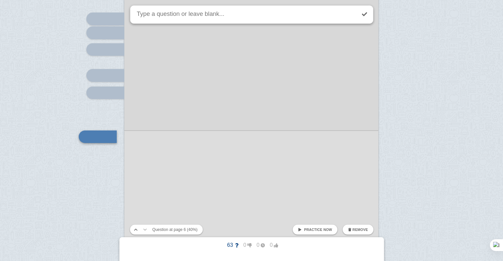
scroll to position [2102, 0]
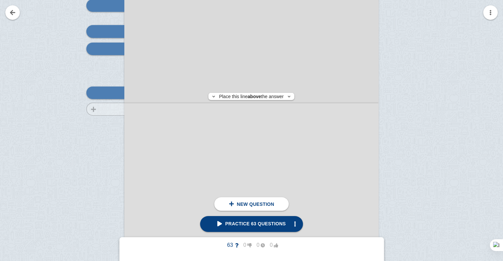
click at [103, 109] on div at bounding box center [102, 129] width 44 height 359
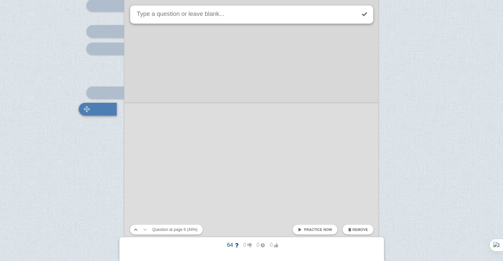
scroll to position [2119, 0]
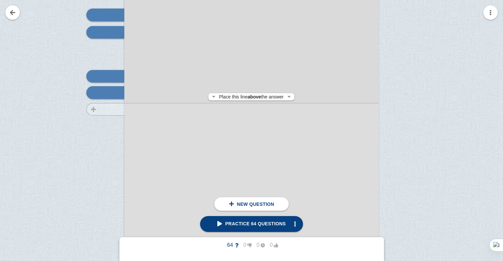
click at [110, 109] on div at bounding box center [102, 112] width 44 height 359
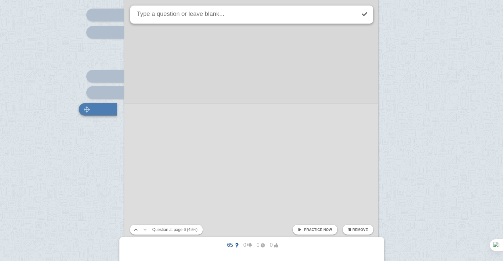
scroll to position [2135, 0]
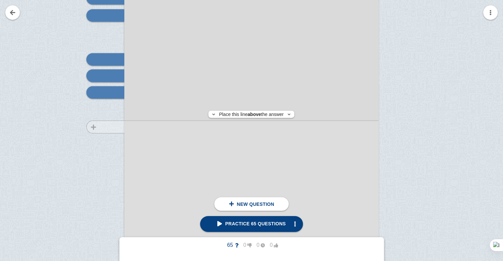
click at [110, 127] on div at bounding box center [102, 95] width 44 height 359
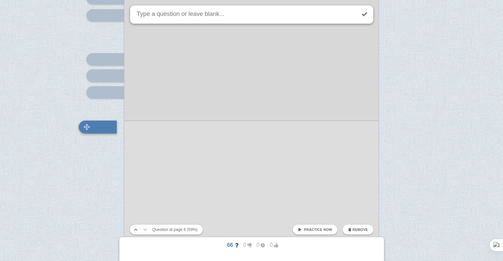
scroll to position [2170, 0]
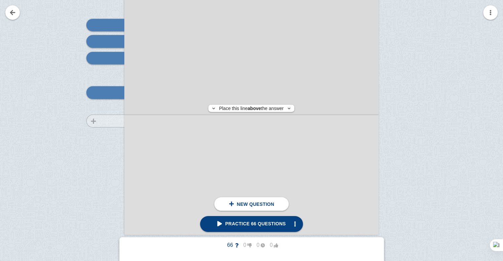
click at [106, 121] on div at bounding box center [102, 61] width 44 height 359
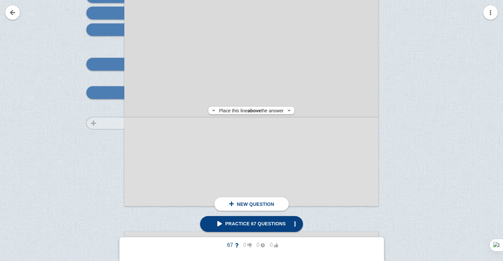
click at [105, 123] on div at bounding box center [102, 33] width 44 height 359
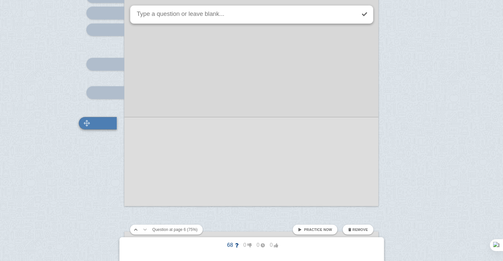
scroll to position [2229, 0]
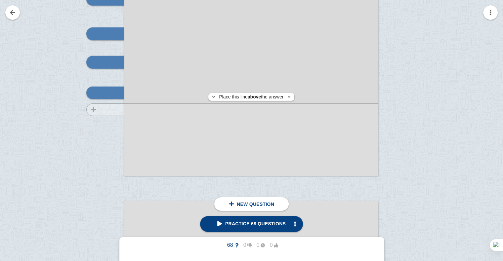
click at [102, 109] on div at bounding box center [102, 2] width 44 height 359
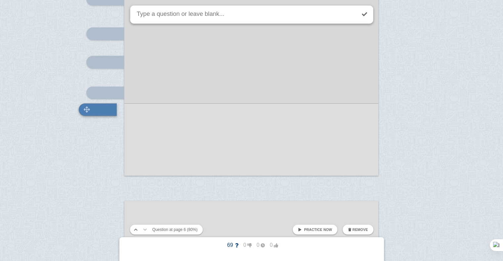
scroll to position [2246, 0]
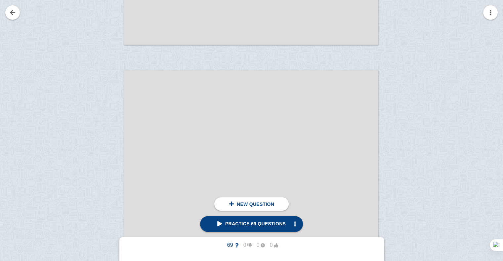
scroll to position [2371, 0]
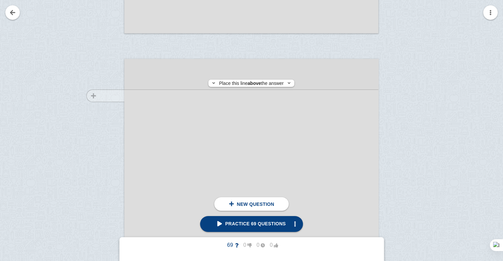
click at [97, 96] on div at bounding box center [102, 244] width 44 height 359
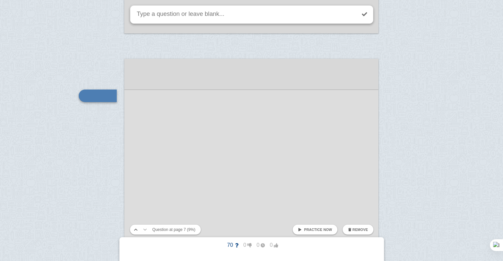
scroll to position [2374, 0]
click at [97, 96] on div at bounding box center [98, 93] width 38 height 13
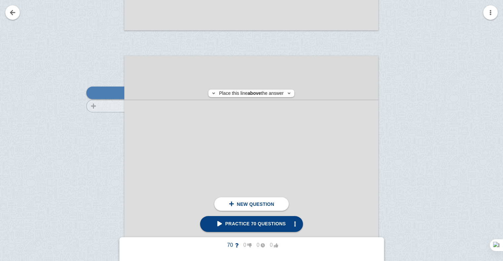
click at [106, 106] on div at bounding box center [102, 241] width 44 height 359
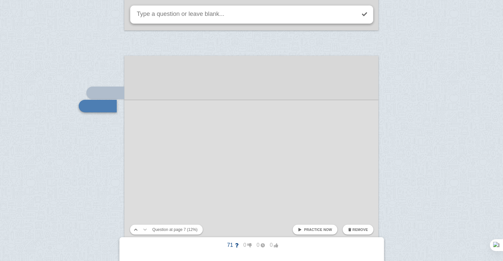
scroll to position [2387, 0]
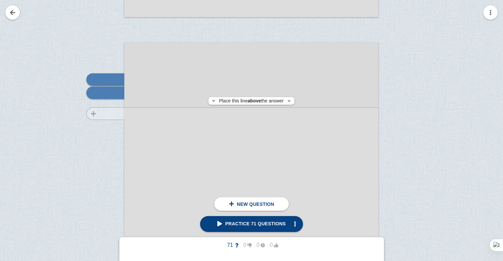
click at [108, 113] on div at bounding box center [102, 228] width 44 height 359
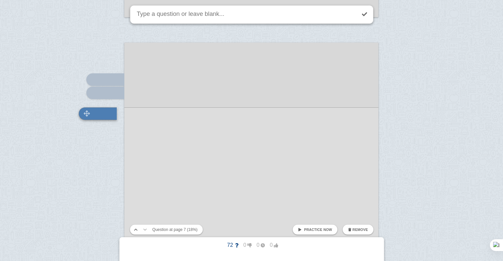
scroll to position [2409, 0]
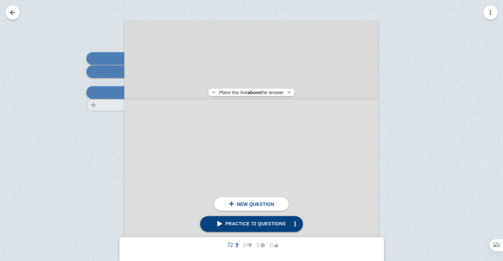
click at [111, 105] on div at bounding box center [102, 207] width 44 height 359
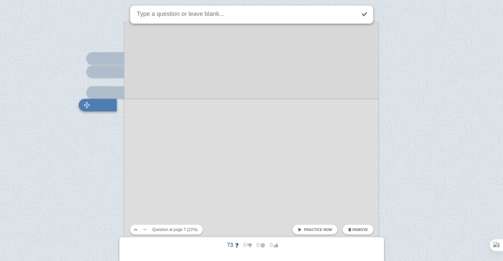
scroll to position [2421, 0]
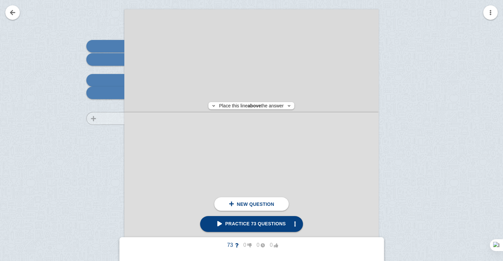
click at [110, 118] on div at bounding box center [102, 195] width 44 height 359
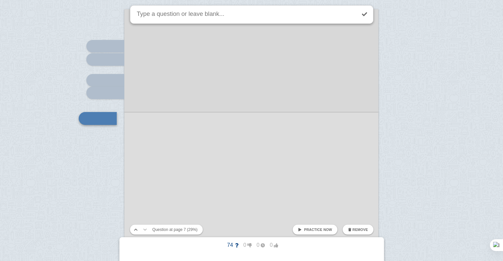
scroll to position [2447, 0]
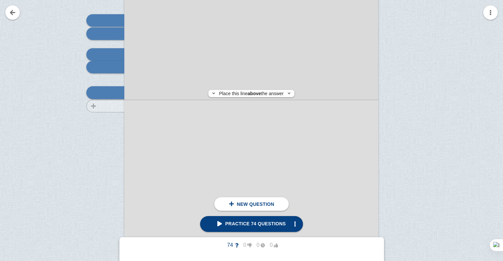
click at [107, 106] on div at bounding box center [102, 169] width 44 height 359
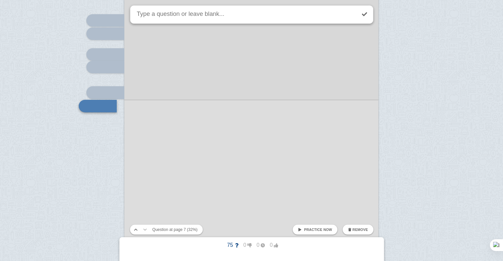
scroll to position [2460, 0]
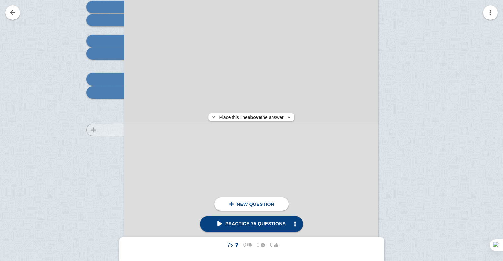
click at [110, 130] on div at bounding box center [102, 155] width 44 height 359
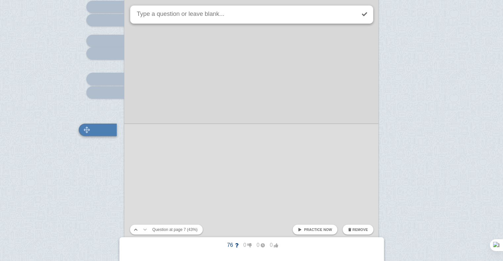
scroll to position [2497, 0]
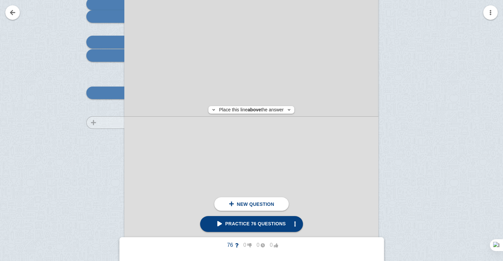
click at [107, 122] on div at bounding box center [102, 118] width 44 height 359
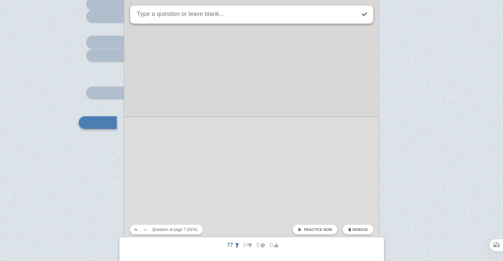
scroll to position [2527, 0]
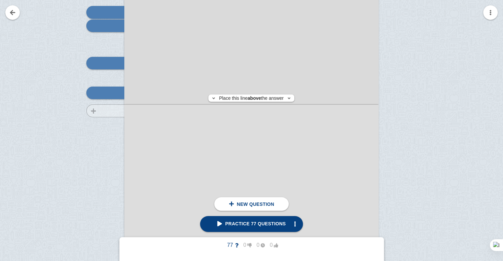
click at [108, 111] on div at bounding box center [102, 88] width 44 height 359
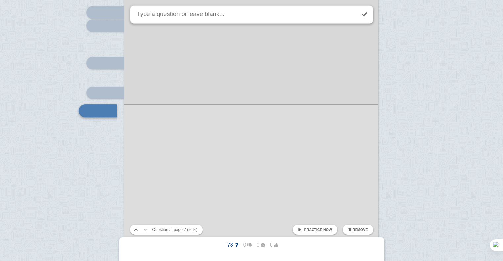
scroll to position [2545, 0]
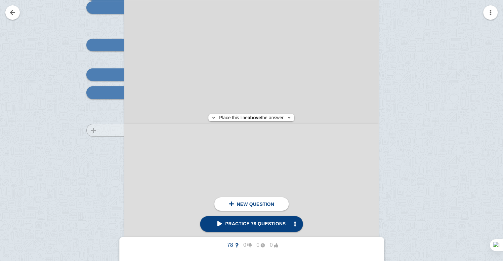
click at [108, 130] on div at bounding box center [102, 70] width 44 height 359
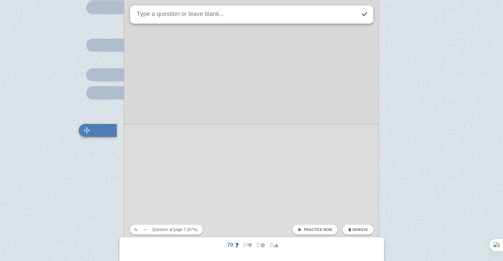
scroll to position [2583, 0]
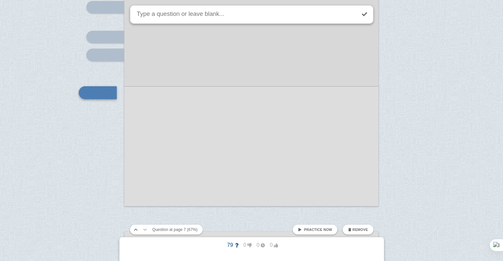
drag, startPoint x: 101, startPoint y: 136, endPoint x: 106, endPoint y: 125, distance: 11.4
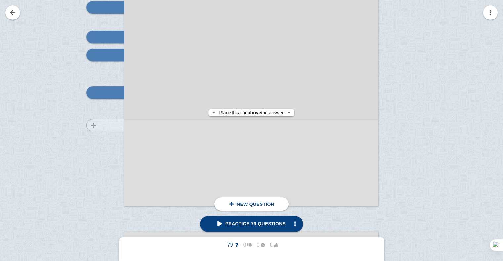
click at [106, 125] on div at bounding box center [102, 33] width 44 height 359
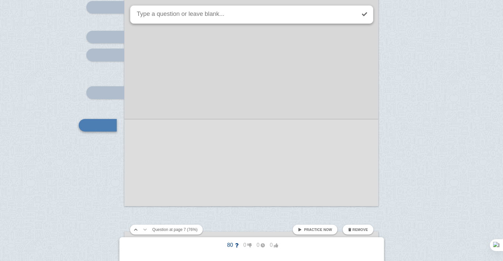
scroll to position [2616, 0]
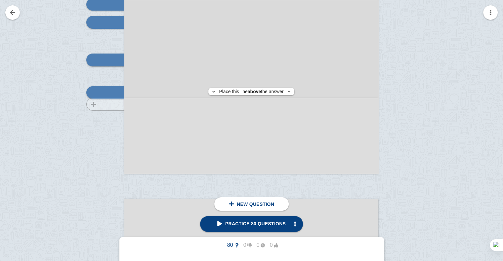
click at [103, 104] on div at bounding box center [102, 0] width 44 height 359
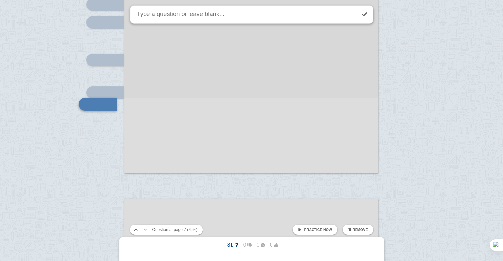
scroll to position [2627, 0]
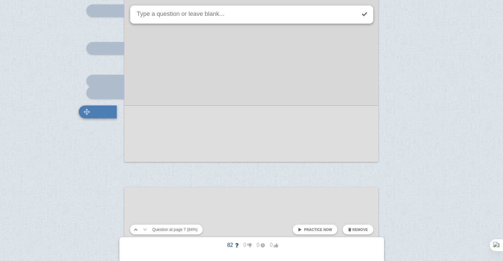
scroll to position [2646, 0]
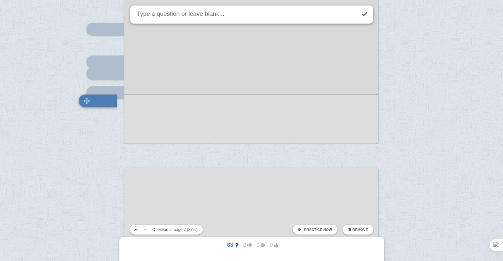
scroll to position [2655, 0]
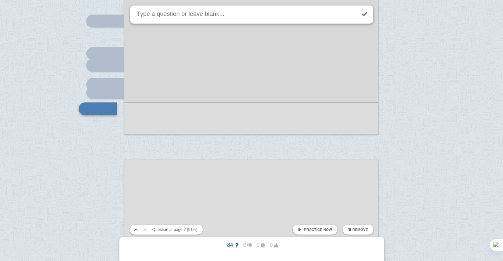
scroll to position [2671, 0]
